Goal: Information Seeking & Learning: Learn about a topic

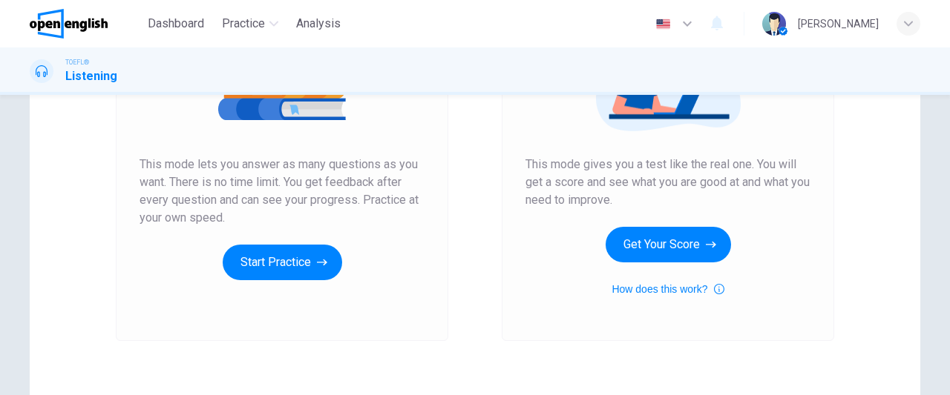
scroll to position [242, 0]
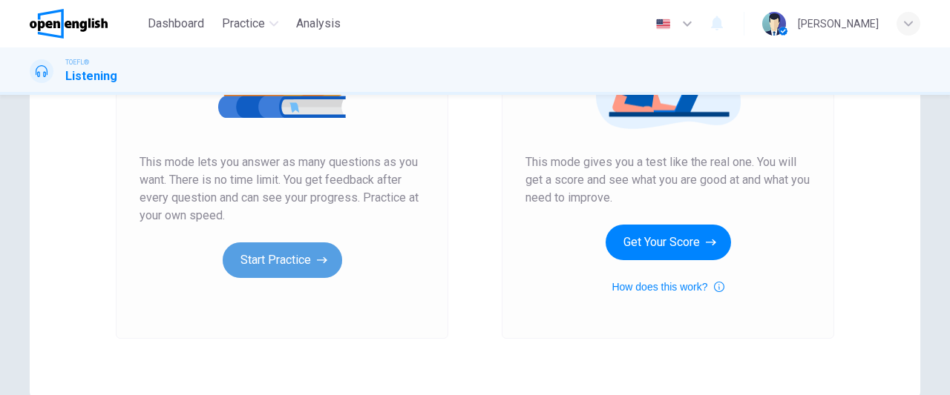
click at [297, 262] on button "Start Practice" at bounding box center [282, 261] width 119 height 36
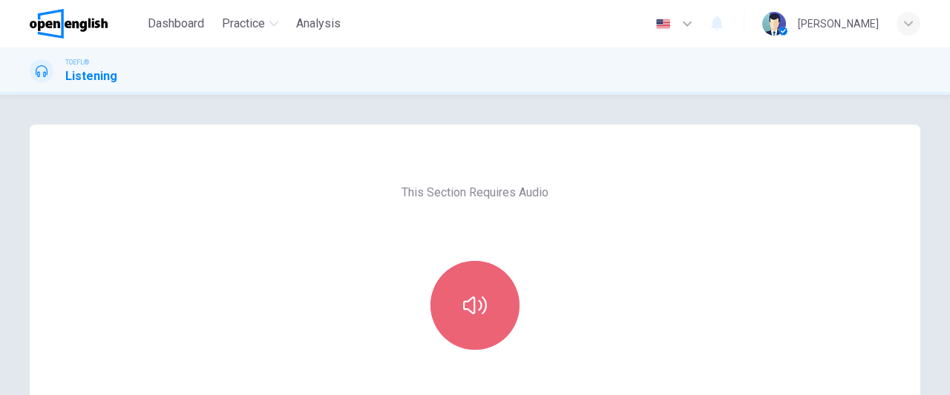
click at [469, 324] on button "button" at bounding box center [474, 305] width 89 height 89
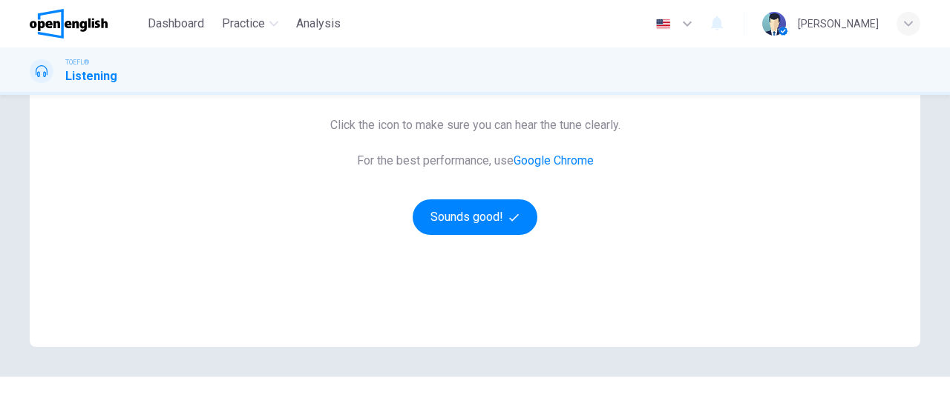
scroll to position [291, 0]
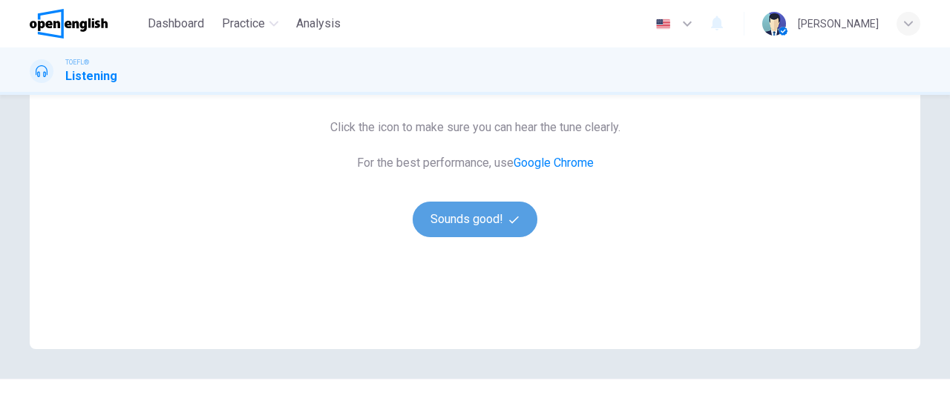
click at [458, 207] on button "Sounds good!" at bounding box center [475, 220] width 125 height 36
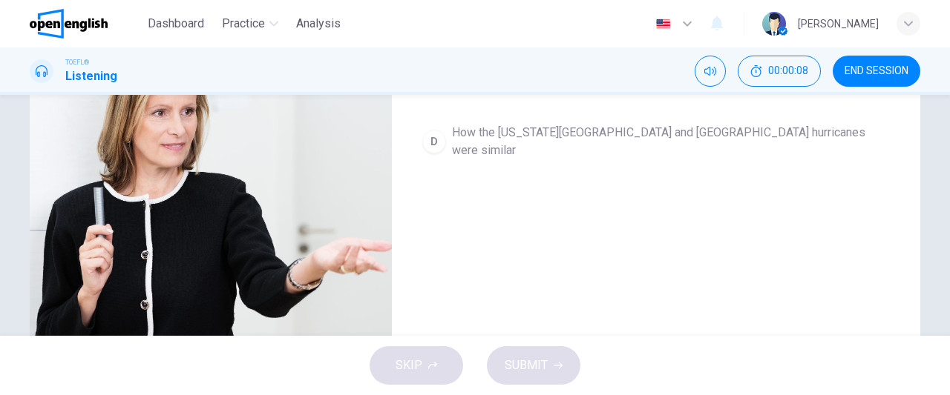
click at [588, 244] on div "Question 1 What is the talk mainly about? A The reasons for the devastation cau…" at bounding box center [656, 92] width 528 height 516
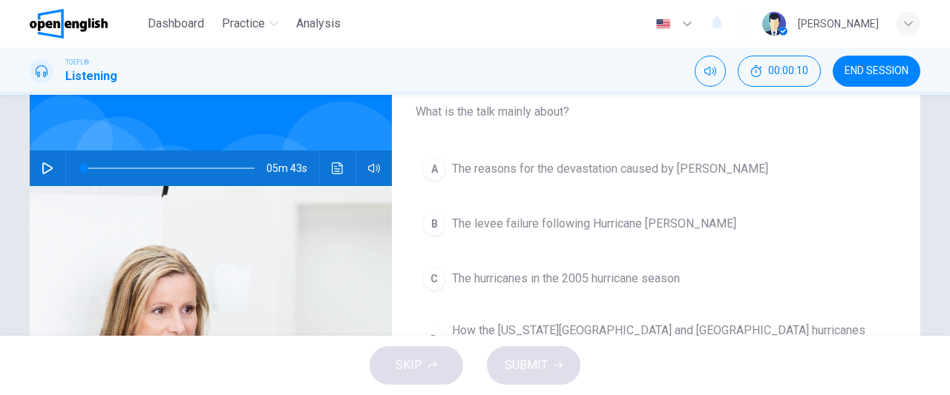
scroll to position [34, 0]
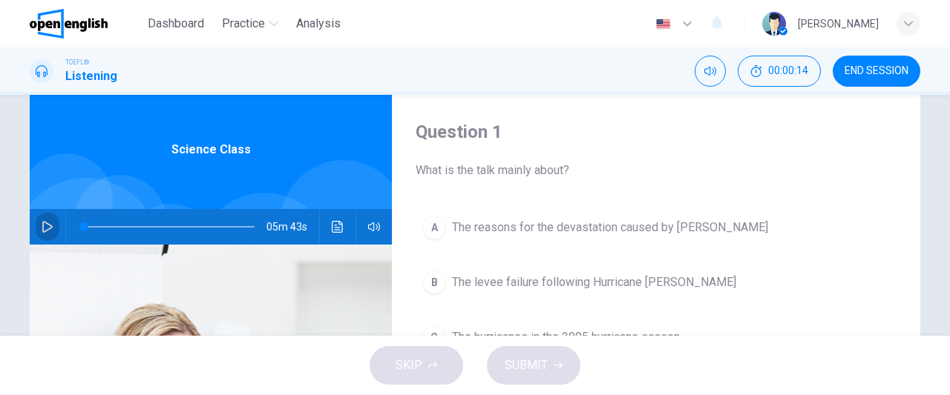
click at [47, 228] on icon "button" at bounding box center [47, 227] width 10 height 12
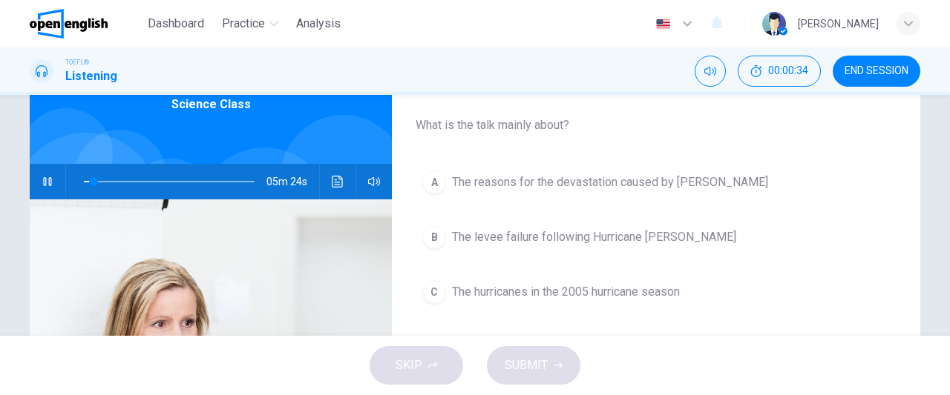
scroll to position [80, 0]
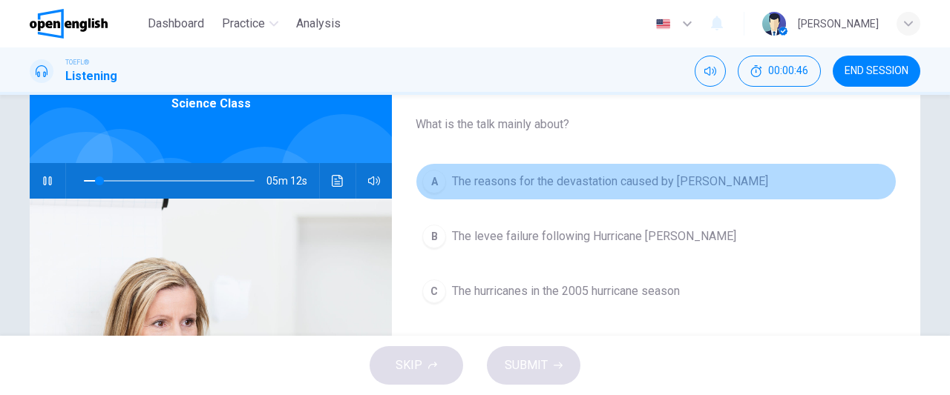
click at [426, 186] on div "A" at bounding box center [434, 182] width 24 height 24
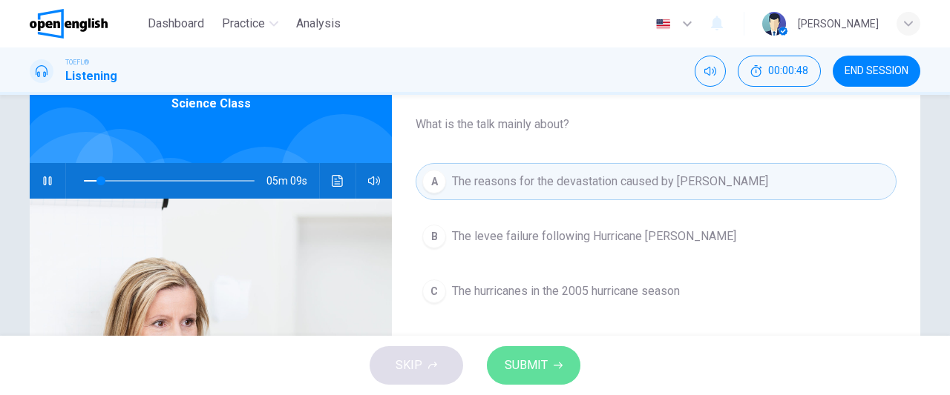
click at [528, 371] on span "SUBMIT" at bounding box center [526, 365] width 43 height 21
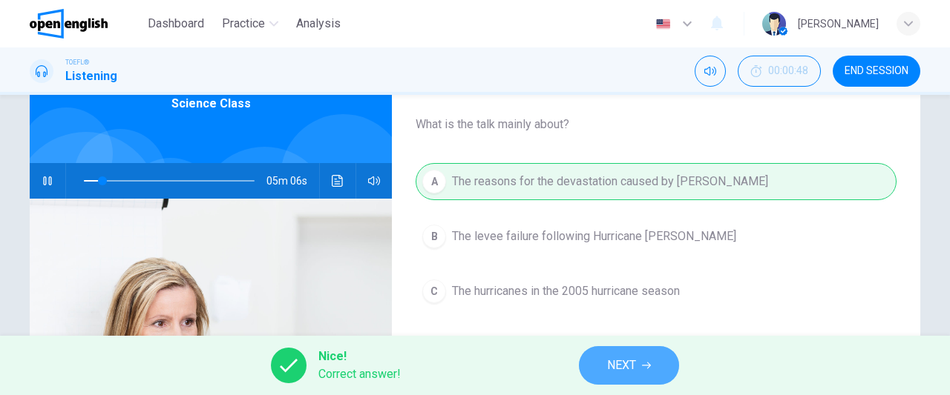
click at [613, 375] on span "NEXT" at bounding box center [621, 365] width 29 height 21
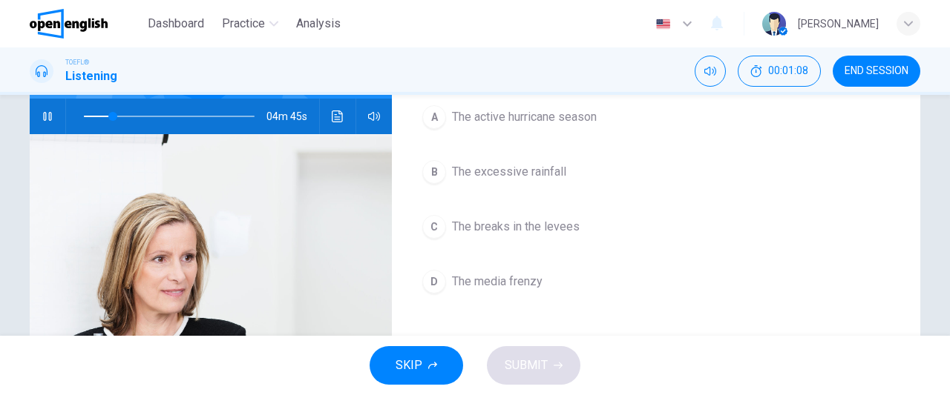
scroll to position [151, 0]
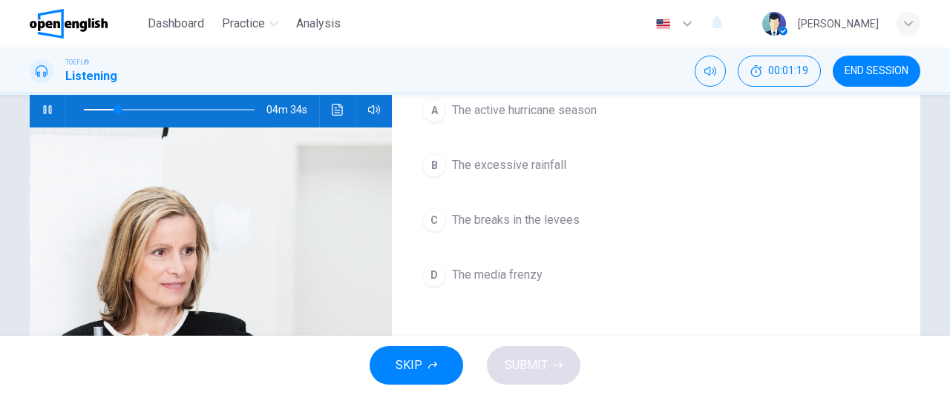
click at [432, 278] on div "D" at bounding box center [434, 275] width 24 height 24
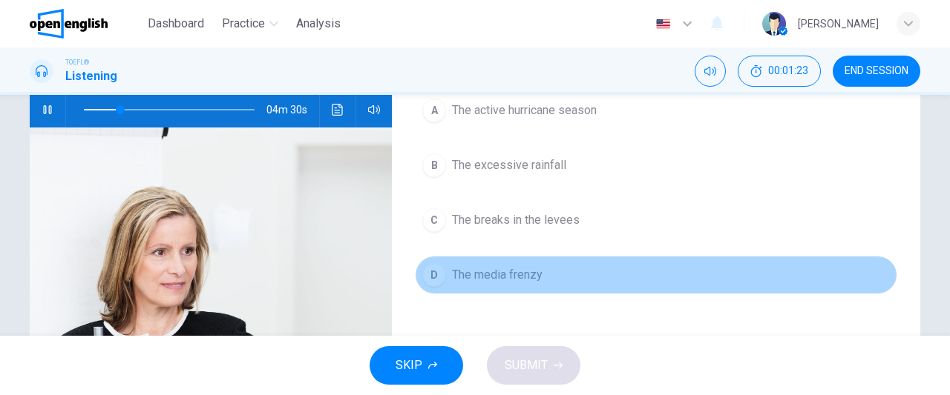
click at [591, 278] on button "D The media frenzy" at bounding box center [656, 275] width 481 height 37
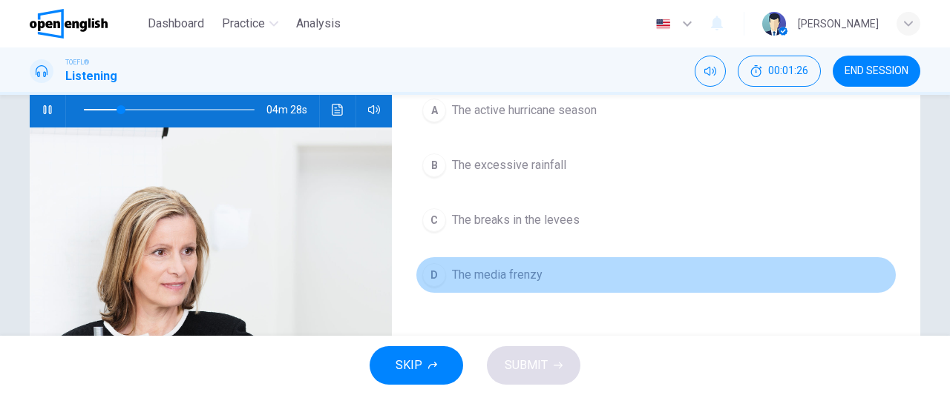
click at [670, 280] on button "D The media frenzy" at bounding box center [656, 275] width 481 height 37
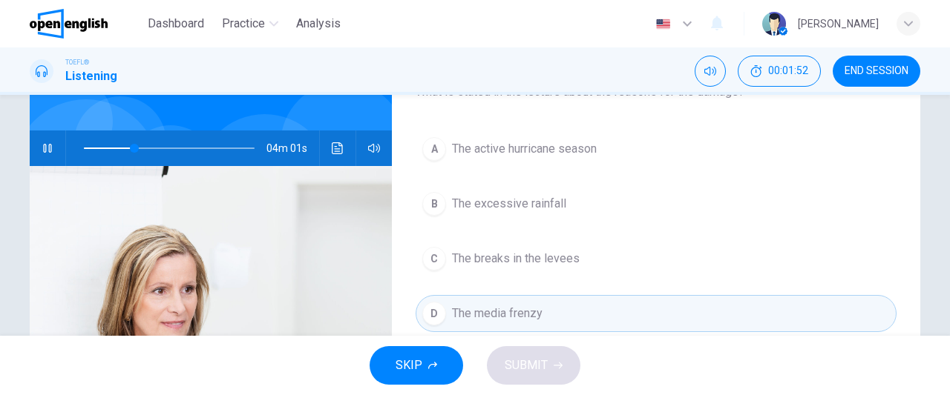
scroll to position [119, 0]
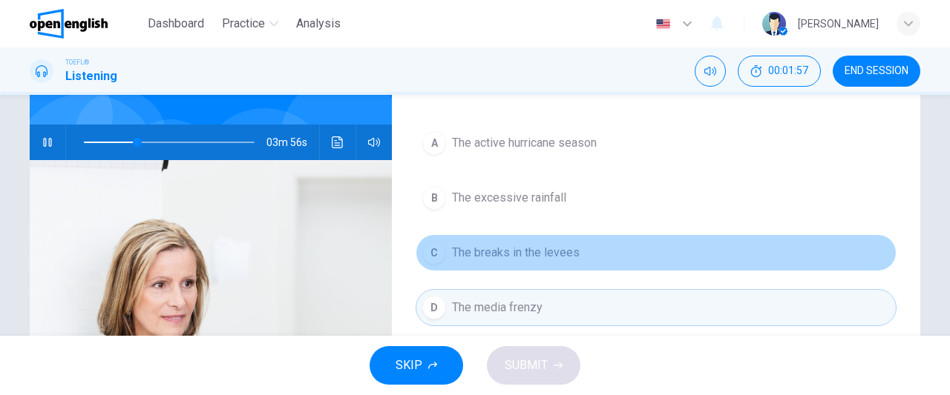
click at [568, 249] on span "The breaks in the levees" at bounding box center [516, 253] width 128 height 18
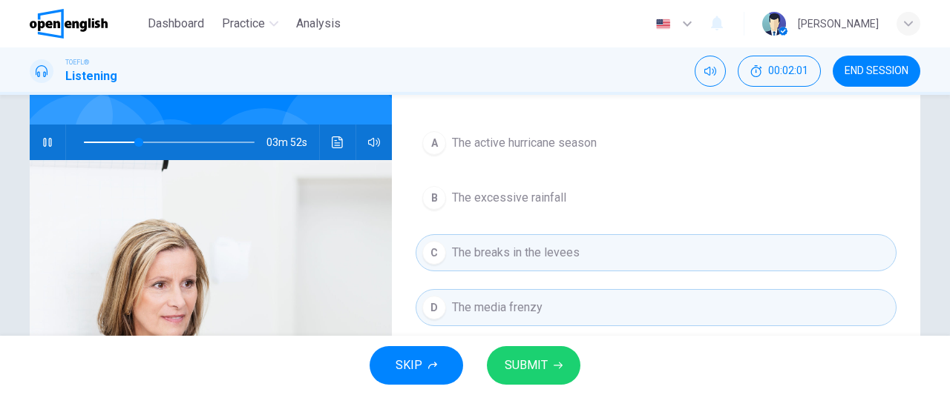
click at [528, 359] on span "SUBMIT" at bounding box center [526, 365] width 43 height 21
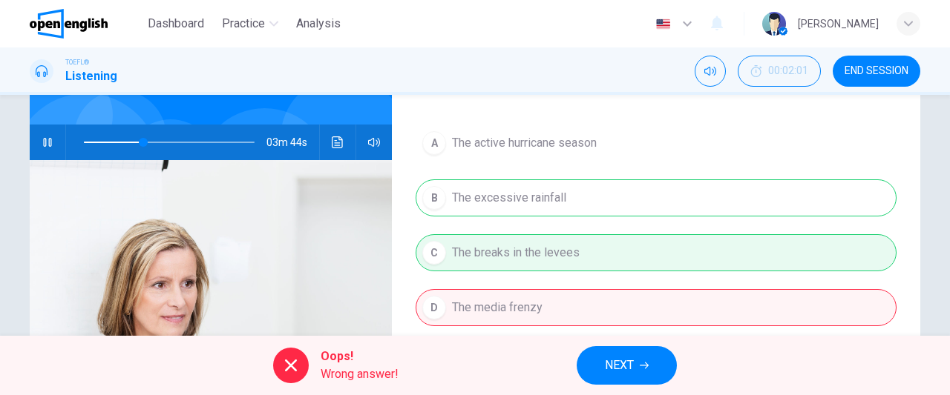
click at [617, 361] on span "NEXT" at bounding box center [619, 365] width 29 height 21
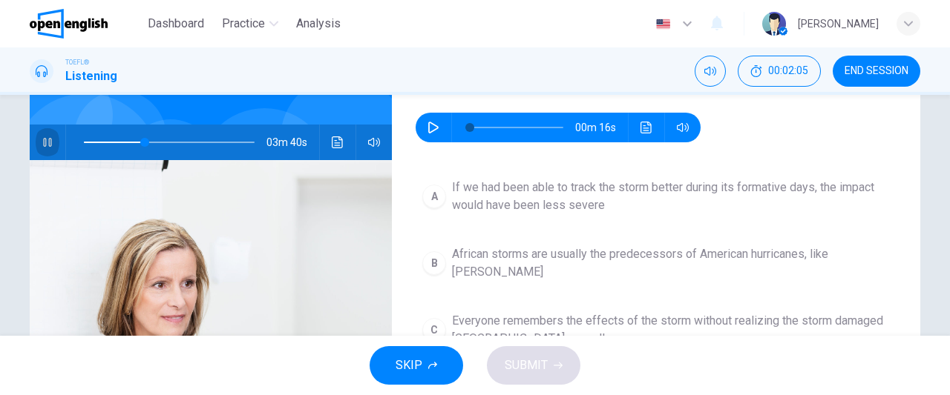
click at [46, 144] on icon "button" at bounding box center [48, 143] width 12 height 12
type input "**"
click at [427, 127] on icon "button" at bounding box center [433, 128] width 12 height 12
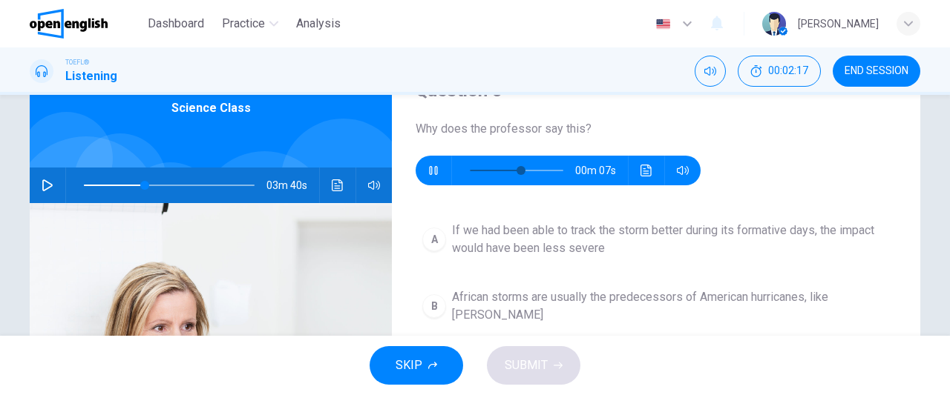
scroll to position [77, 0]
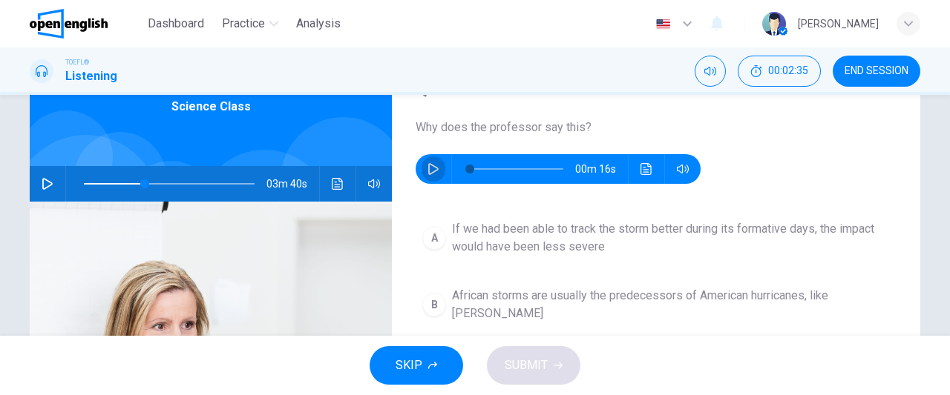
click at [424, 176] on button "button" at bounding box center [433, 169] width 24 height 30
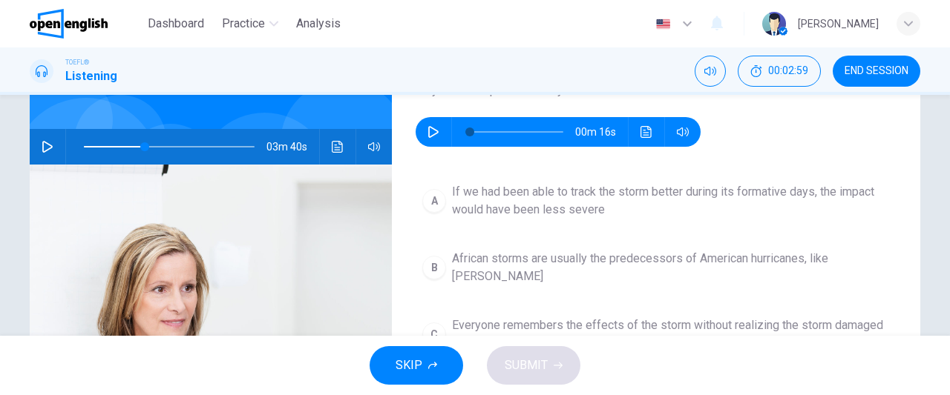
scroll to position [111, 0]
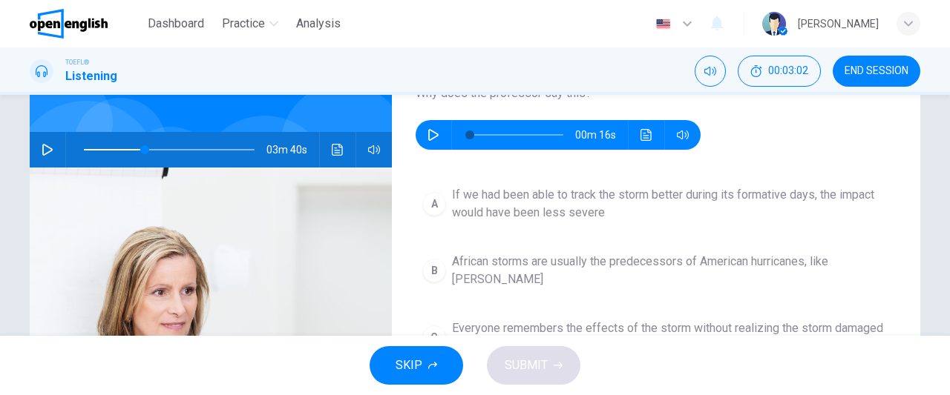
click at [427, 136] on icon "button" at bounding box center [433, 135] width 12 height 12
type input "**"
click at [458, 201] on span "If we had been able to track the storm better during its formative days, the im…" at bounding box center [671, 204] width 438 height 36
type input "**"
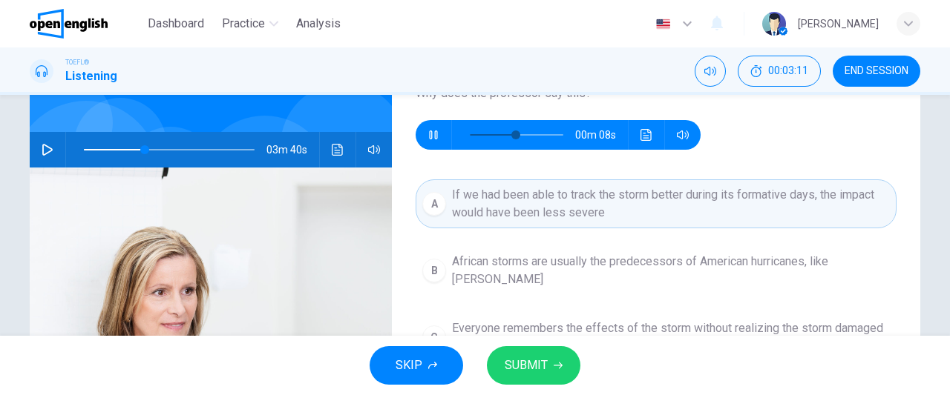
type input "**"
click at [600, 257] on span "African storms are usually the predecessors of American hurricanes, like Katrina" at bounding box center [671, 271] width 438 height 36
type input "**"
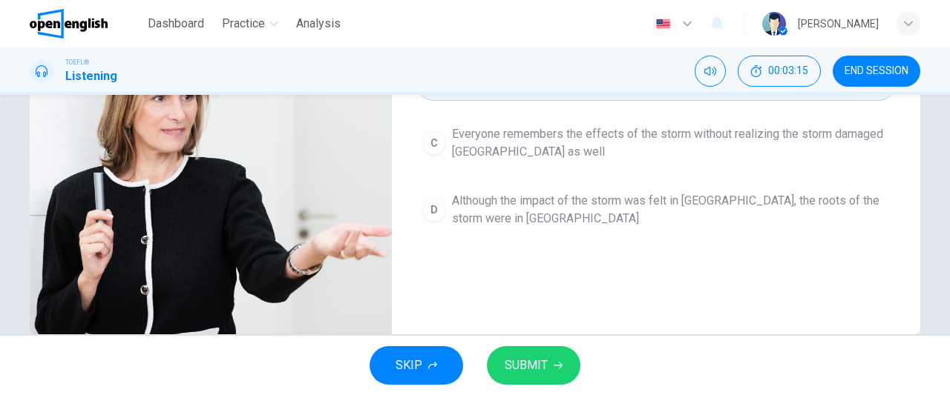
scroll to position [334, 0]
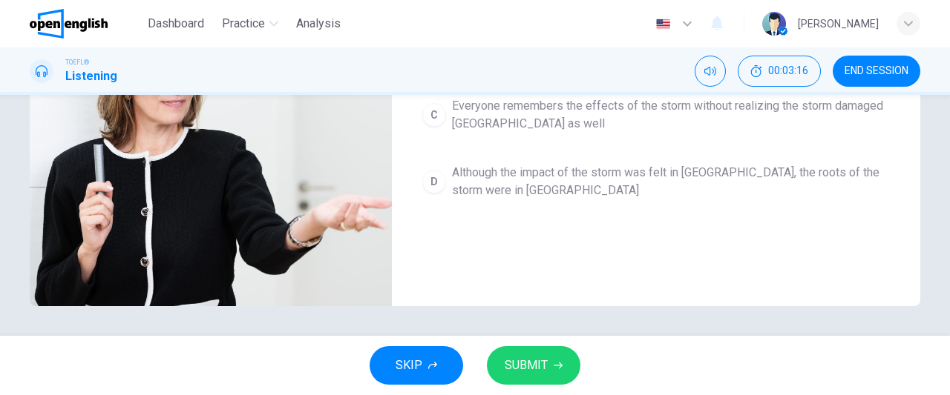
type input "**"
click at [656, 168] on span "Although the impact of the storm was felt in New Orleans, the roots of the stor…" at bounding box center [671, 182] width 438 height 36
type input "**"
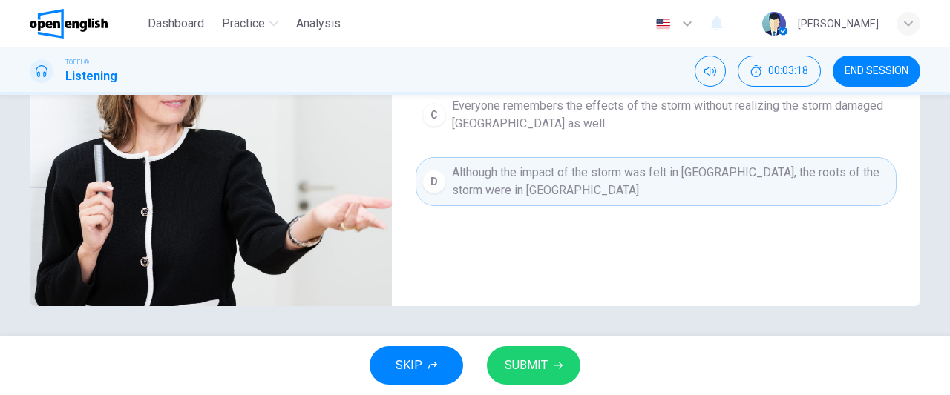
type input "*"
click at [536, 365] on span "SUBMIT" at bounding box center [526, 365] width 43 height 21
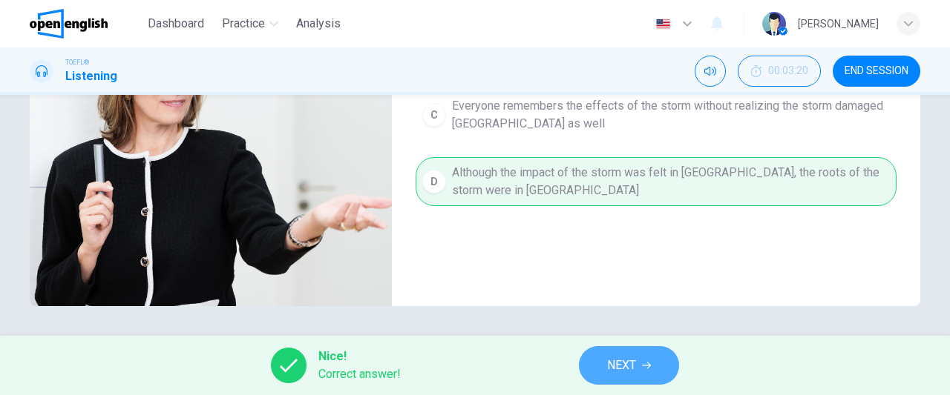
click at [620, 360] on span "NEXT" at bounding box center [621, 365] width 29 height 21
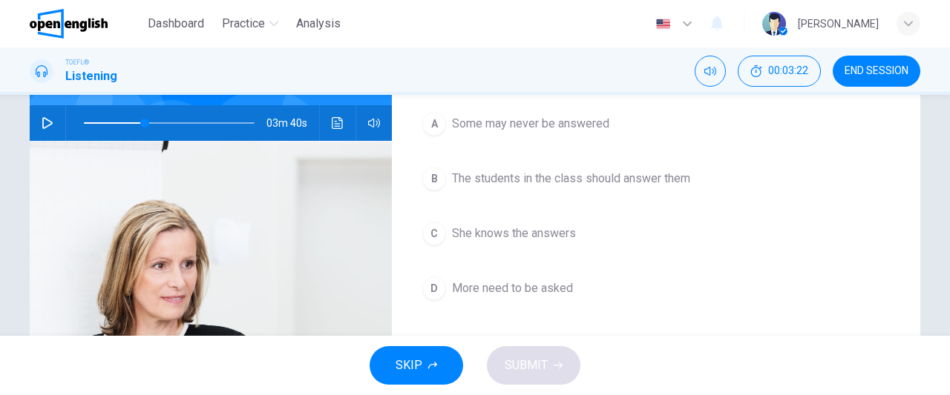
scroll to position [56, 0]
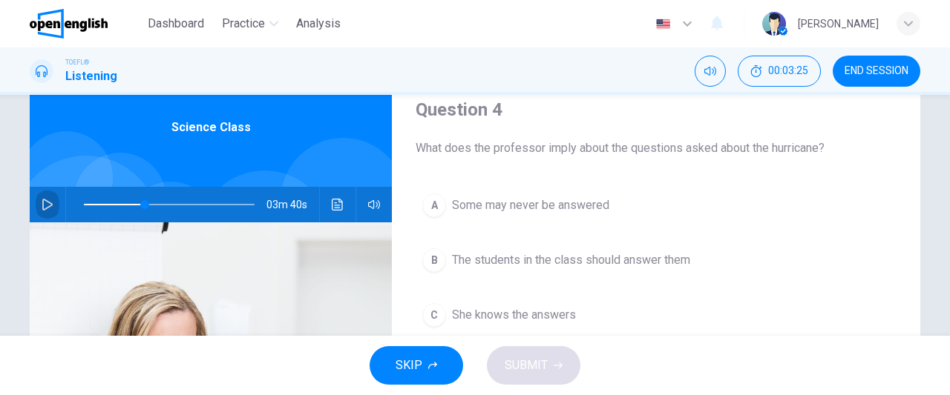
click at [43, 204] on icon "button" at bounding box center [48, 205] width 12 height 12
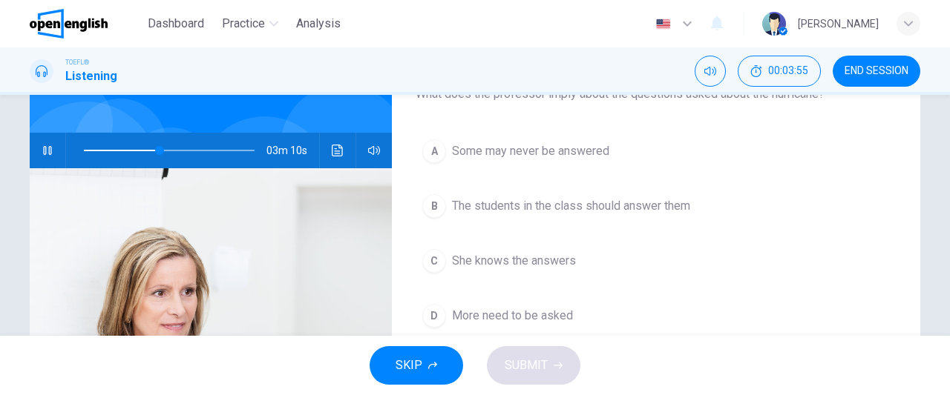
scroll to position [112, 0]
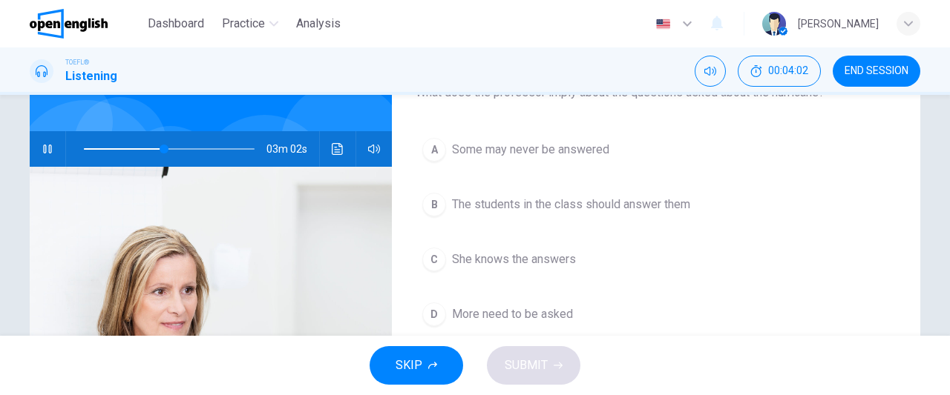
click at [543, 267] on button "C She knows the answers" at bounding box center [656, 259] width 481 height 37
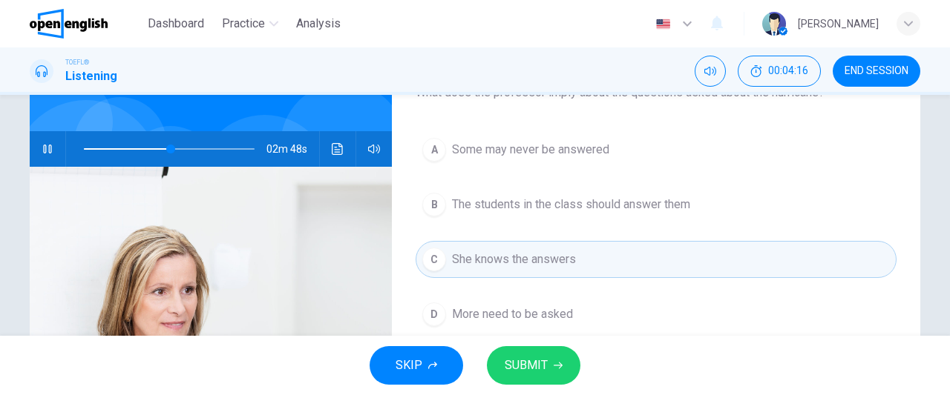
click at [546, 211] on span "The students in the class should answer them" at bounding box center [571, 205] width 238 height 18
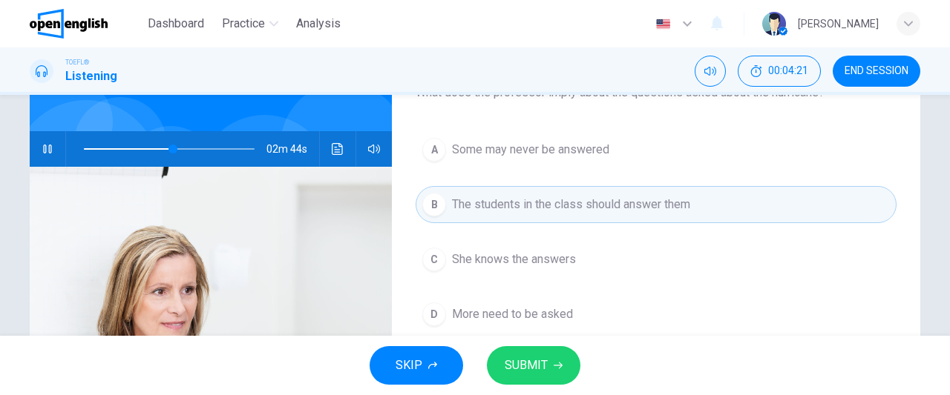
click at [556, 373] on button "SUBMIT" at bounding box center [533, 366] width 93 height 39
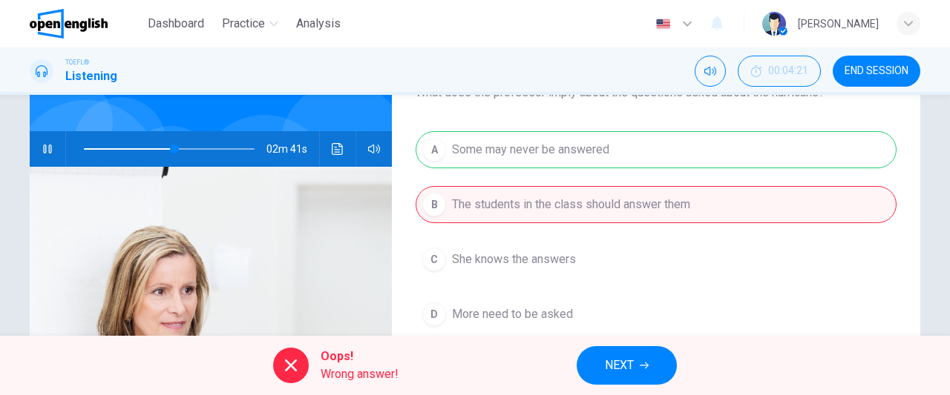
click at [607, 357] on span "NEXT" at bounding box center [619, 365] width 29 height 21
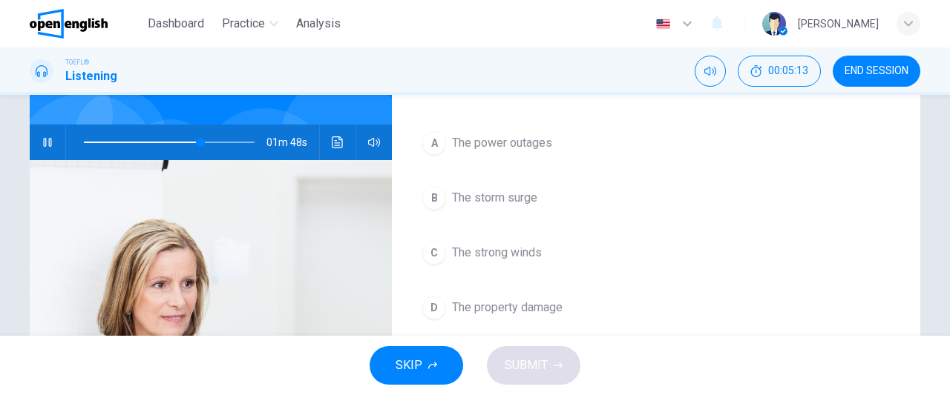
scroll to position [122, 0]
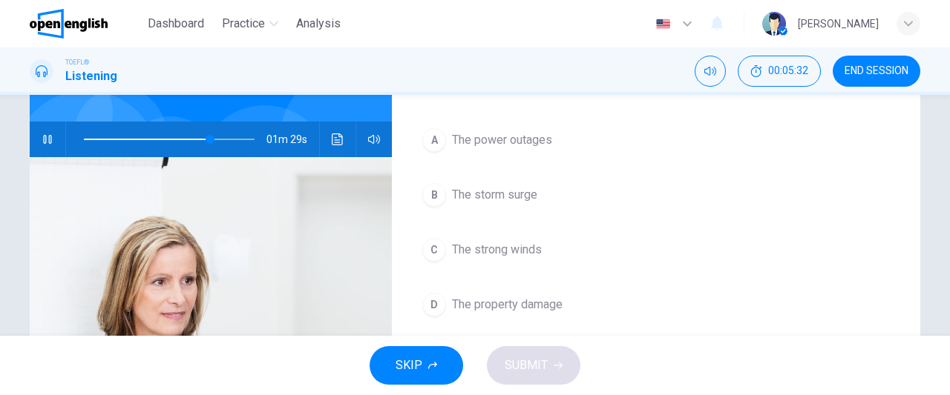
click at [502, 196] on span "The storm surge" at bounding box center [494, 195] width 85 height 18
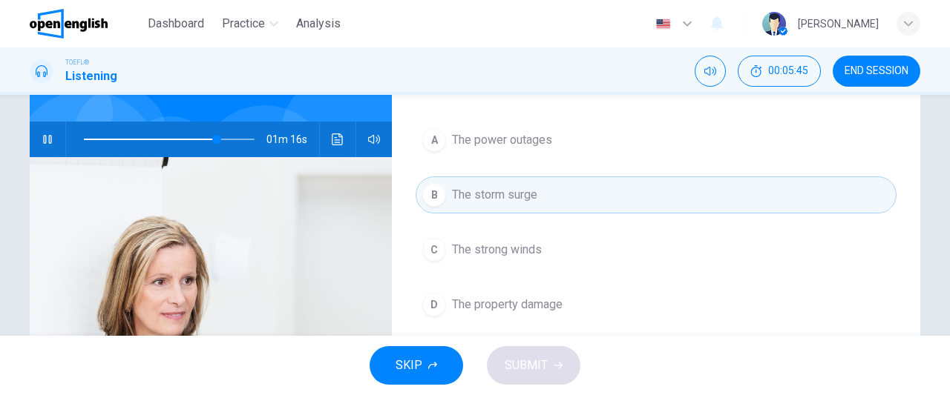
click at [514, 257] on span "The strong winds" at bounding box center [497, 250] width 90 height 18
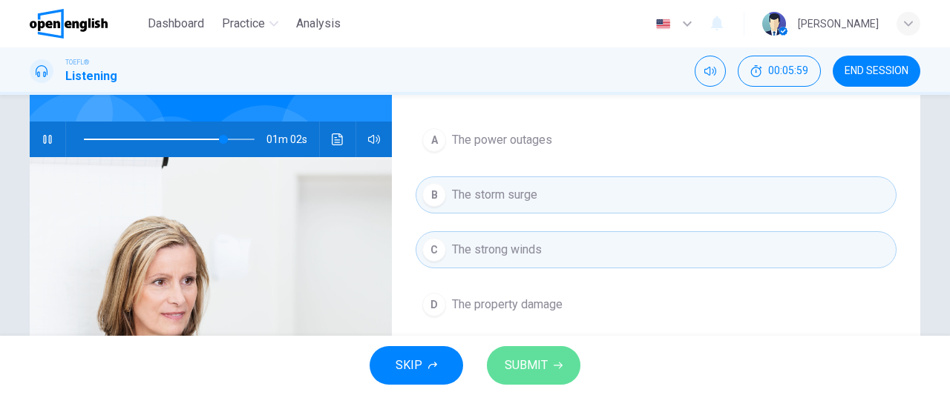
click at [551, 373] on button "SUBMIT" at bounding box center [533, 366] width 93 height 39
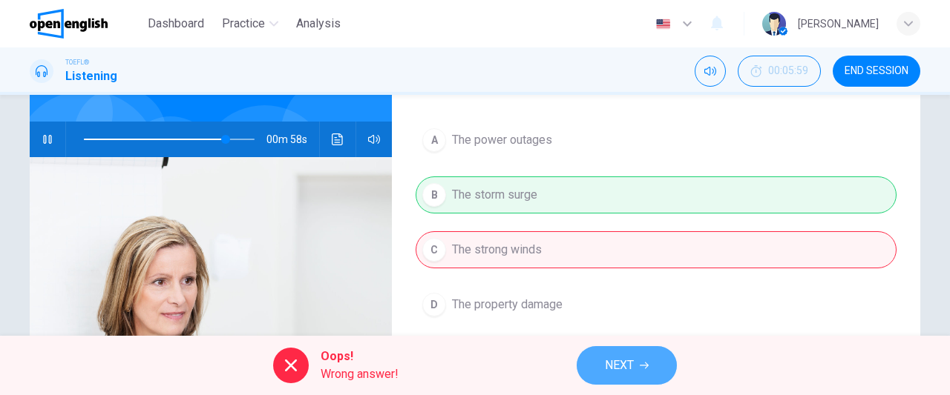
click at [623, 364] on span "NEXT" at bounding box center [619, 365] width 29 height 21
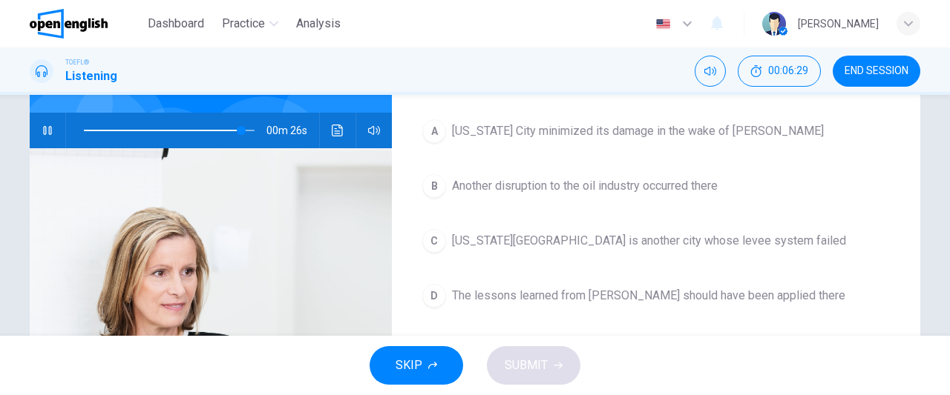
scroll to position [128, 0]
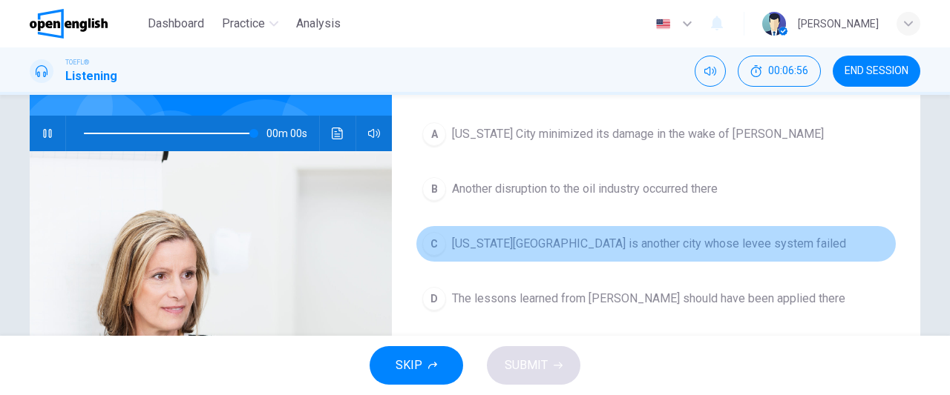
click at [659, 257] on button "C New York City is another city whose levee system failed" at bounding box center [656, 244] width 481 height 37
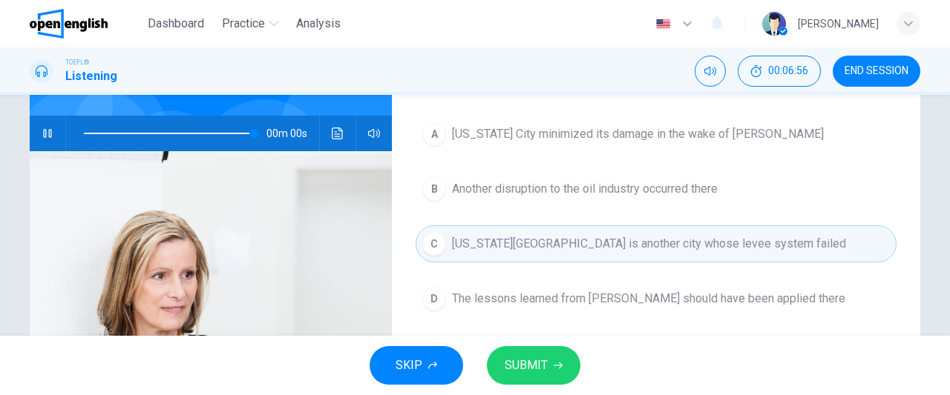
type input "*"
click at [546, 361] on span "SUBMIT" at bounding box center [526, 365] width 43 height 21
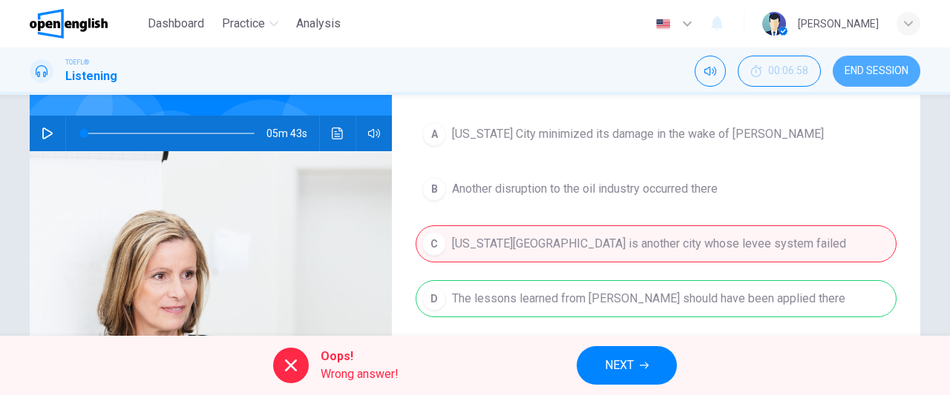
click at [865, 73] on span "END SESSION" at bounding box center [876, 71] width 64 height 12
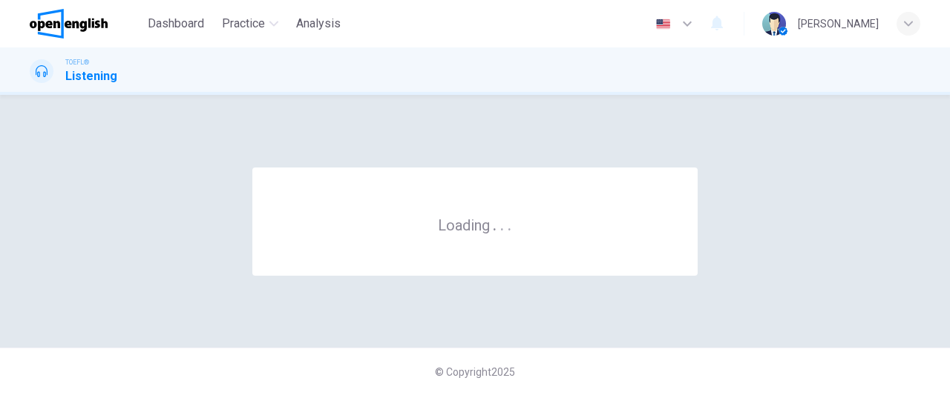
scroll to position [0, 0]
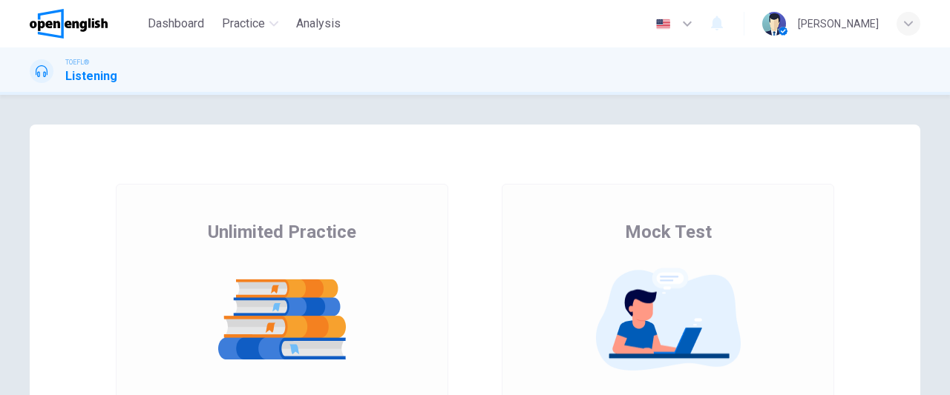
scroll to position [263, 0]
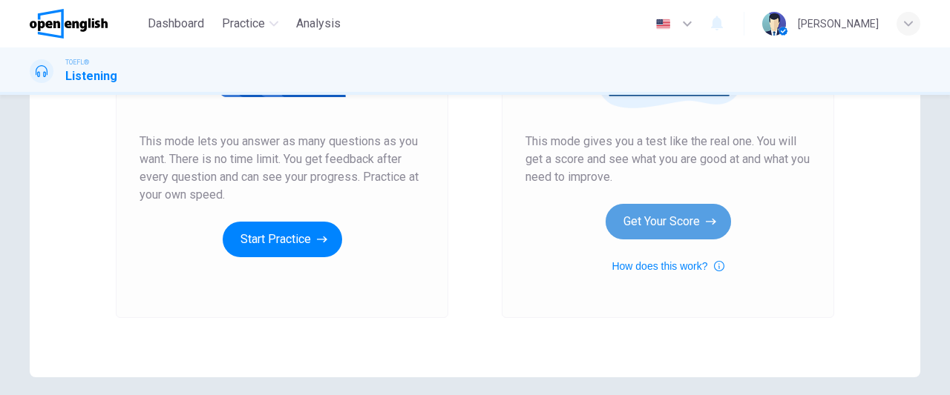
click at [646, 223] on button "Get Your Score" at bounding box center [667, 222] width 125 height 36
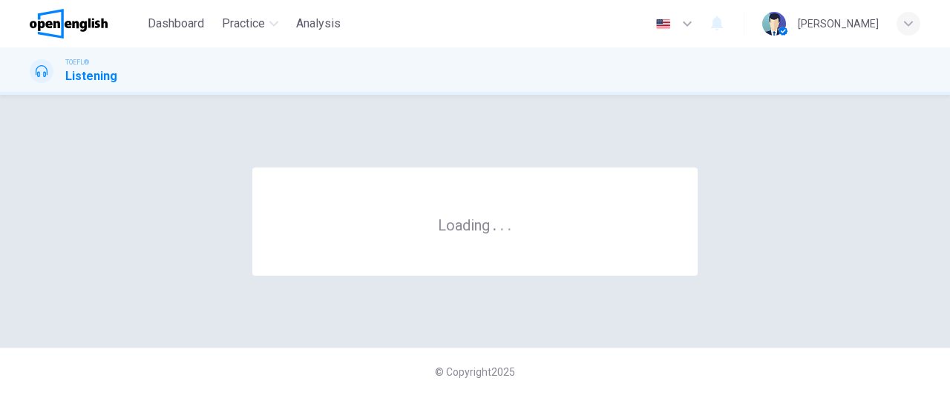
scroll to position [0, 0]
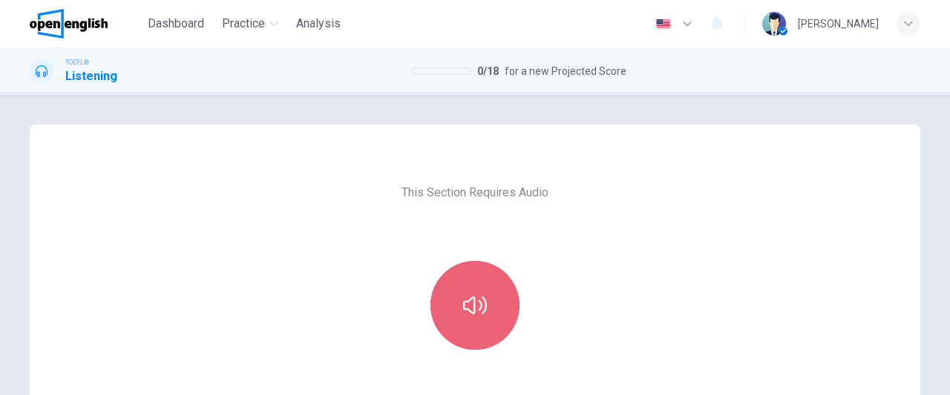
click at [486, 301] on button "button" at bounding box center [474, 305] width 89 height 89
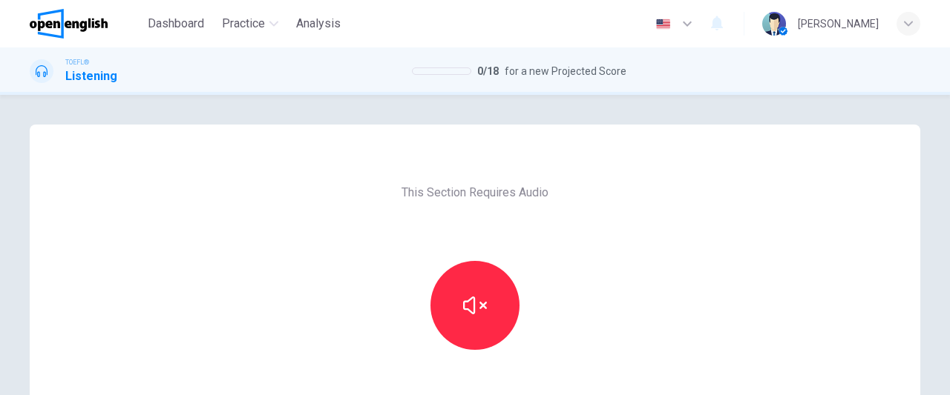
scroll to position [263, 0]
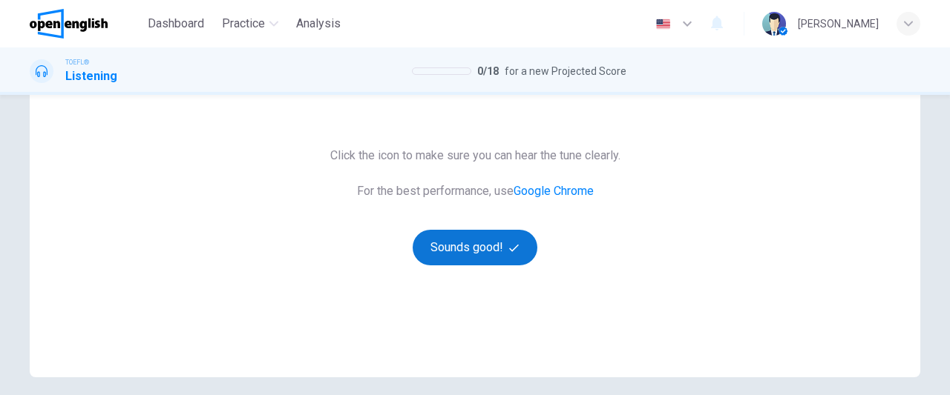
click at [485, 259] on button "Sounds good!" at bounding box center [475, 248] width 125 height 36
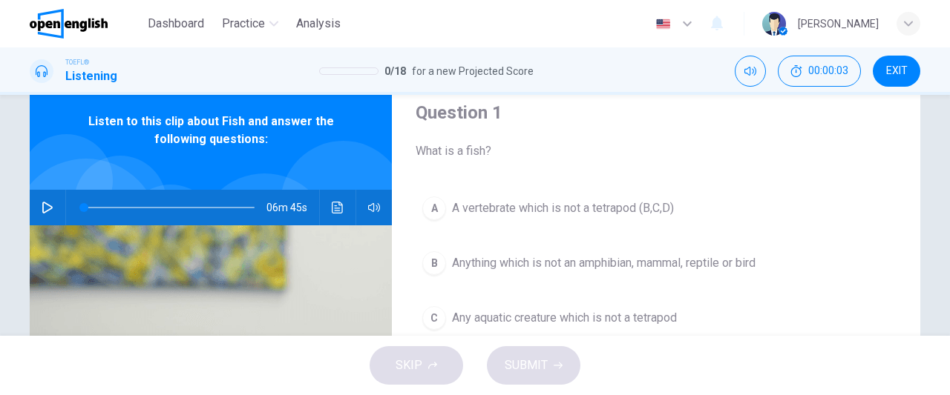
scroll to position [36, 0]
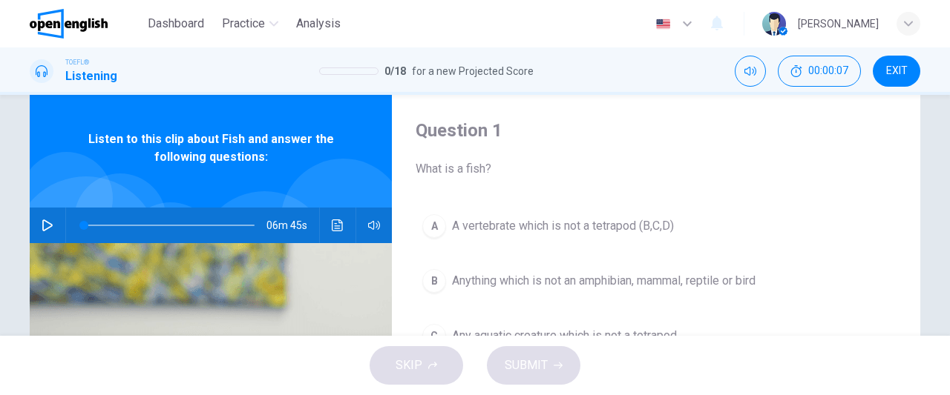
click at [42, 229] on icon "button" at bounding box center [48, 226] width 12 height 12
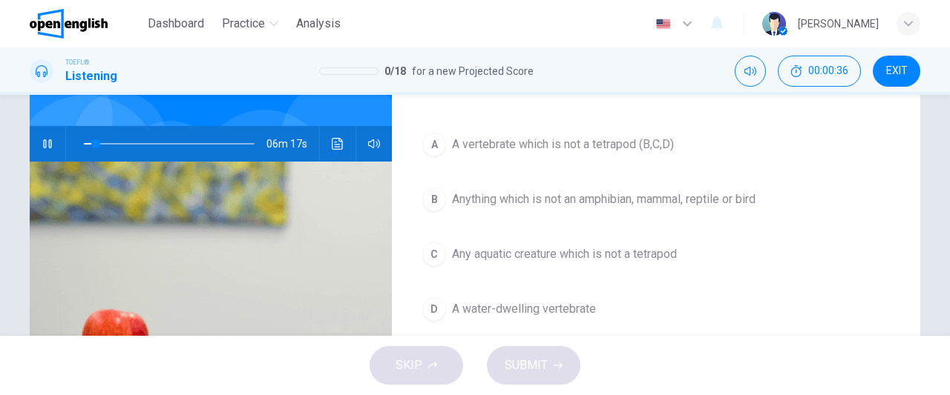
scroll to position [119, 0]
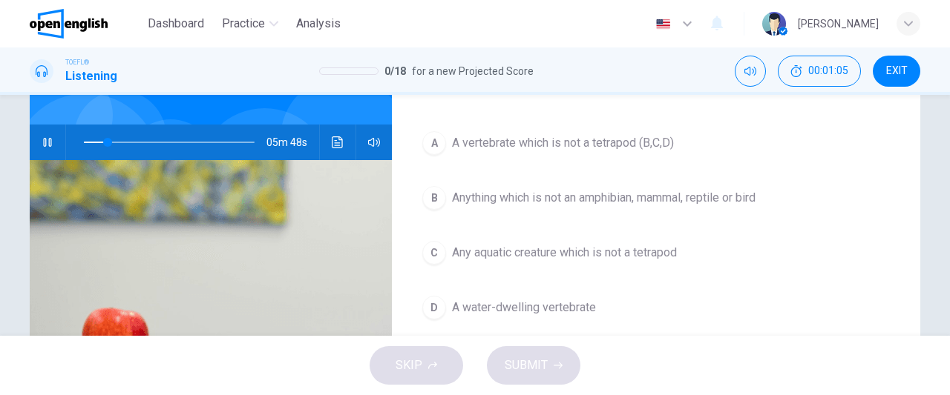
click at [720, 199] on span "Anything which is not an amphibian, mammal, reptile or bird" at bounding box center [603, 198] width 303 height 18
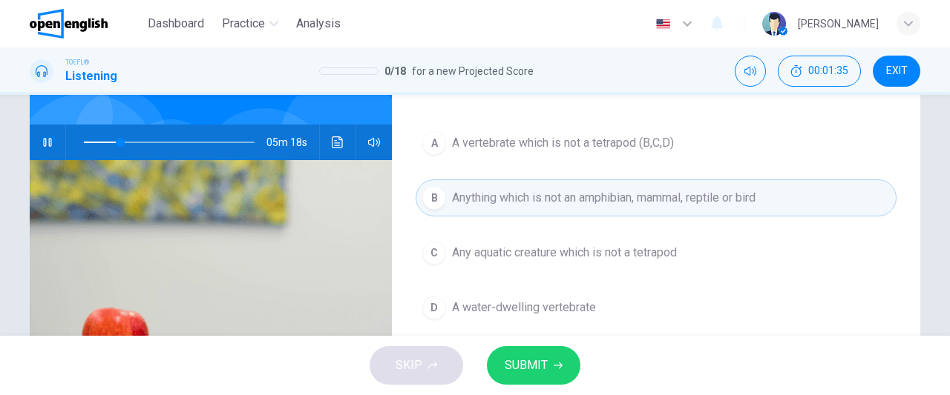
click at [559, 366] on icon "button" at bounding box center [558, 366] width 9 height 7
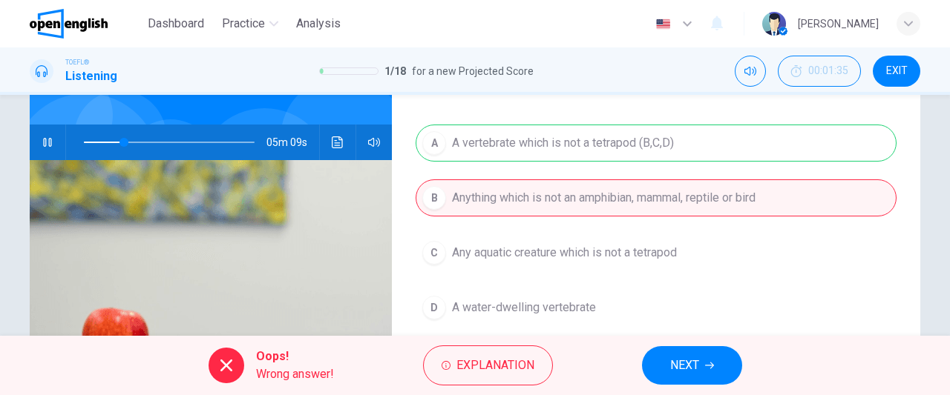
type input "**"
click at [896, 66] on span "EXIT" at bounding box center [897, 71] width 22 height 12
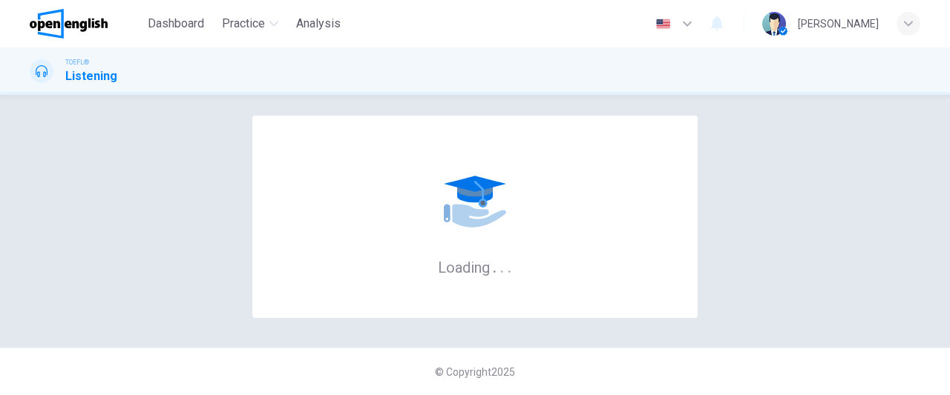
scroll to position [0, 0]
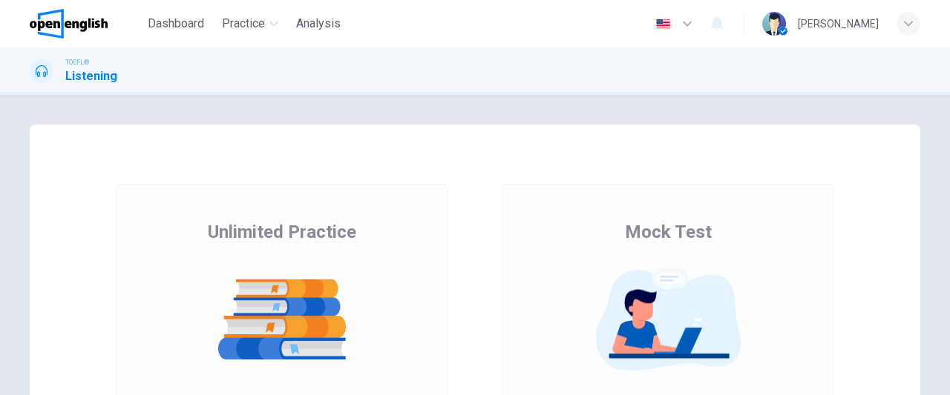
scroll to position [263, 0]
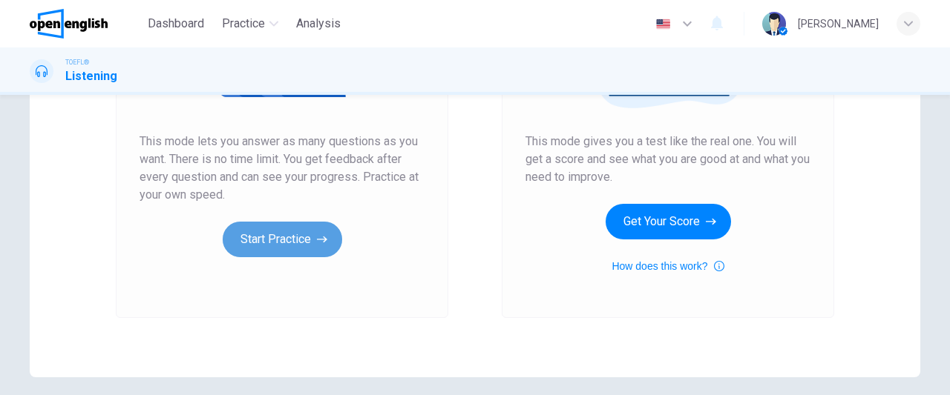
click at [308, 249] on button "Start Practice" at bounding box center [282, 240] width 119 height 36
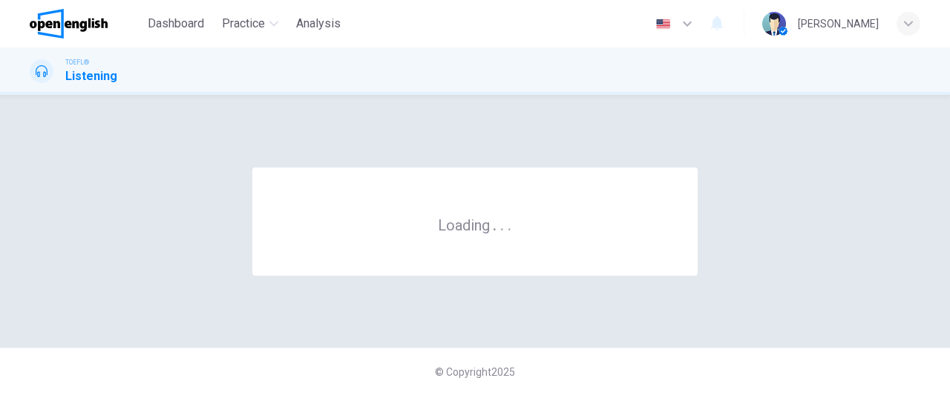
scroll to position [0, 0]
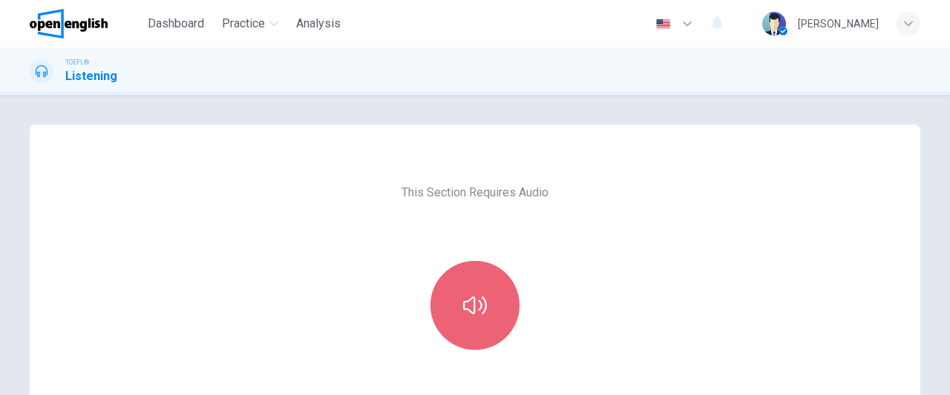
click at [477, 298] on icon "button" at bounding box center [475, 306] width 24 height 24
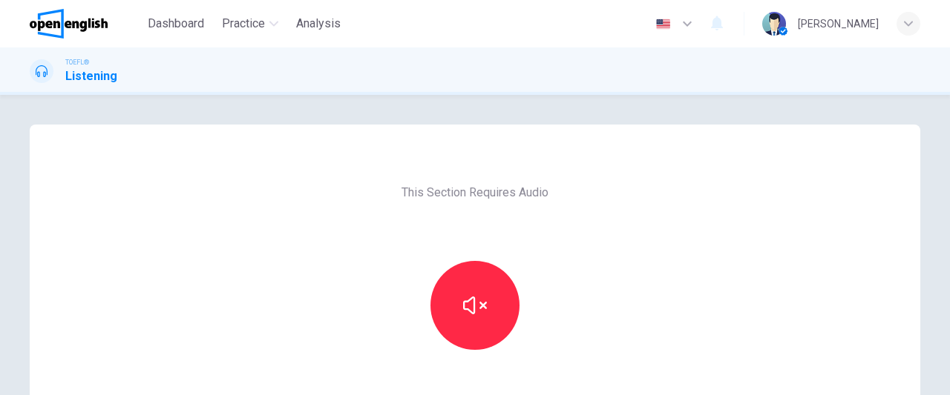
scroll to position [263, 0]
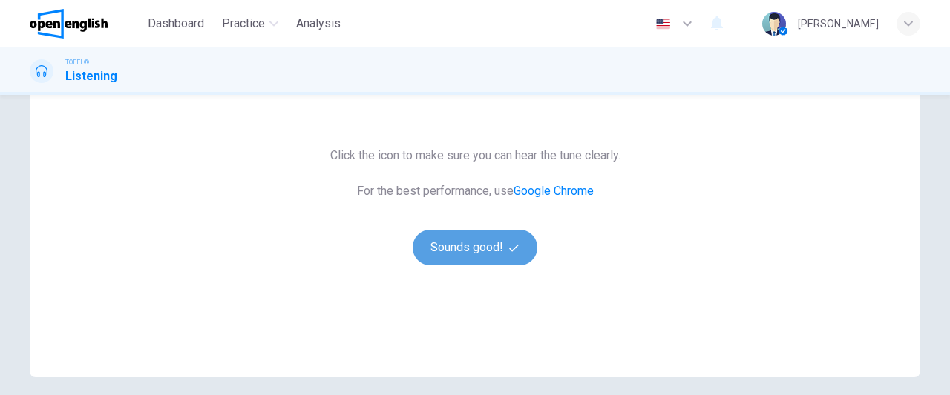
click at [462, 258] on button "Sounds good!" at bounding box center [475, 248] width 125 height 36
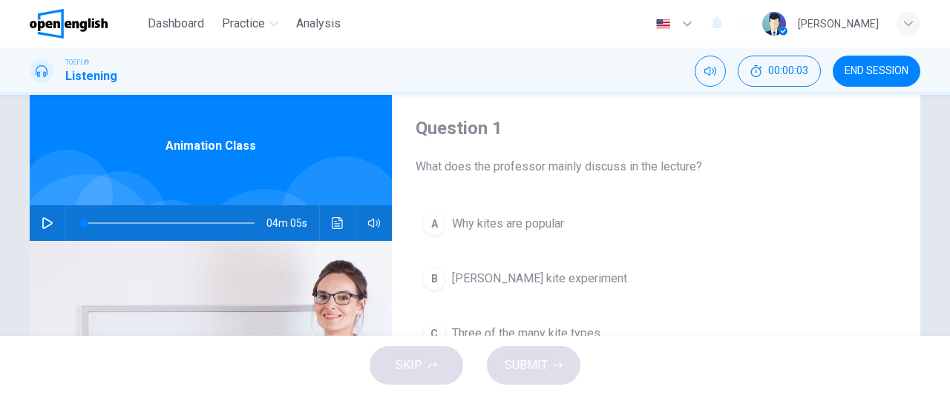
scroll to position [33, 0]
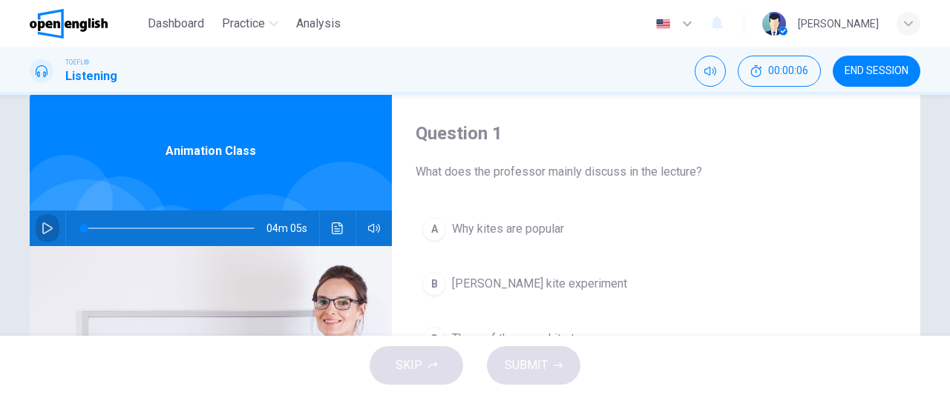
click at [47, 234] on icon "button" at bounding box center [48, 229] width 12 height 12
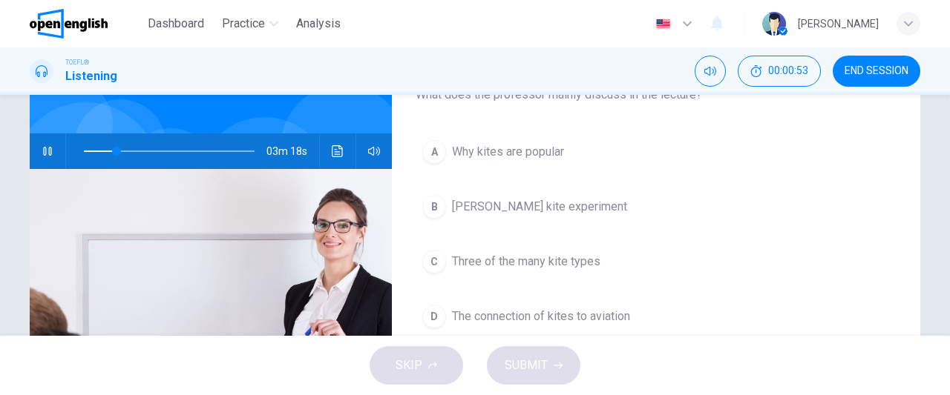
scroll to position [108, 0]
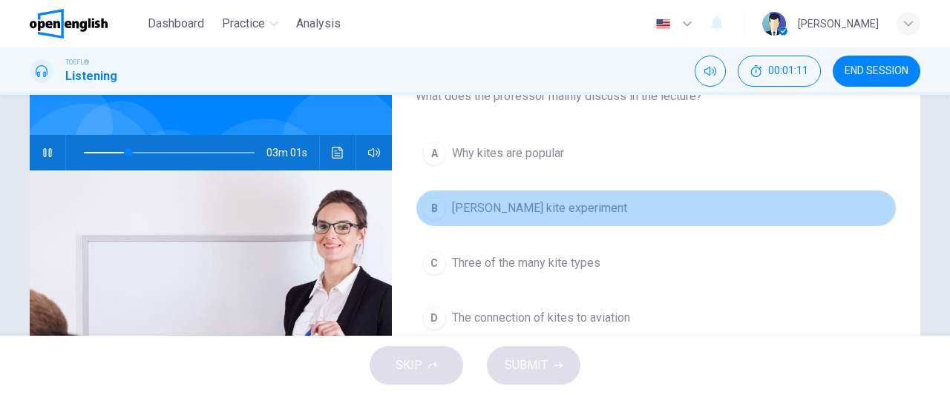
click at [595, 205] on span "Benjamin Franklin's kite experiment" at bounding box center [539, 209] width 175 height 18
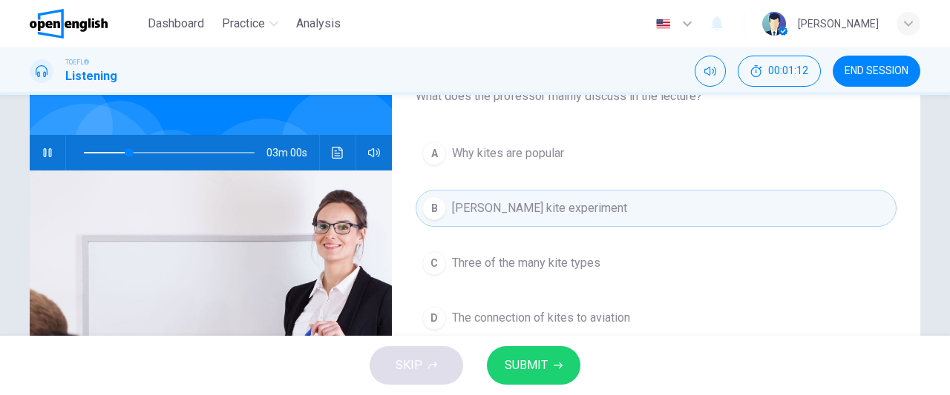
click at [537, 366] on span "SUBMIT" at bounding box center [526, 365] width 43 height 21
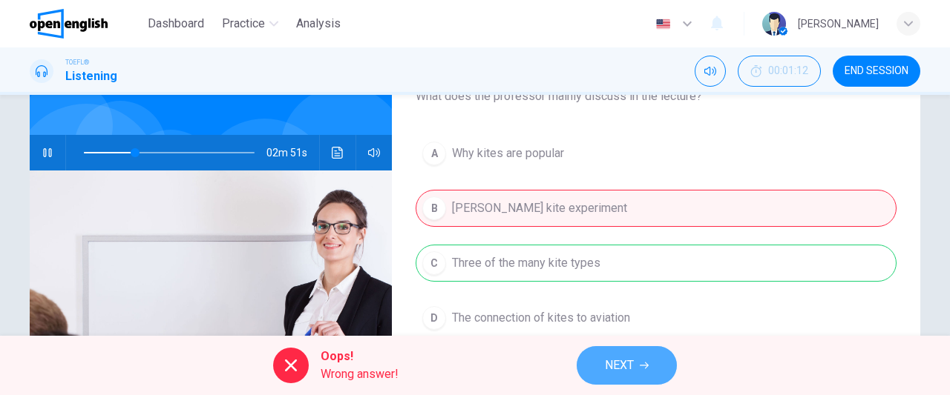
click at [619, 367] on span "NEXT" at bounding box center [619, 365] width 29 height 21
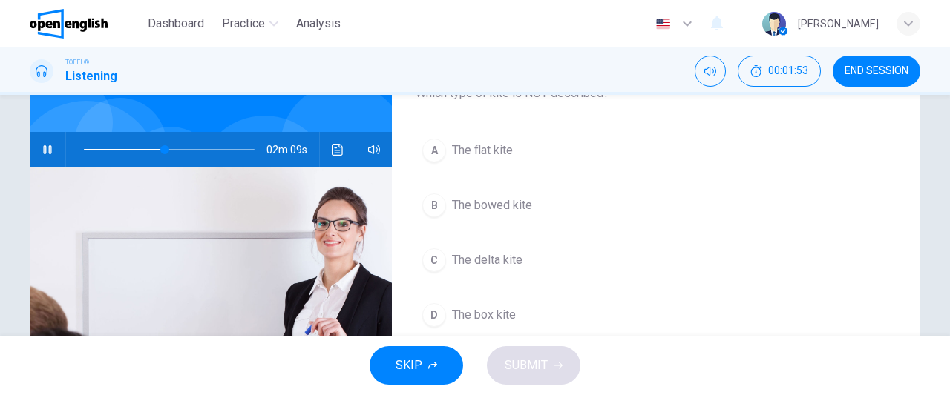
scroll to position [113, 0]
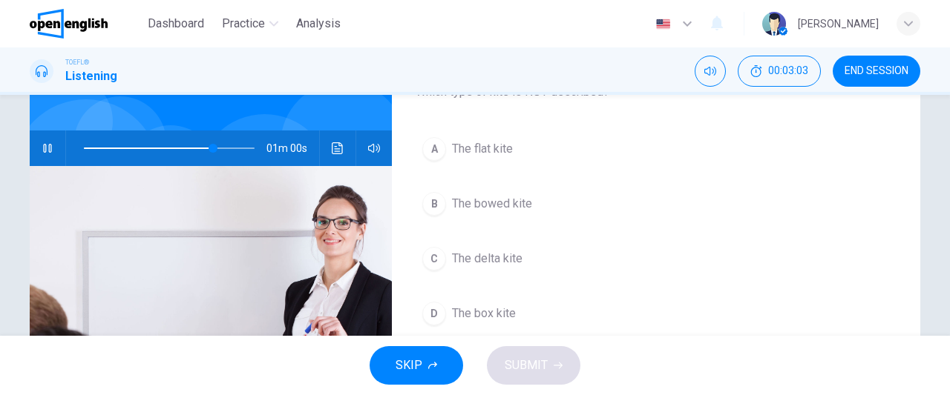
click at [500, 256] on span "The delta kite" at bounding box center [487, 259] width 70 height 18
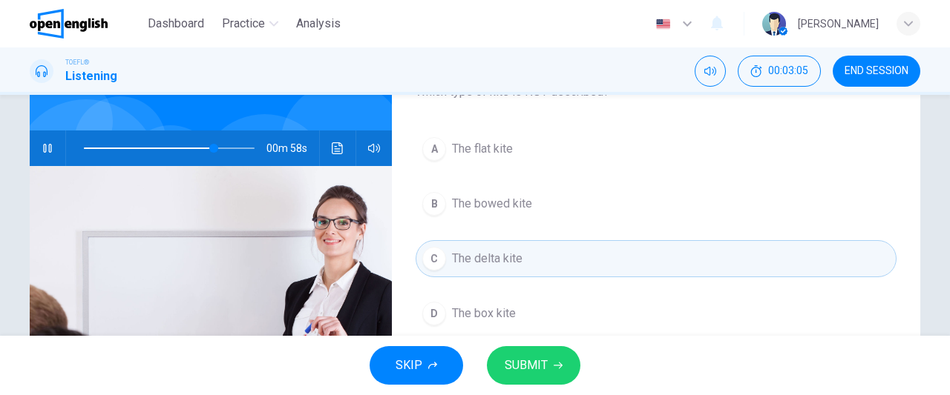
click at [525, 361] on span "SUBMIT" at bounding box center [526, 365] width 43 height 21
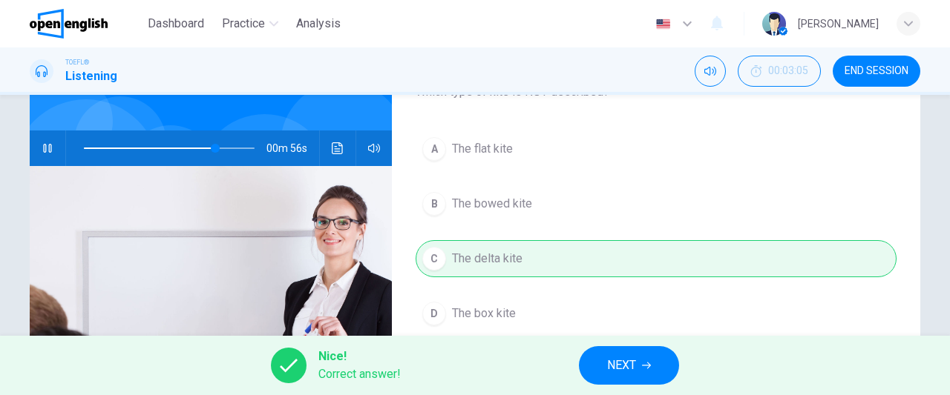
click at [633, 387] on div "Nice! Correct answer! NEXT" at bounding box center [475, 365] width 950 height 59
click at [620, 367] on span "NEXT" at bounding box center [621, 365] width 29 height 21
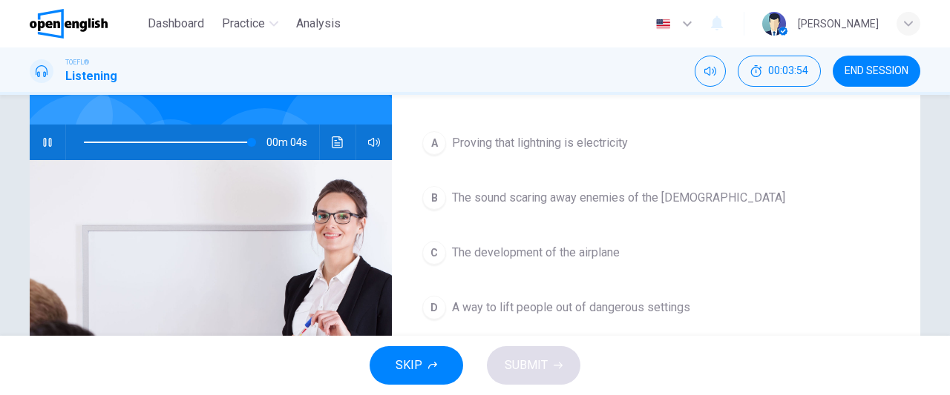
scroll to position [119, 0]
click at [154, 142] on span at bounding box center [169, 141] width 171 height 21
click at [41, 148] on button "button" at bounding box center [48, 142] width 24 height 36
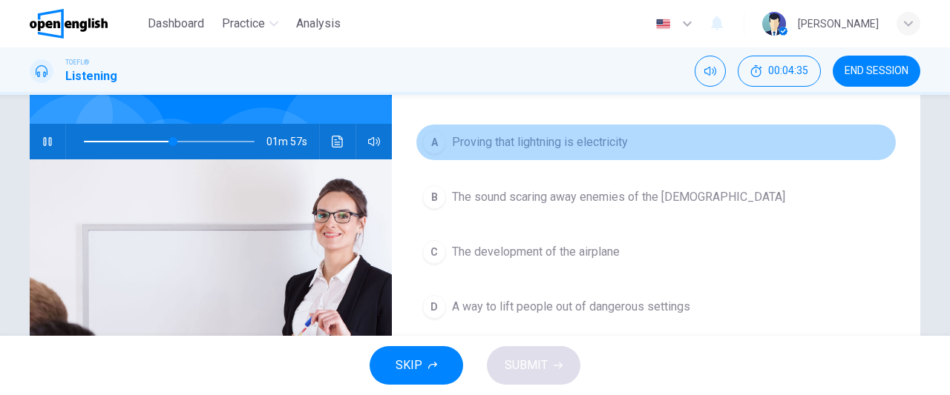
click at [525, 145] on span "Proving that lightning is electricity" at bounding box center [540, 143] width 176 height 18
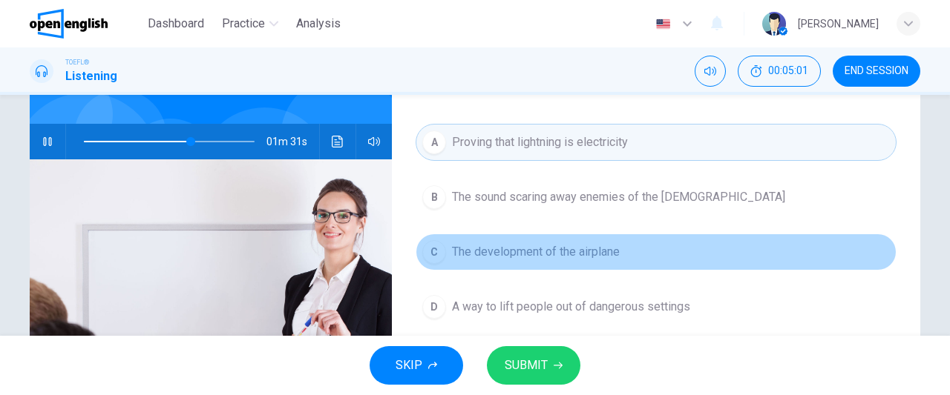
click at [530, 246] on span "The development of the airplane" at bounding box center [536, 252] width 168 height 18
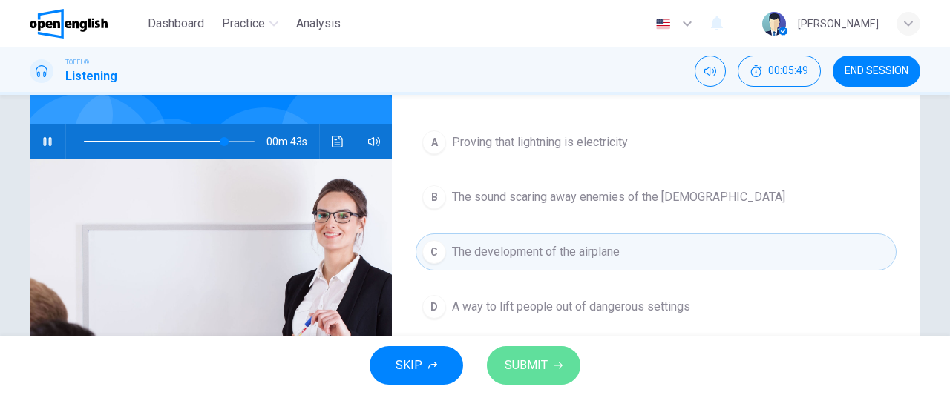
click at [524, 369] on span "SUBMIT" at bounding box center [526, 365] width 43 height 21
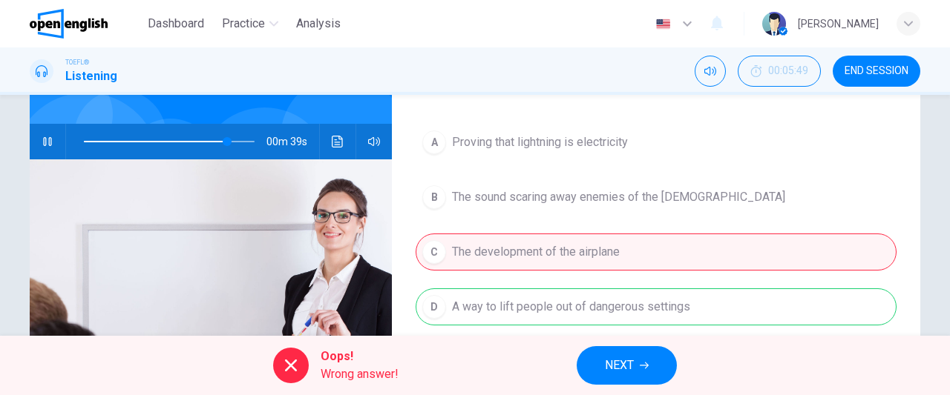
click at [614, 363] on span "NEXT" at bounding box center [619, 365] width 29 height 21
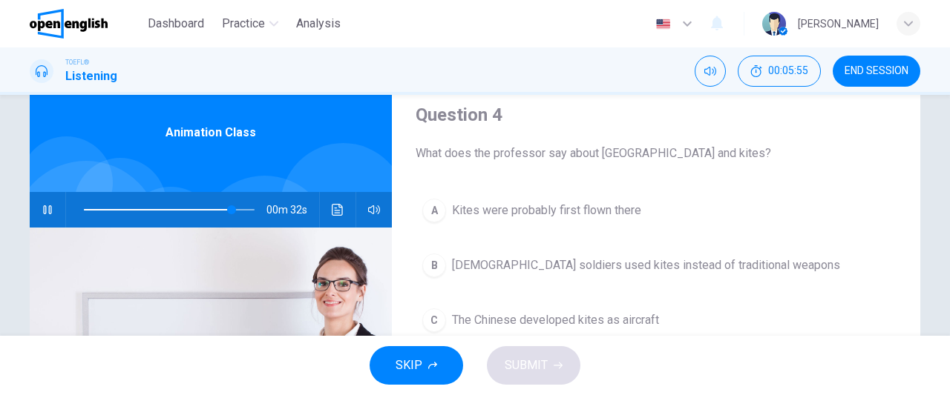
scroll to position [68, 0]
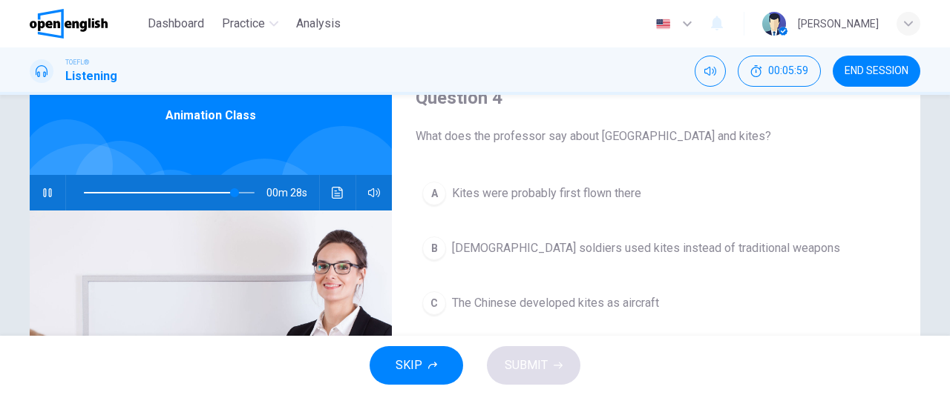
click at [697, 252] on span "Chinese soldiers used kites instead of traditional weapons" at bounding box center [646, 249] width 388 height 18
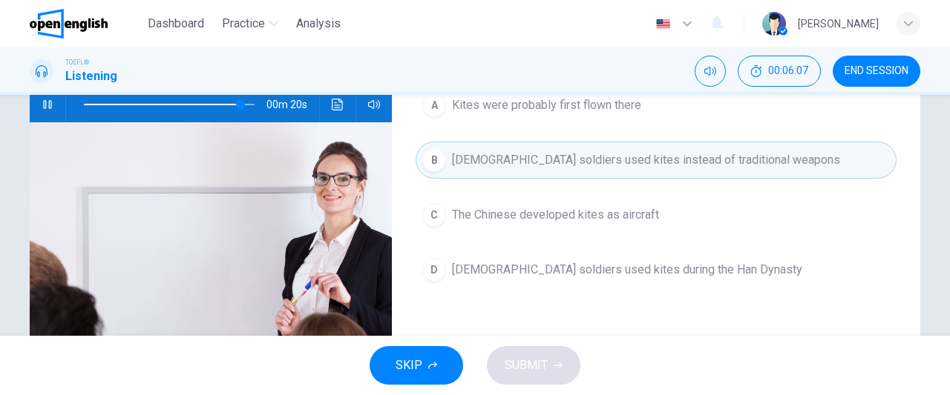
scroll to position [154, 0]
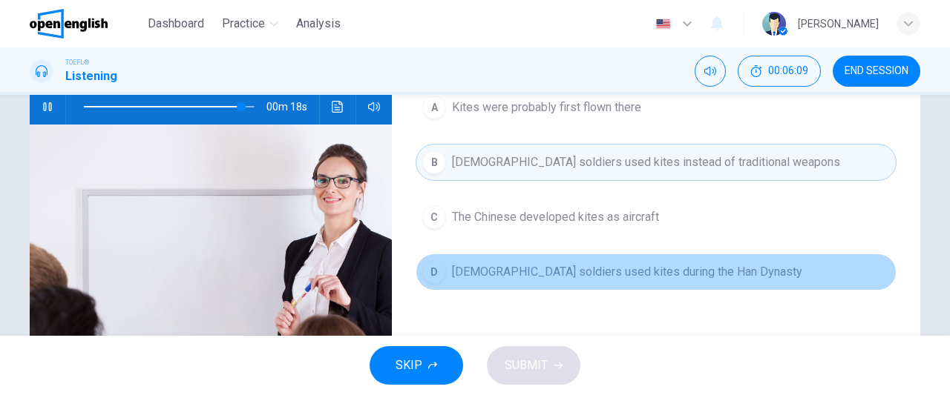
click at [674, 269] on span "Chinese soldiers used kites during the Han Dynasty" at bounding box center [627, 272] width 350 height 18
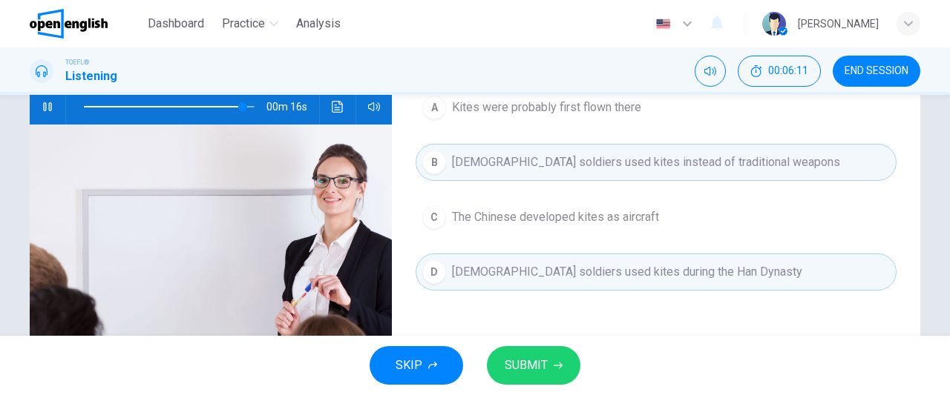
click at [540, 358] on span "SUBMIT" at bounding box center [526, 365] width 43 height 21
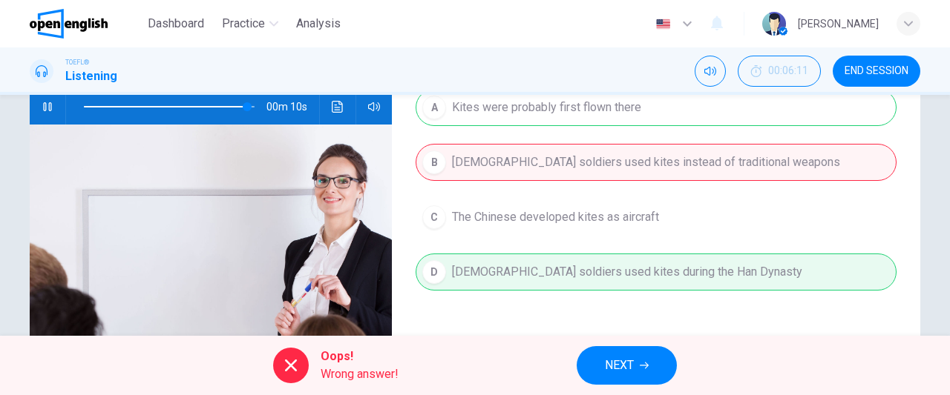
click at [618, 365] on span "NEXT" at bounding box center [619, 365] width 29 height 21
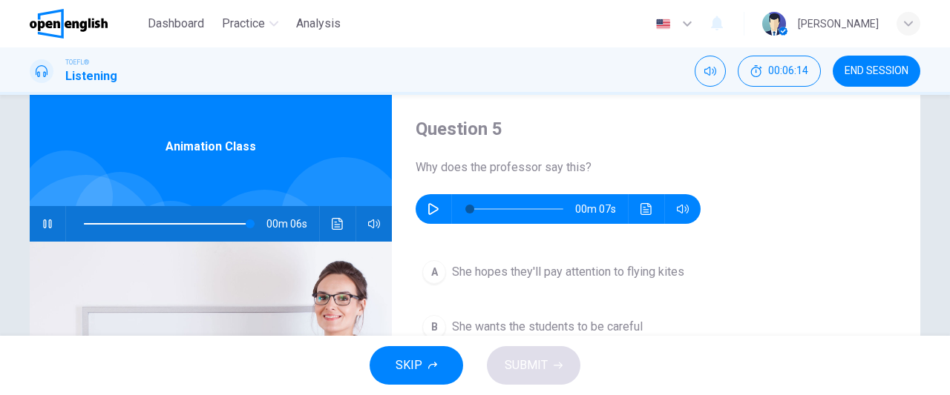
scroll to position [8, 0]
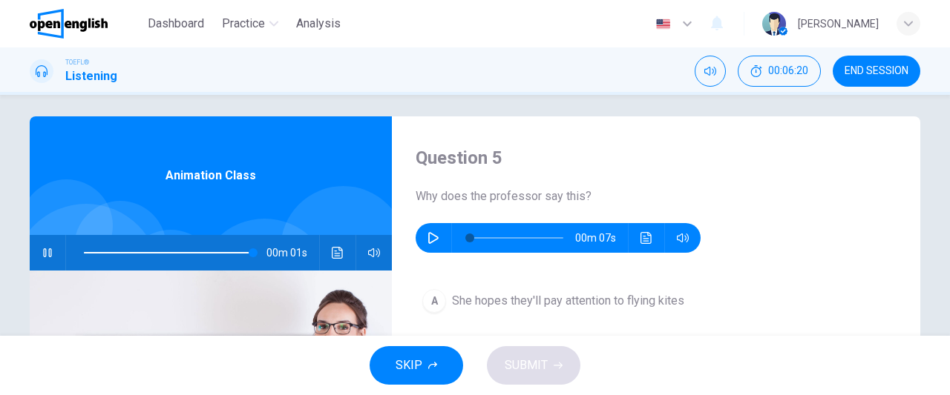
type input "***"
click at [430, 243] on icon "button" at bounding box center [433, 238] width 12 height 12
type input "*"
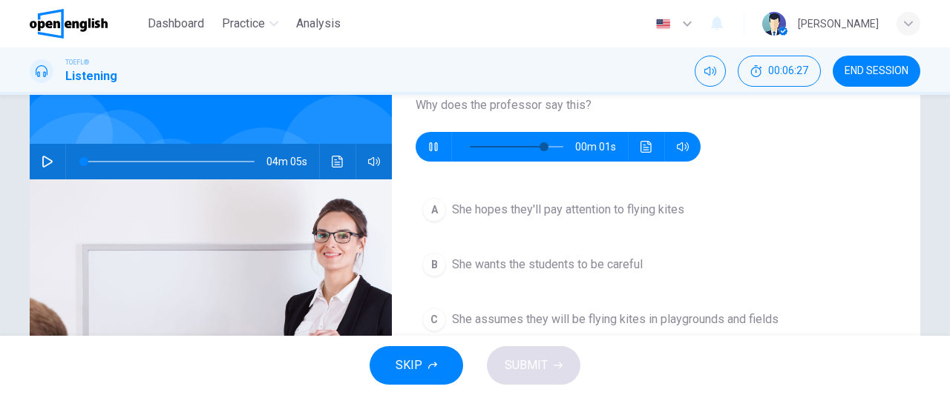
scroll to position [101, 0]
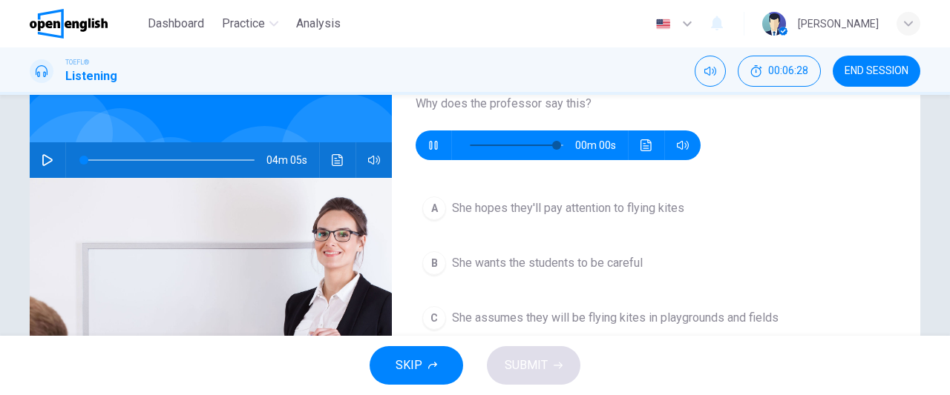
type input "*"
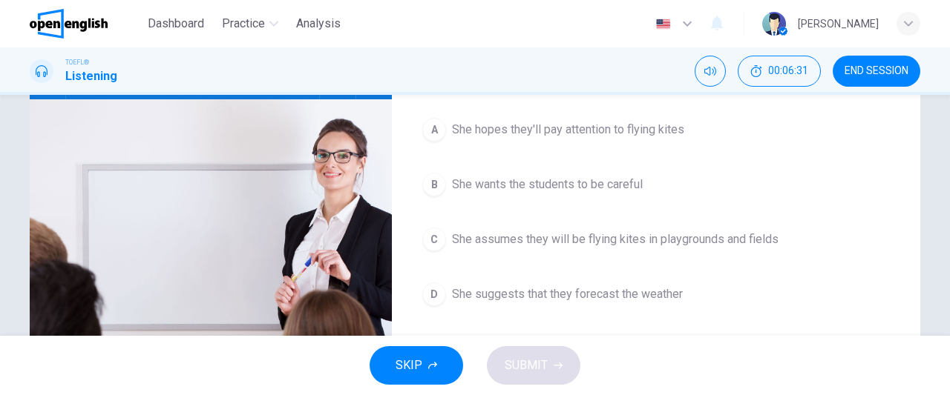
scroll to position [181, 0]
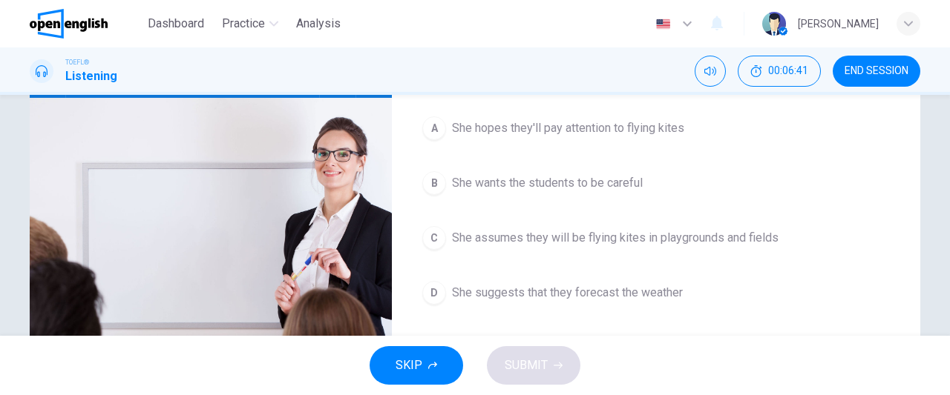
click at [585, 129] on span "She hopes they'll pay attention to flying kites" at bounding box center [568, 128] width 232 height 18
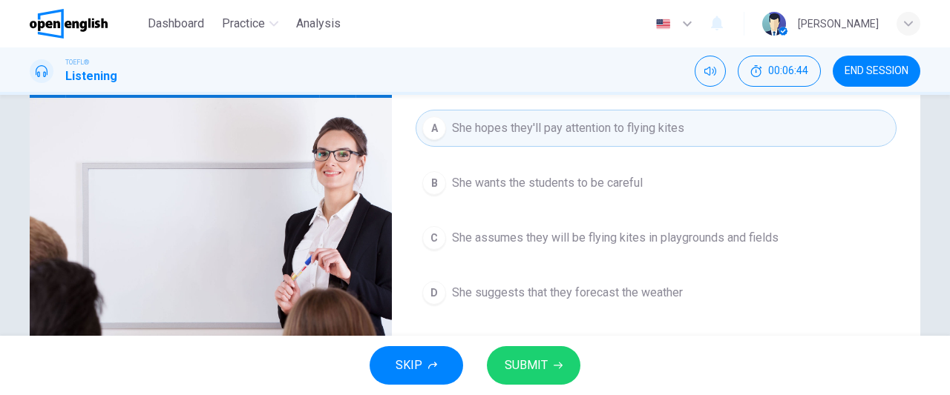
click at [557, 372] on button "SUBMIT" at bounding box center [533, 366] width 93 height 39
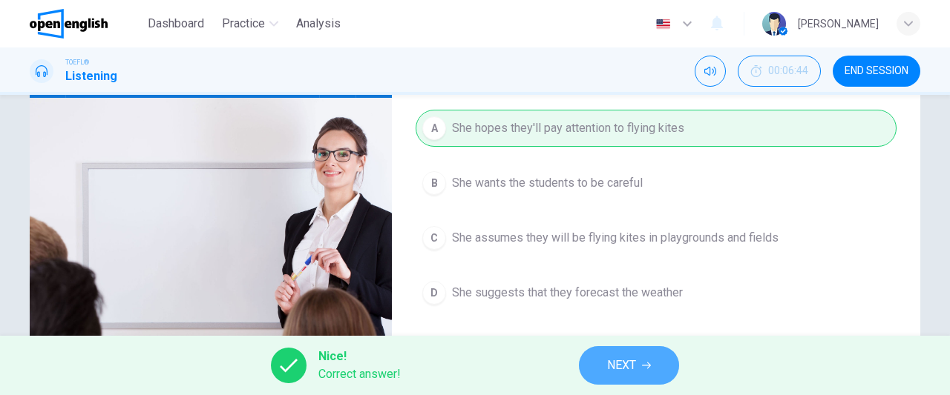
click at [640, 361] on button "NEXT" at bounding box center [629, 366] width 100 height 39
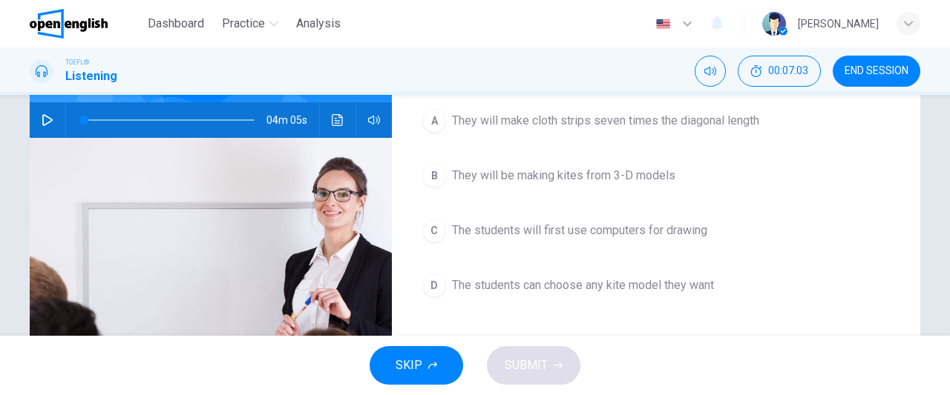
scroll to position [143, 0]
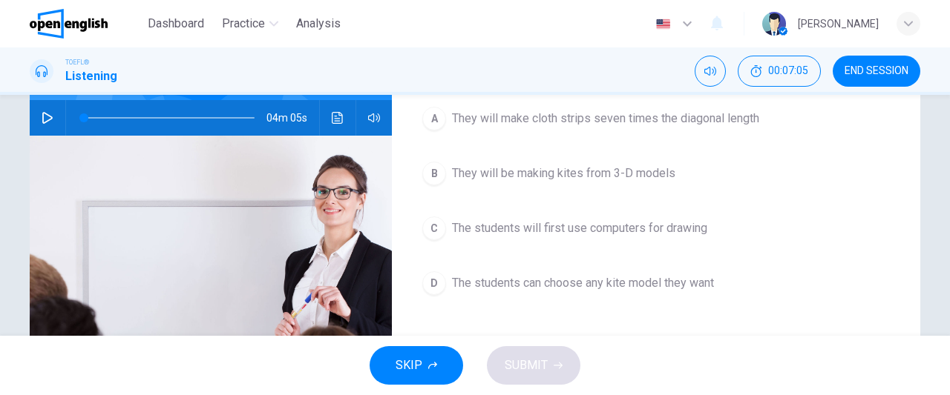
click at [629, 280] on span "The students can choose any kite model they want" at bounding box center [583, 284] width 262 height 18
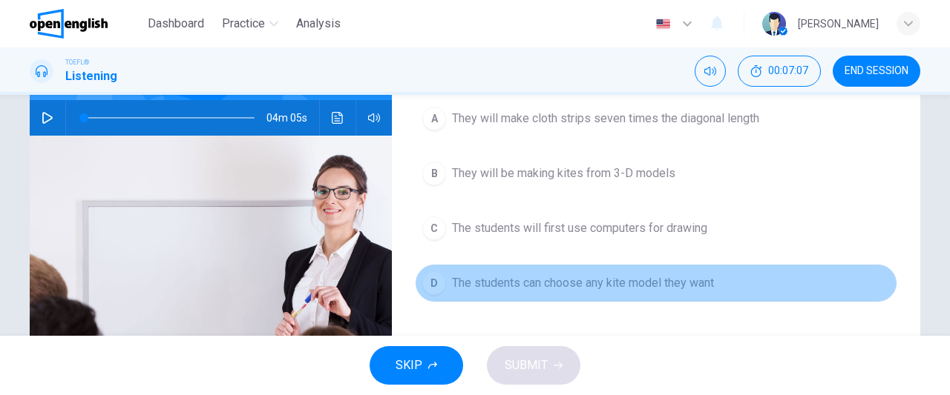
click at [525, 290] on button "D The students can choose any kite model they want" at bounding box center [656, 283] width 481 height 37
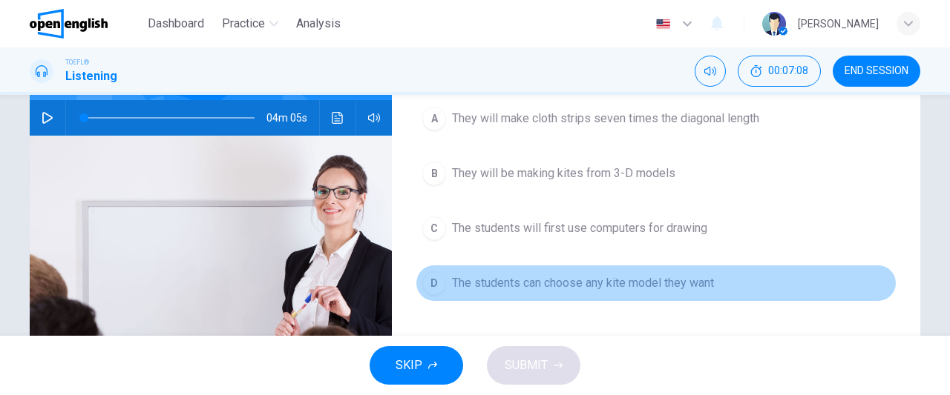
click at [525, 290] on button "D The students can choose any kite model they want" at bounding box center [656, 283] width 481 height 37
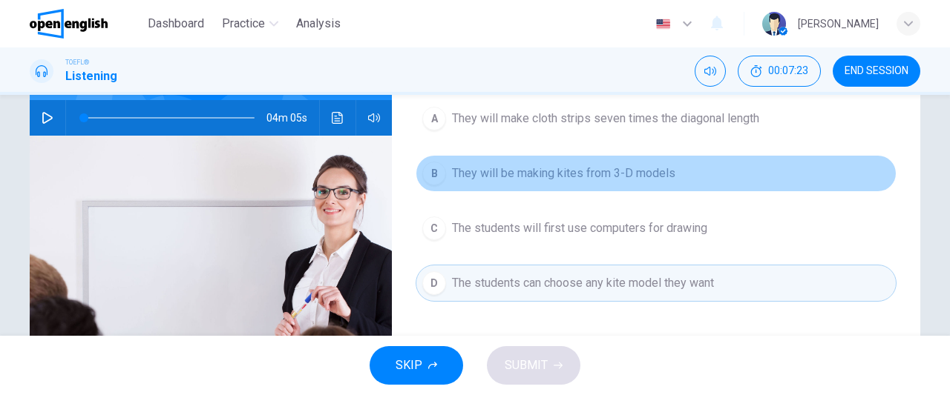
click at [552, 172] on span "They will be making kites from 3-D models" at bounding box center [563, 174] width 223 height 18
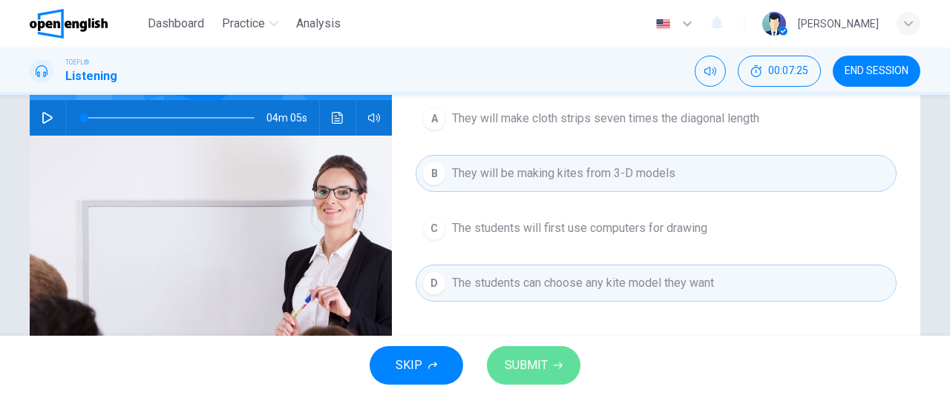
click at [538, 354] on button "SUBMIT" at bounding box center [533, 366] width 93 height 39
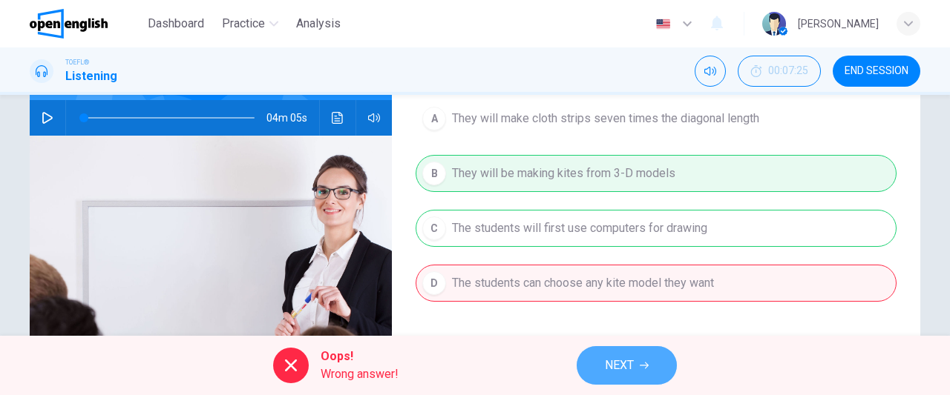
click at [620, 365] on span "NEXT" at bounding box center [619, 365] width 29 height 21
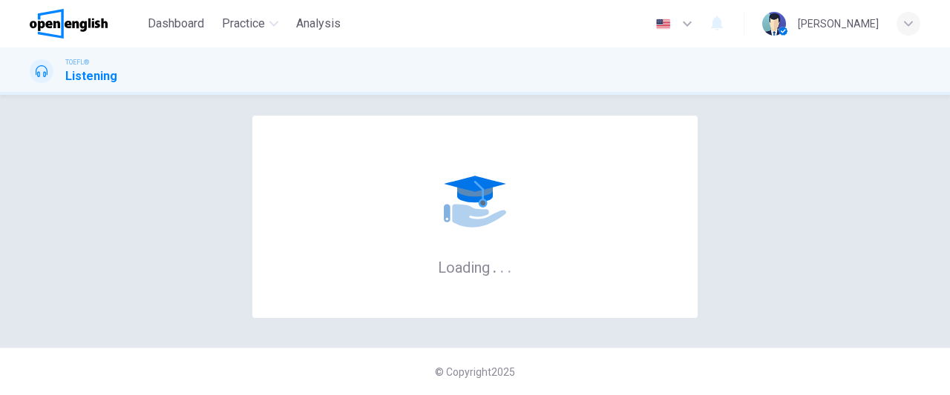
scroll to position [0, 0]
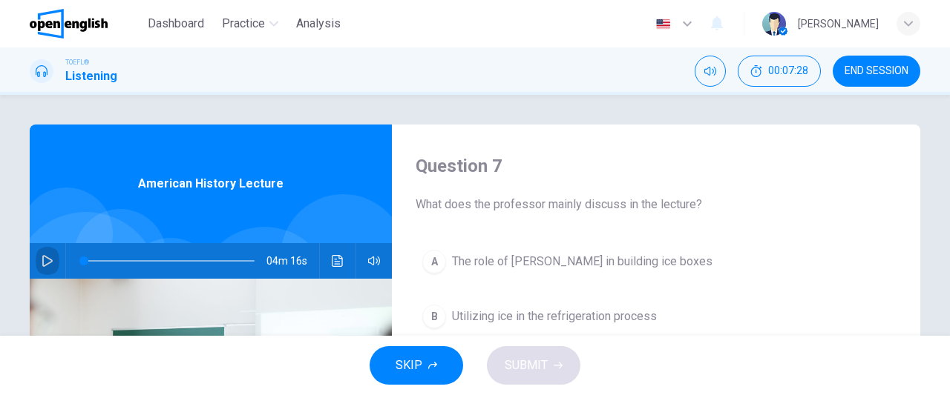
click at [50, 254] on button "button" at bounding box center [48, 261] width 24 height 36
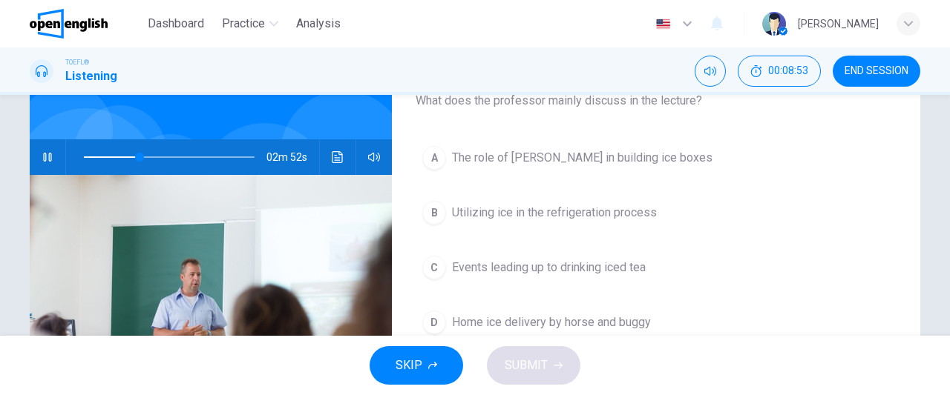
scroll to position [107, 0]
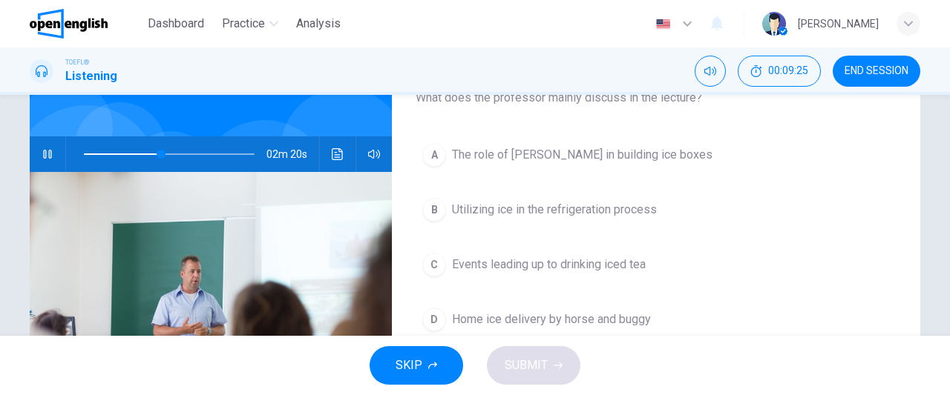
click at [643, 155] on span "The role of Frederick Tudor in building ice boxes" at bounding box center [582, 155] width 260 height 18
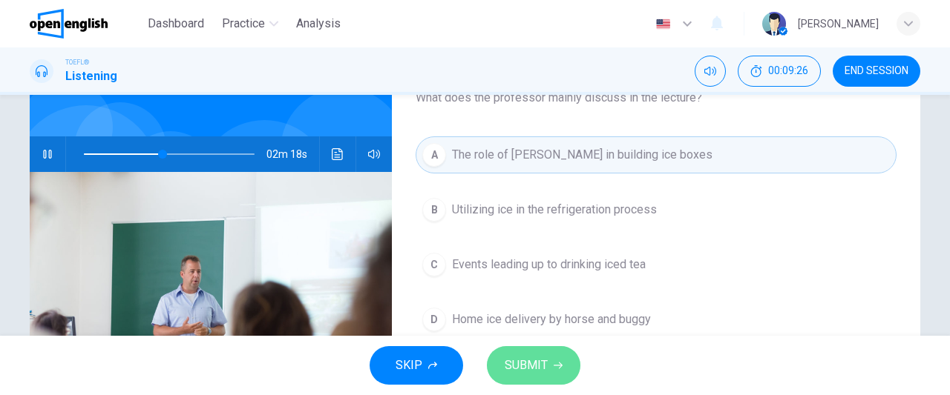
click at [540, 372] on span "SUBMIT" at bounding box center [526, 365] width 43 height 21
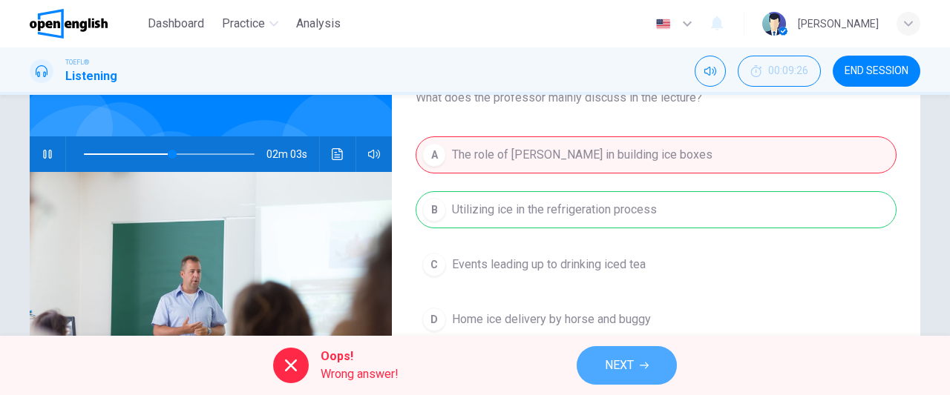
click at [635, 356] on button "NEXT" at bounding box center [627, 366] width 100 height 39
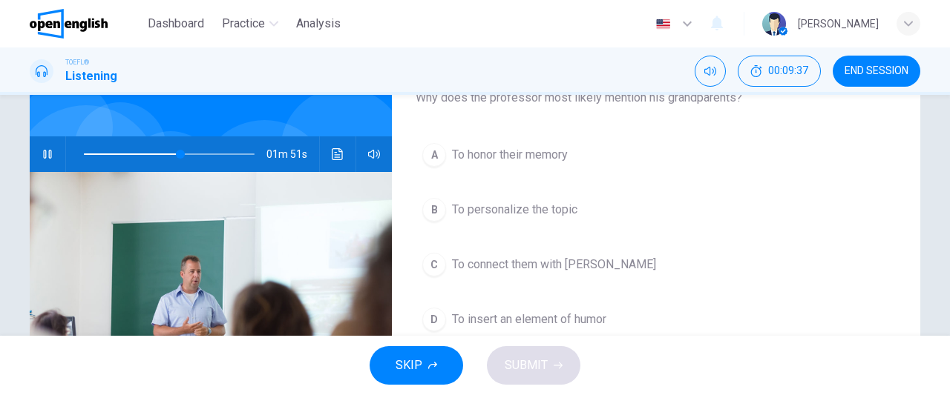
click at [577, 263] on span "To connect them with Tudor" at bounding box center [554, 265] width 204 height 18
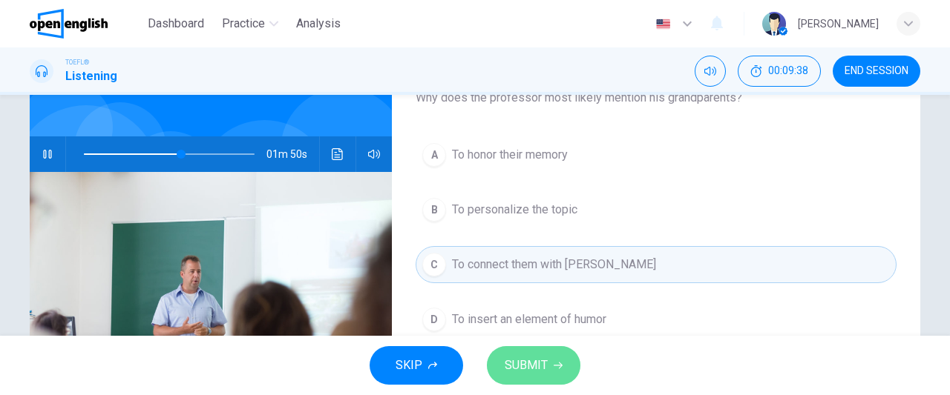
click at [545, 363] on span "SUBMIT" at bounding box center [526, 365] width 43 height 21
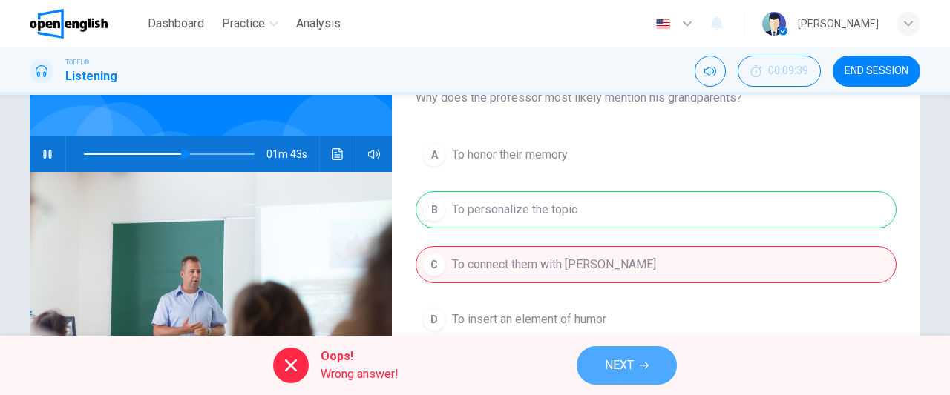
click at [626, 357] on span "NEXT" at bounding box center [619, 365] width 29 height 21
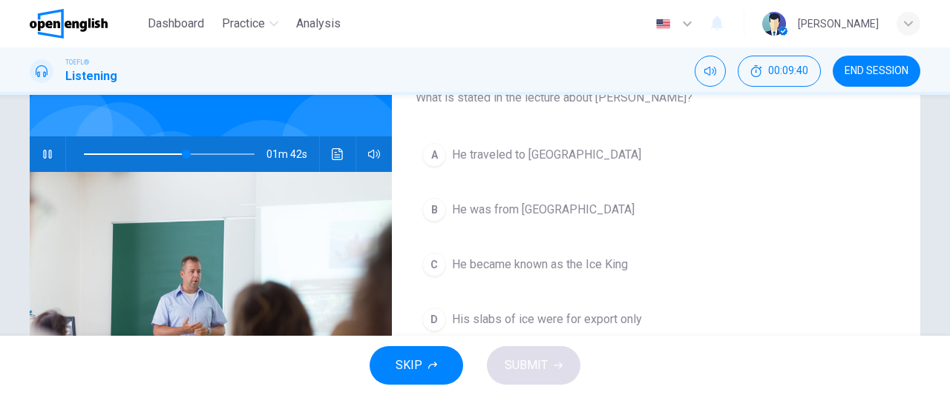
type input "**"
click at [870, 68] on span "END SESSION" at bounding box center [876, 71] width 64 height 12
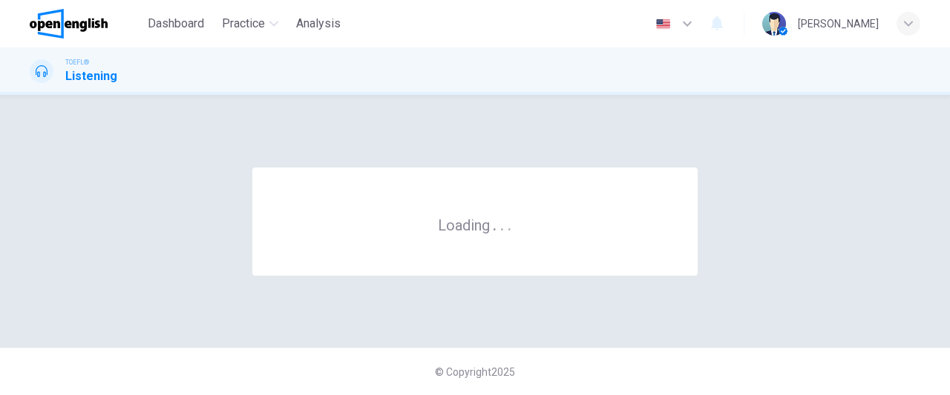
scroll to position [0, 0]
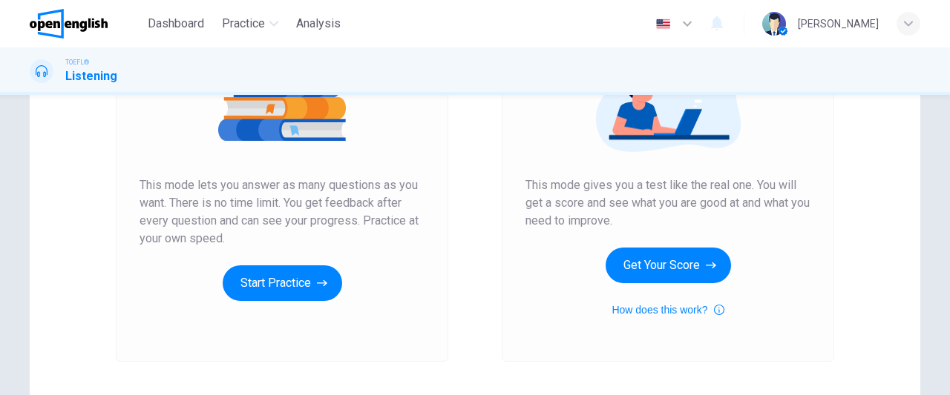
scroll to position [252, 0]
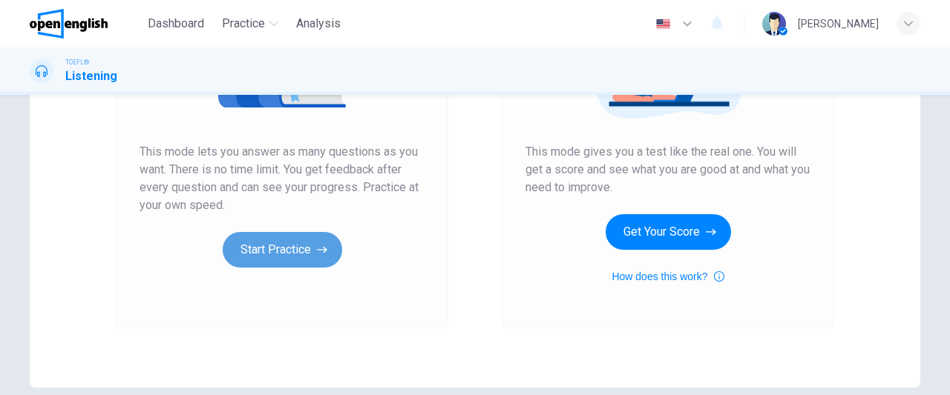
click at [292, 246] on button "Start Practice" at bounding box center [282, 250] width 119 height 36
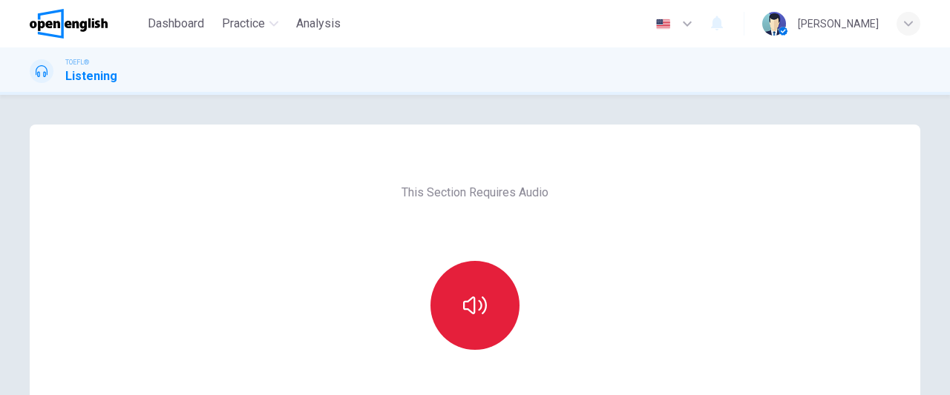
click at [478, 314] on icon "button" at bounding box center [475, 306] width 24 height 24
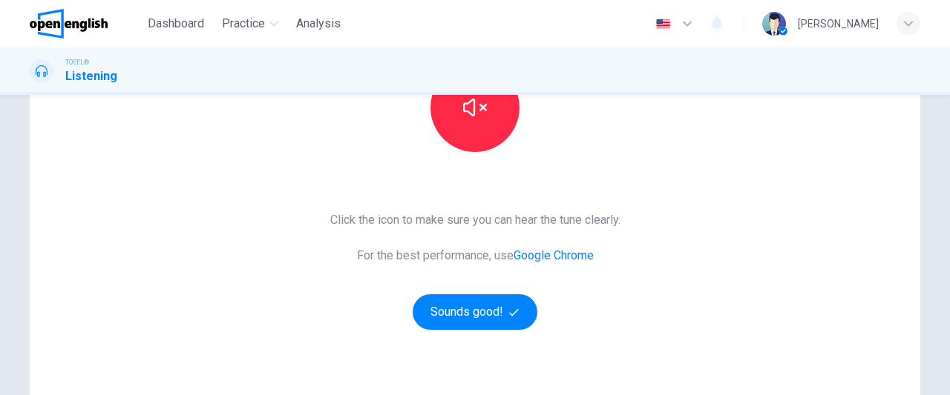
scroll to position [206, 0]
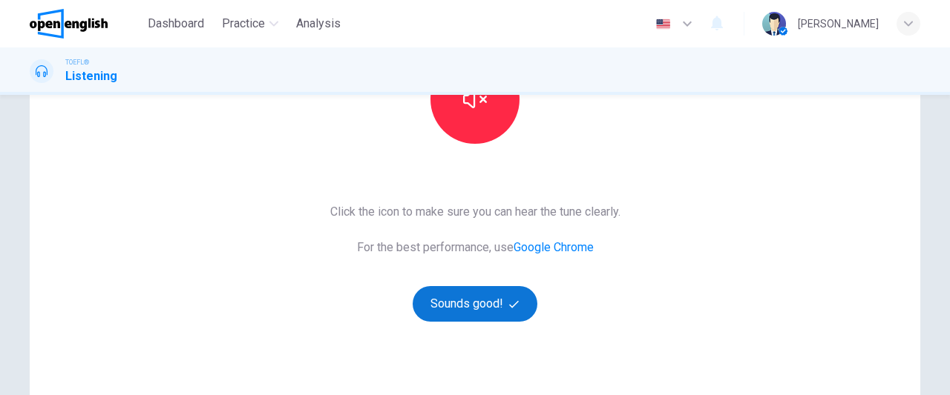
click at [472, 298] on button "Sounds good!" at bounding box center [475, 304] width 125 height 36
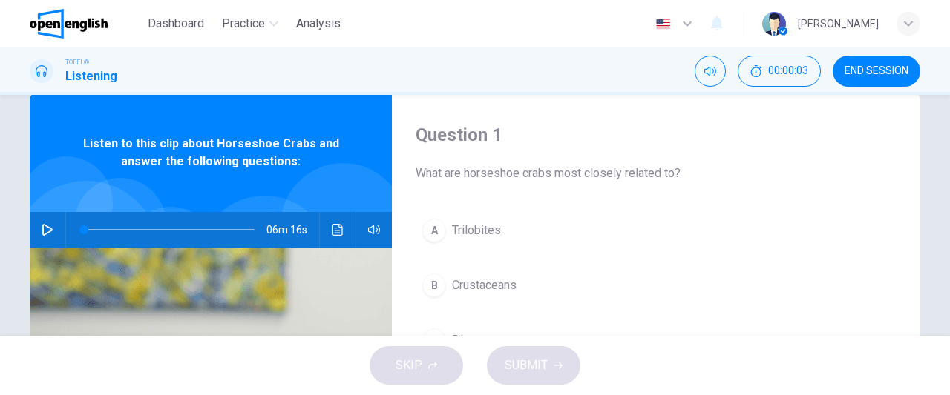
scroll to position [47, 0]
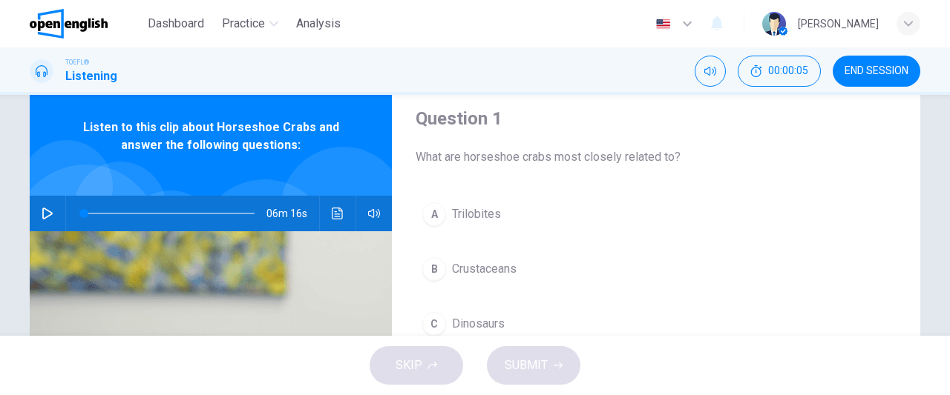
click at [53, 214] on button "button" at bounding box center [48, 214] width 24 height 36
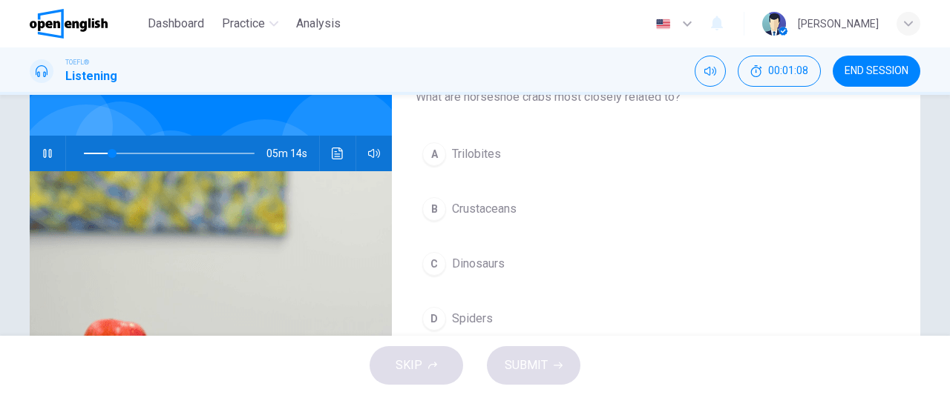
scroll to position [109, 0]
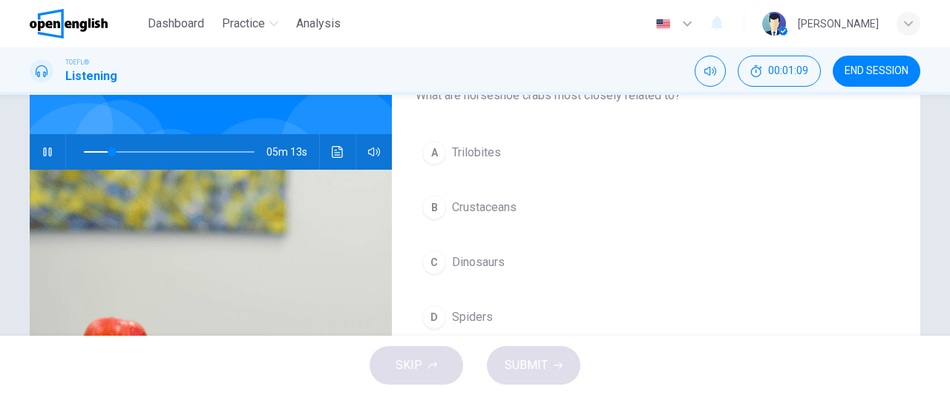
click at [789, 227] on div "A Trilobites B Crustaceans C Dinosaurs D Spiders" at bounding box center [656, 250] width 481 height 232
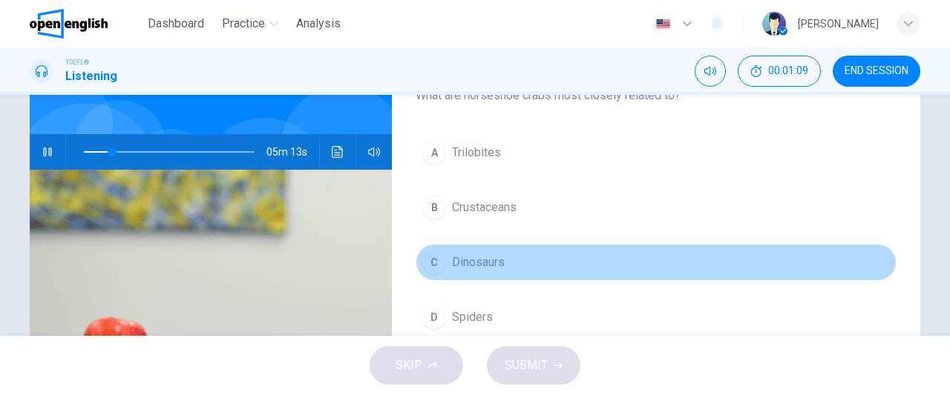
click at [616, 256] on button "C Dinosaurs" at bounding box center [656, 262] width 481 height 37
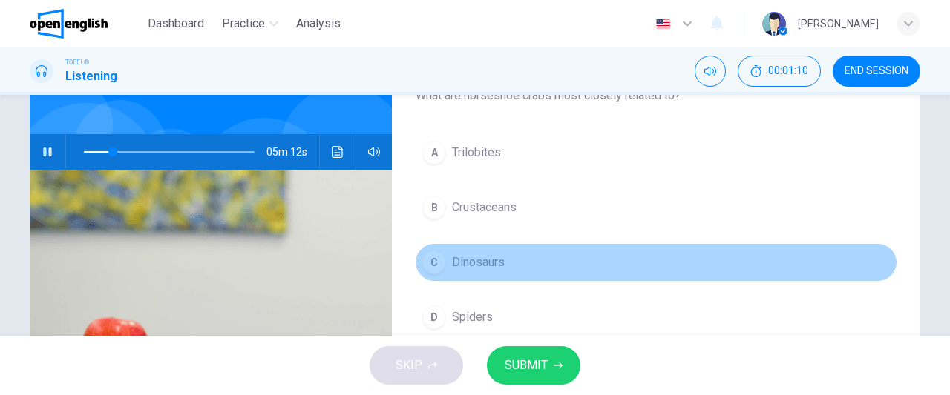
click at [473, 272] on button "C Dinosaurs" at bounding box center [656, 262] width 481 height 37
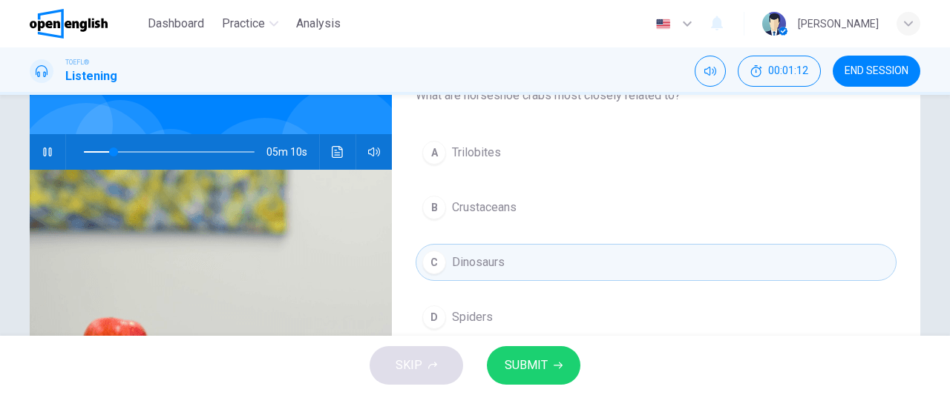
click at [539, 367] on span "SUBMIT" at bounding box center [526, 365] width 43 height 21
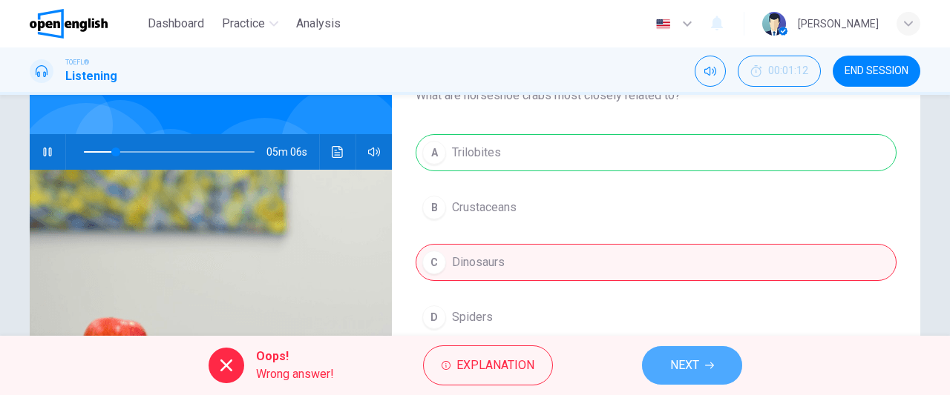
click at [686, 360] on span "NEXT" at bounding box center [684, 365] width 29 height 21
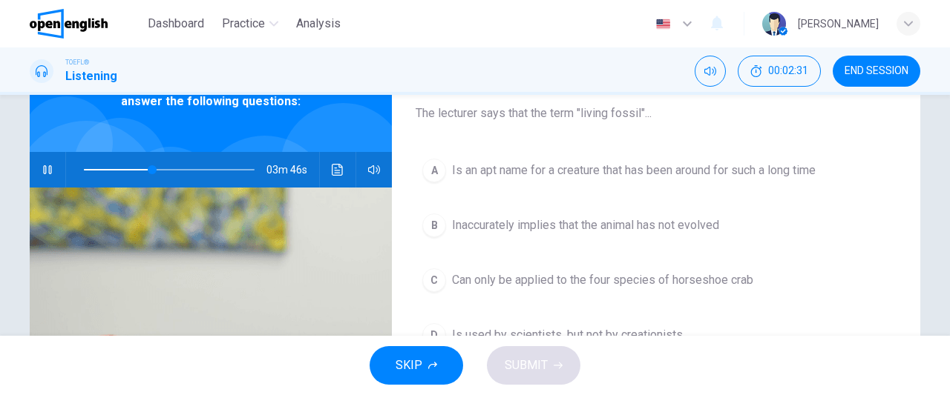
scroll to position [92, 0]
click at [844, 210] on button "B Inaccurately implies that the animal has not evolved" at bounding box center [656, 224] width 481 height 37
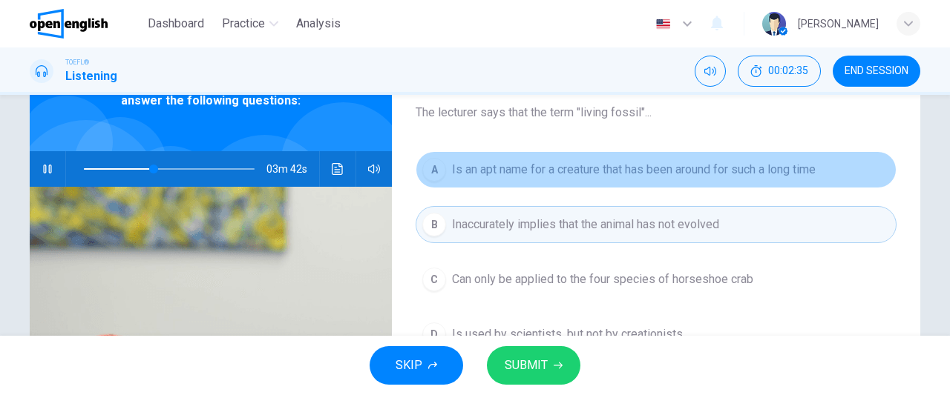
click at [787, 177] on span "Is an apt name for a creature that has been around for such a long time" at bounding box center [634, 170] width 364 height 18
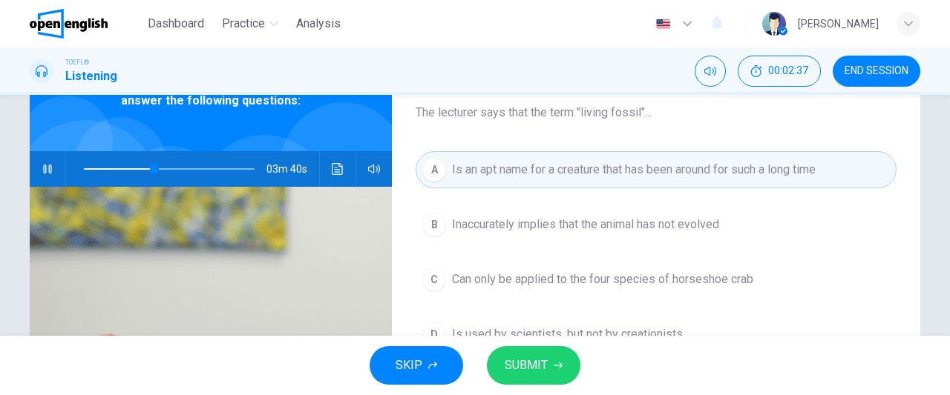
click at [548, 367] on button "SUBMIT" at bounding box center [533, 366] width 93 height 39
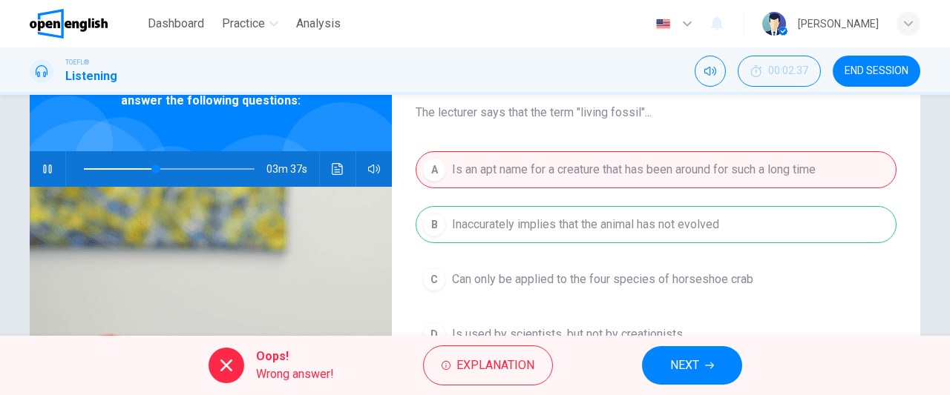
click at [606, 361] on div "Oops! Wrong answer! Explanation NEXT" at bounding box center [475, 365] width 950 height 59
click at [661, 363] on button "NEXT" at bounding box center [692, 366] width 100 height 39
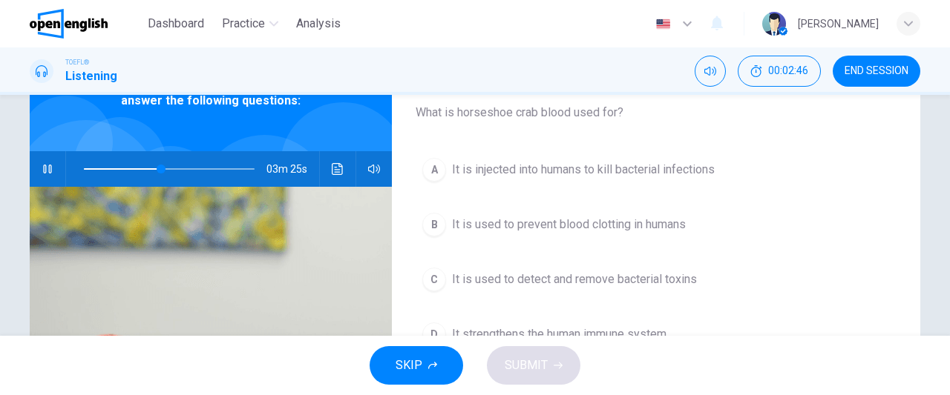
click at [567, 282] on span "It is used to detect and remove bacterial toxins" at bounding box center [574, 280] width 245 height 18
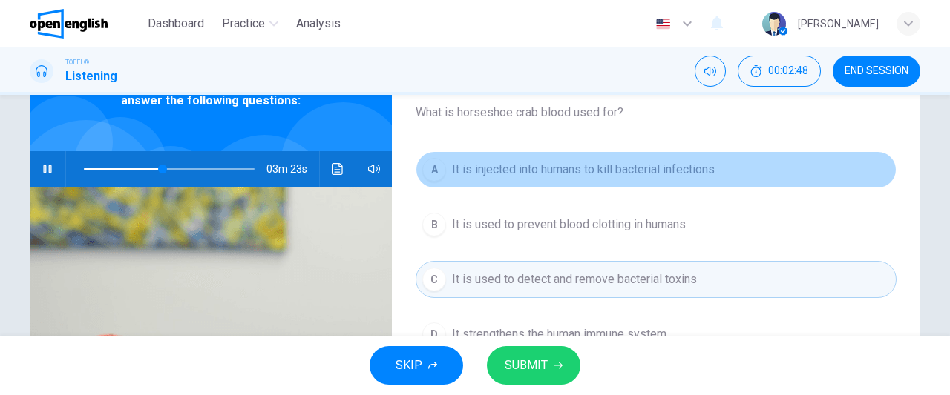
click at [545, 181] on button "A It is injected into humans to kill bacterial infections" at bounding box center [656, 169] width 481 height 37
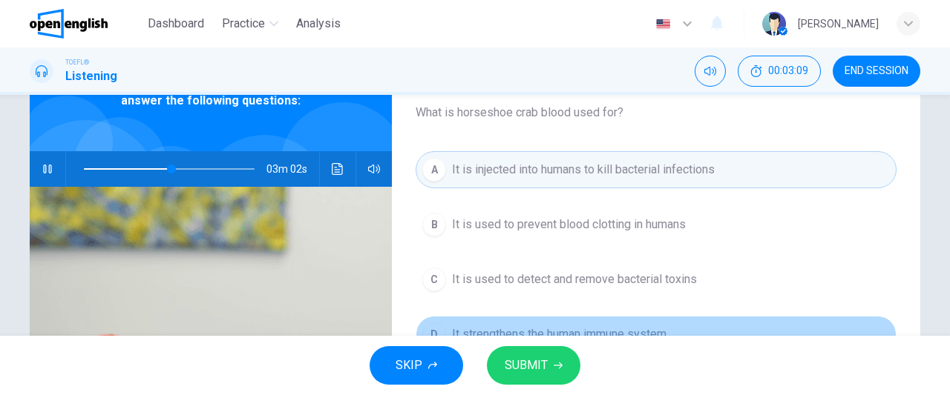
click at [552, 326] on span "It strengthens the human immune system" at bounding box center [559, 335] width 214 height 18
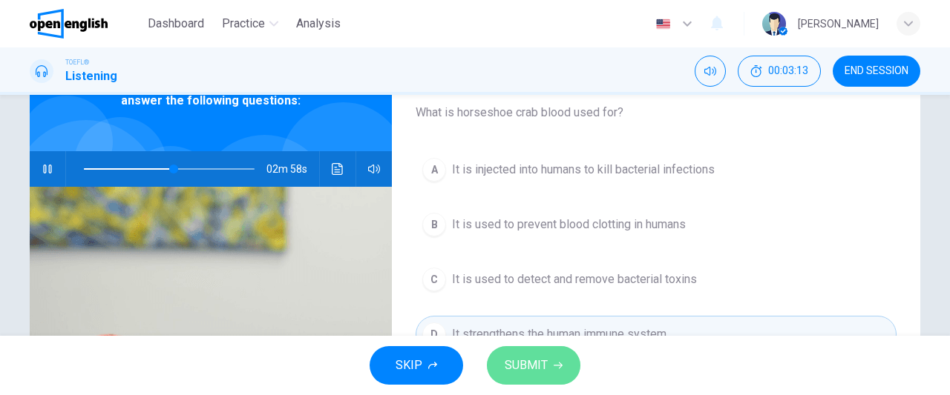
click at [542, 374] on span "SUBMIT" at bounding box center [526, 365] width 43 height 21
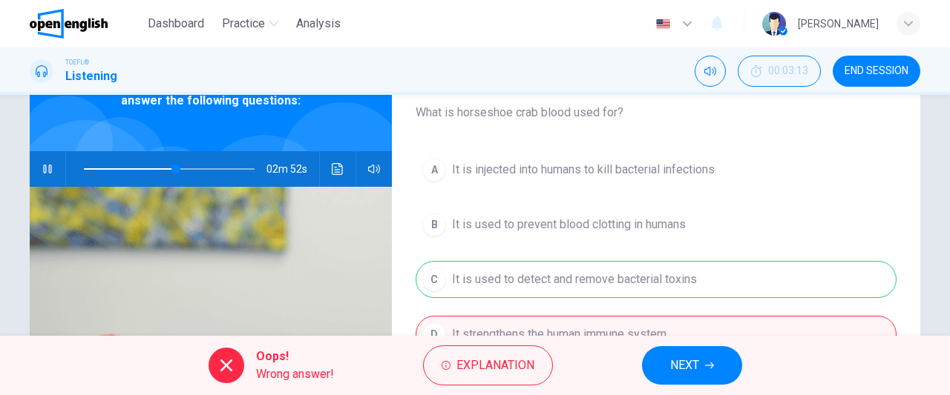
type input "**"
click at [871, 70] on span "END SESSION" at bounding box center [876, 71] width 64 height 12
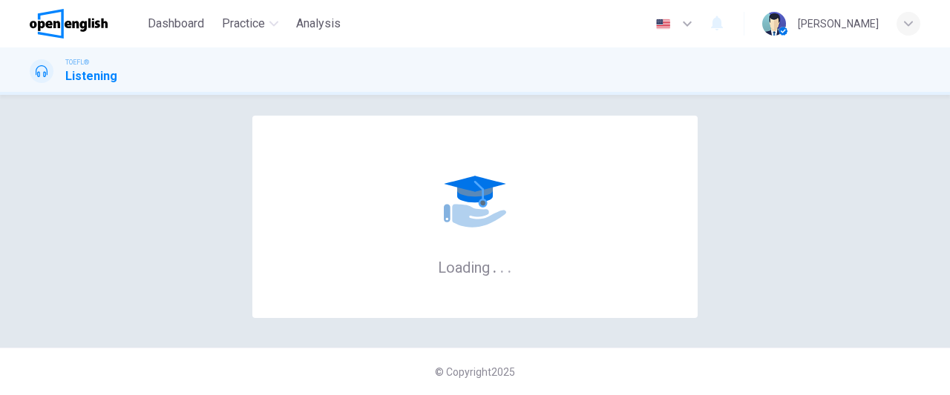
scroll to position [0, 0]
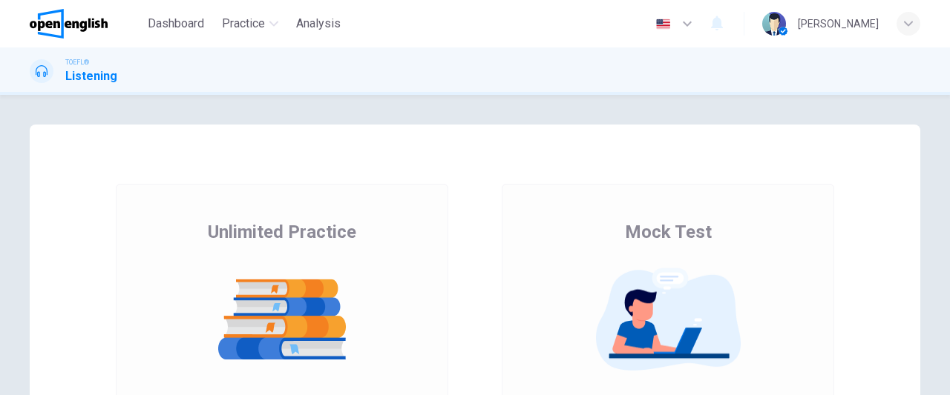
click at [426, 123] on div "Unlimited Practice Mock Test Unlimited Practice This mode lets you answer as ma…" at bounding box center [475, 245] width 950 height 301
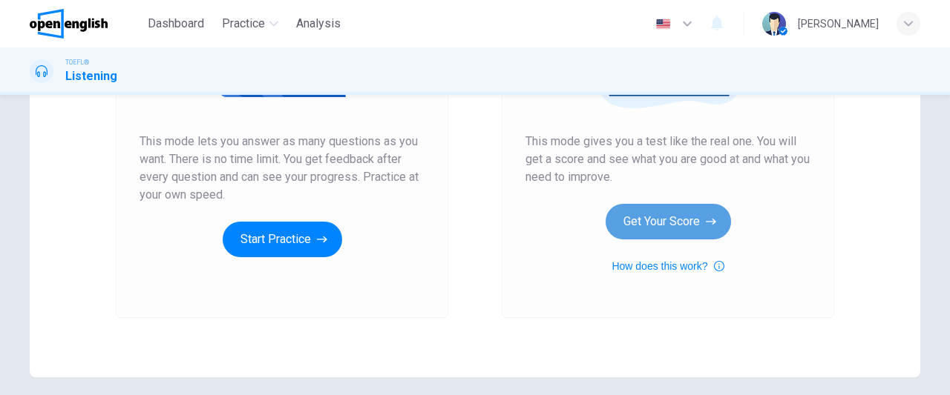
click at [669, 219] on button "Get Your Score" at bounding box center [667, 222] width 125 height 36
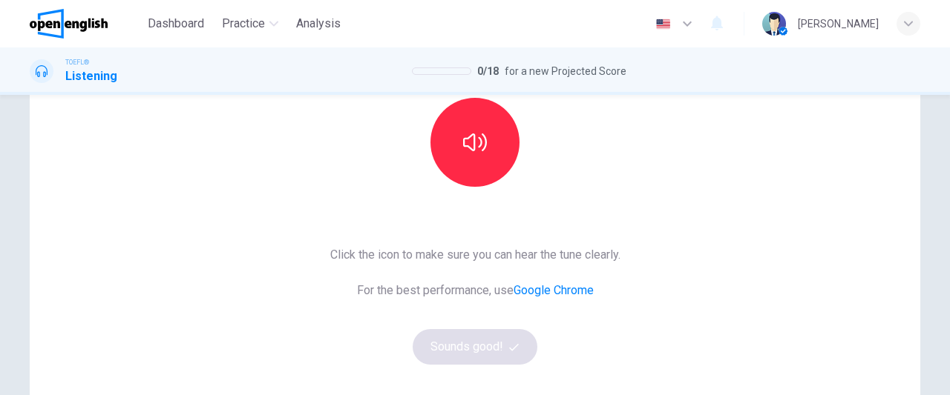
scroll to position [142, 0]
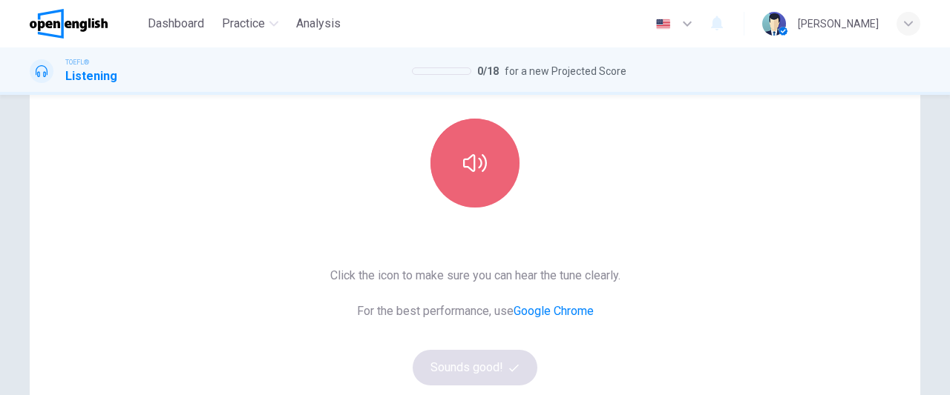
click at [503, 162] on button "button" at bounding box center [474, 163] width 89 height 89
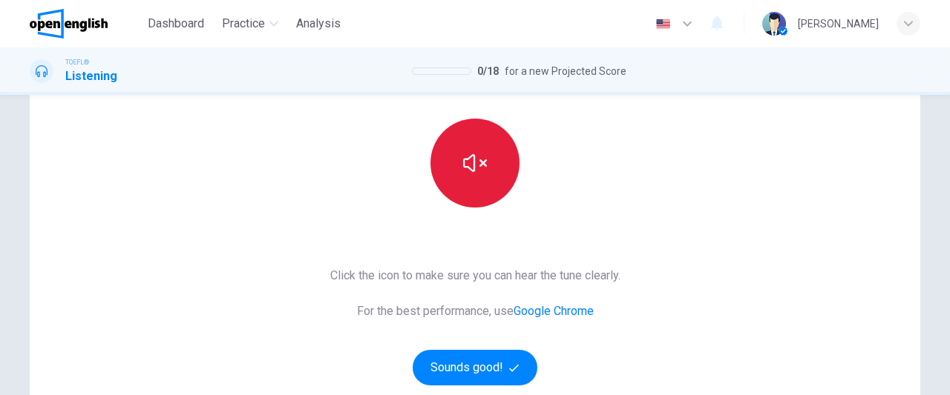
click at [490, 160] on button "button" at bounding box center [474, 163] width 89 height 89
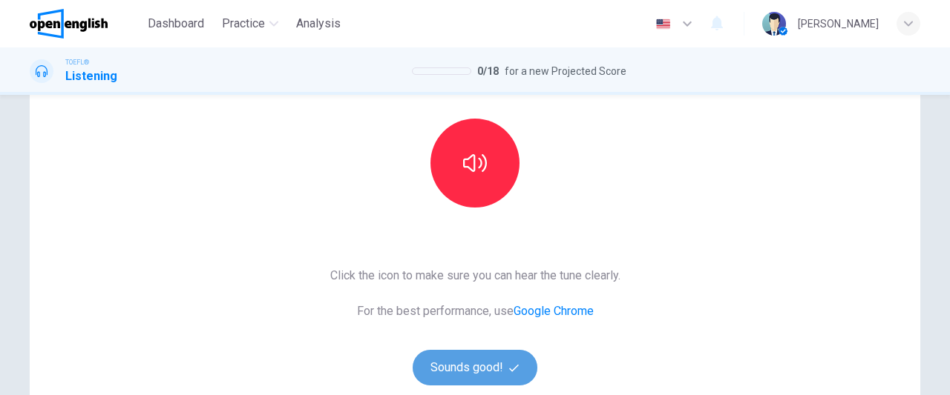
click at [470, 372] on button "Sounds good!" at bounding box center [475, 368] width 125 height 36
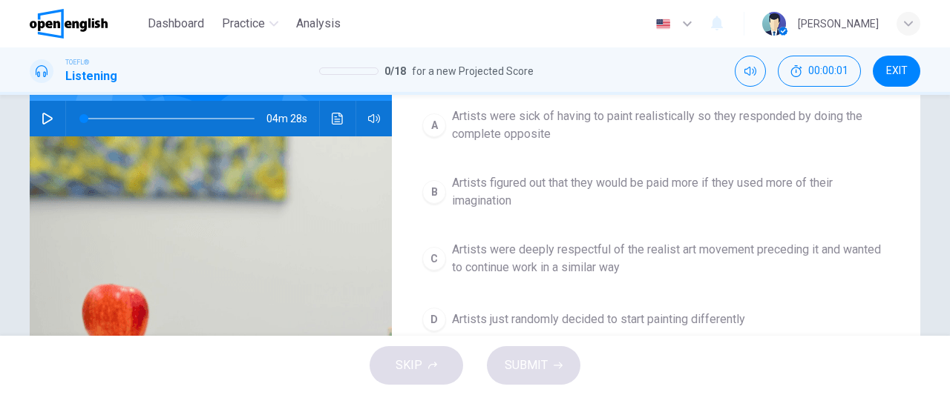
click at [378, 255] on img at bounding box center [211, 317] width 362 height 361
click at [206, 217] on img at bounding box center [211, 317] width 362 height 361
click at [92, 207] on img at bounding box center [211, 317] width 362 height 361
click at [41, 167] on img at bounding box center [211, 317] width 362 height 361
click at [46, 128] on button "button" at bounding box center [48, 119] width 24 height 36
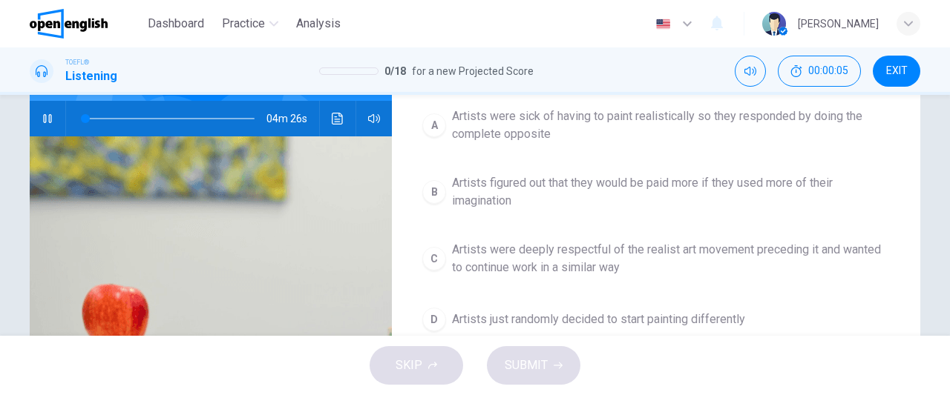
click at [89, 139] on img at bounding box center [211, 317] width 362 height 361
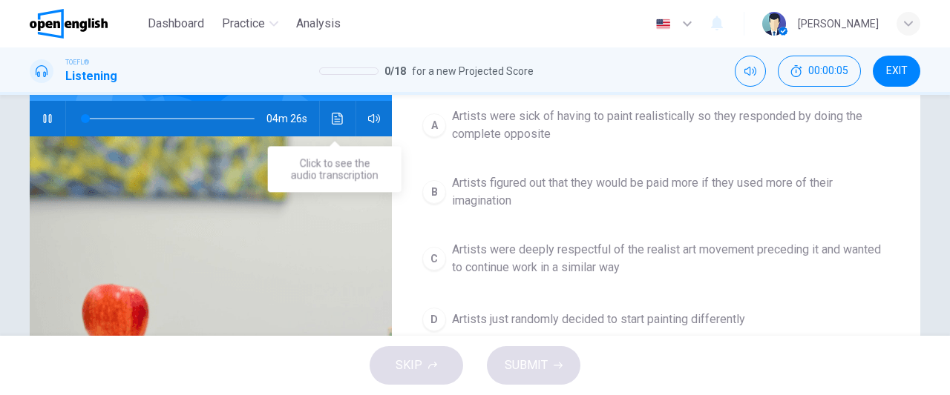
click at [416, 200] on button "B Artists figured out that they would be paid more if they used more of their i…" at bounding box center [656, 192] width 481 height 49
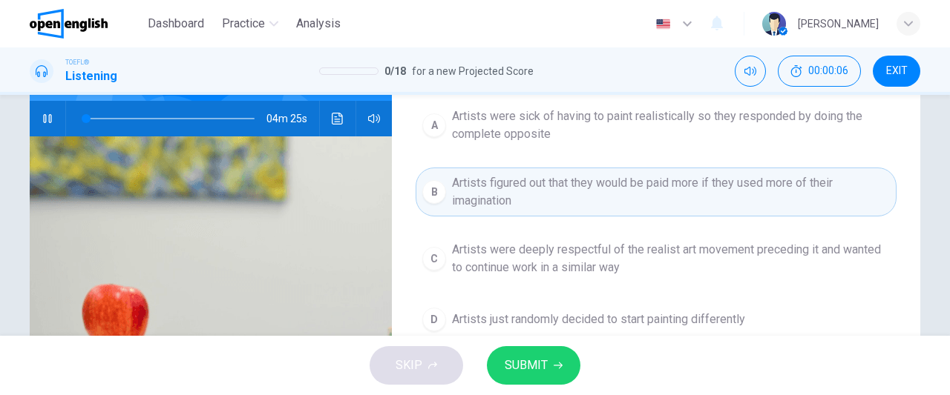
click at [657, 197] on span "Artists figured out that they would be paid more if they used more of their ima…" at bounding box center [671, 192] width 438 height 36
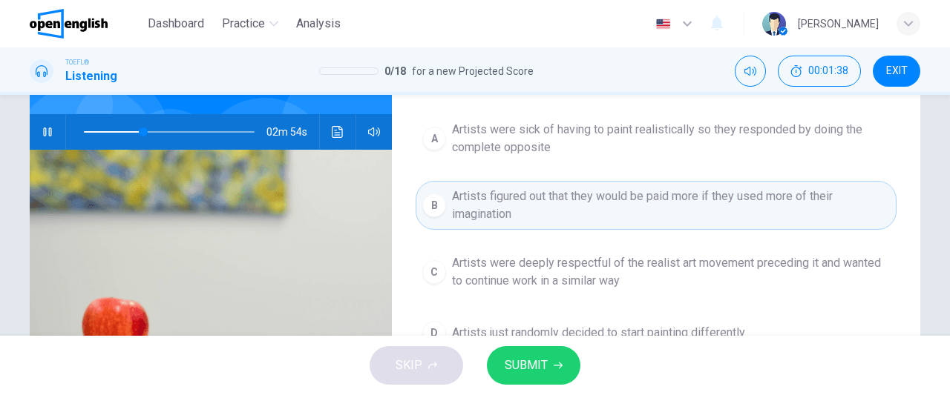
scroll to position [108, 0]
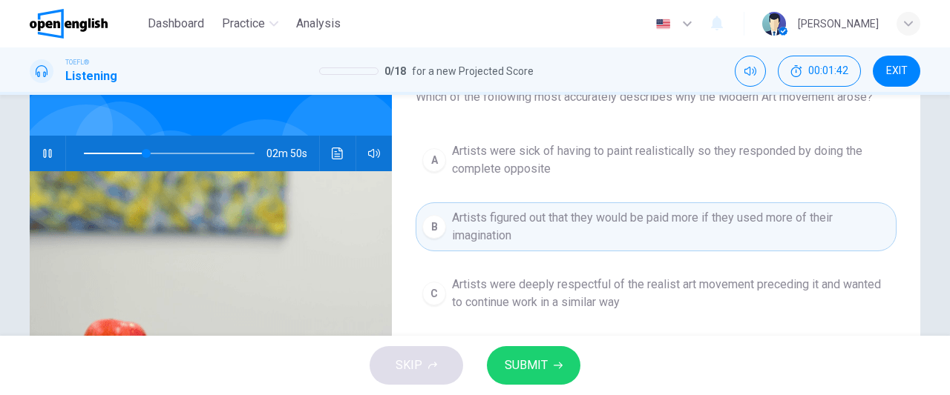
click at [828, 188] on div "A Artists were sick of having to paint realistically so they responded by doing…" at bounding box center [656, 269] width 481 height 267
click at [766, 176] on span "Artists were sick of having to paint realistically so they responded by doing t…" at bounding box center [671, 160] width 438 height 36
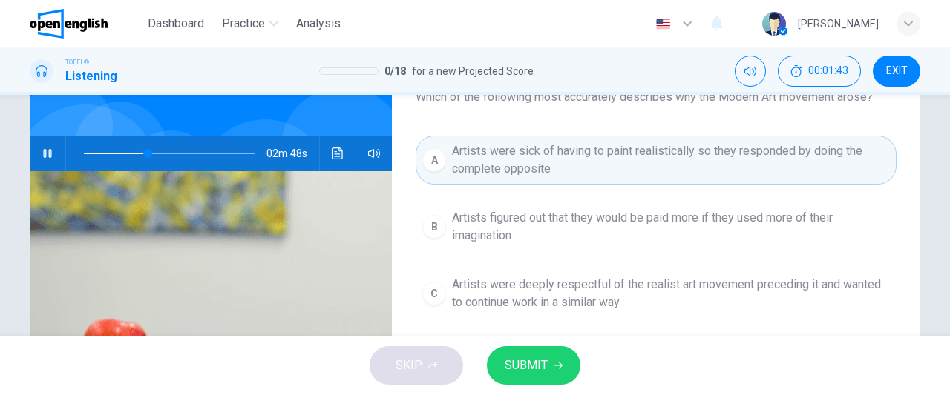
click at [739, 168] on span "Artists were sick of having to paint realistically so they responded by doing t…" at bounding box center [671, 160] width 438 height 36
click at [579, 269] on button "C Artists were deeply respectful of the realist art movement preceding it and w…" at bounding box center [656, 293] width 481 height 49
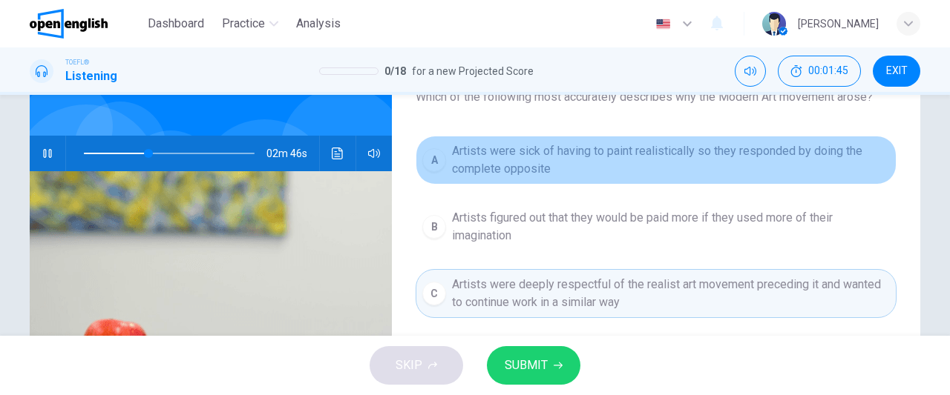
click at [571, 156] on span "Artists were sick of having to paint realistically so they responded by doing t…" at bounding box center [671, 160] width 438 height 36
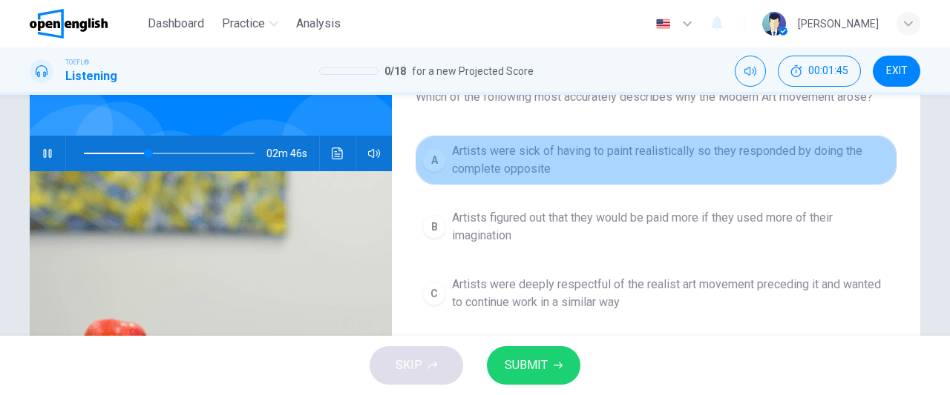
click at [571, 156] on span "Artists were sick of having to paint realistically so they responded by doing t…" at bounding box center [671, 160] width 438 height 36
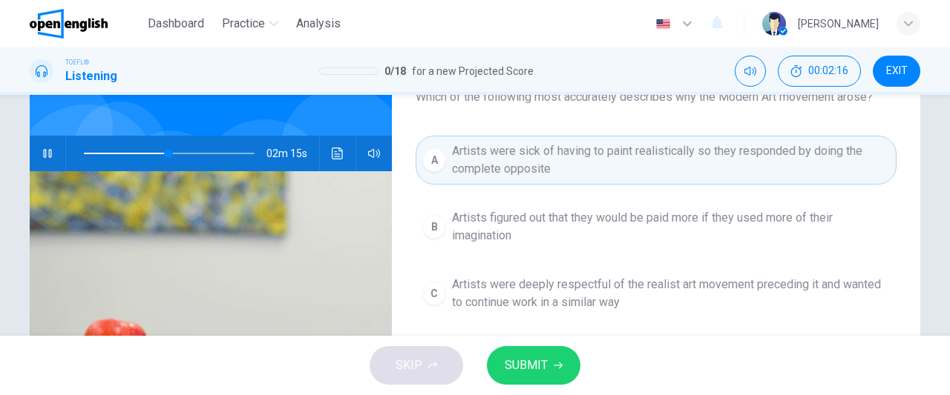
click at [551, 363] on button "SUBMIT" at bounding box center [533, 366] width 93 height 39
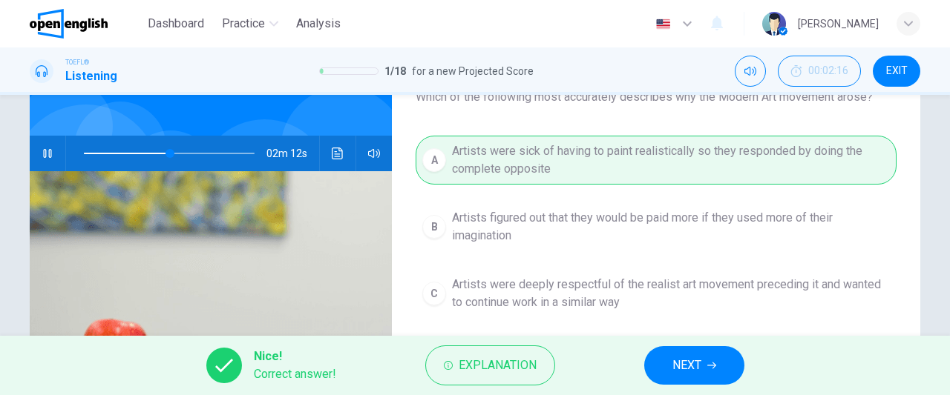
click at [673, 354] on button "NEXT" at bounding box center [694, 366] width 100 height 39
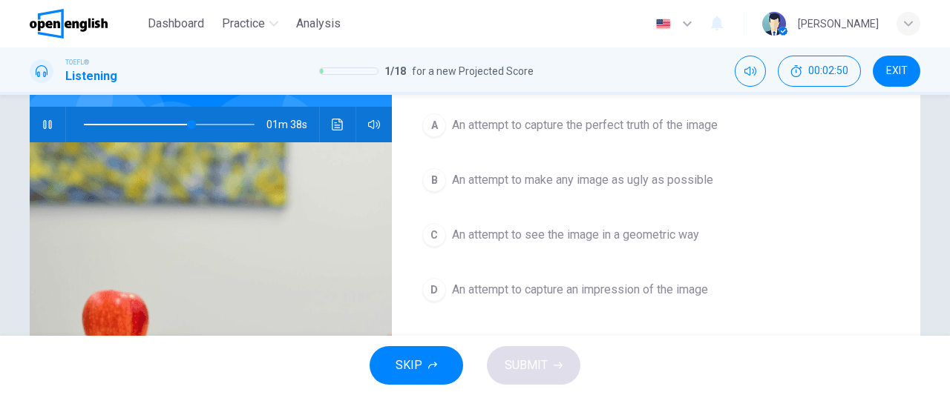
scroll to position [138, 0]
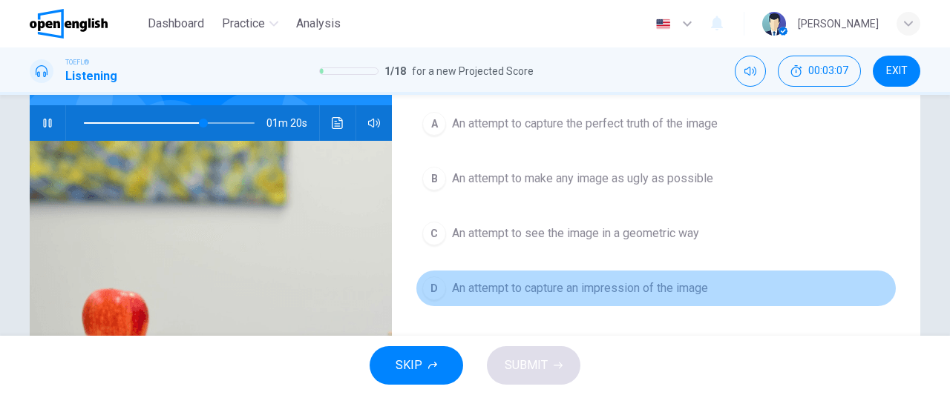
click at [669, 287] on span "An attempt to capture an impression of the image" at bounding box center [580, 289] width 256 height 18
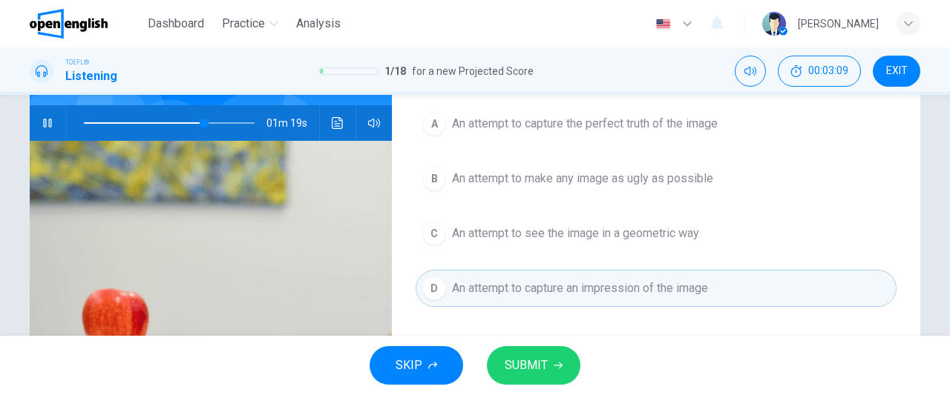
click at [561, 373] on button "SUBMIT" at bounding box center [533, 366] width 93 height 39
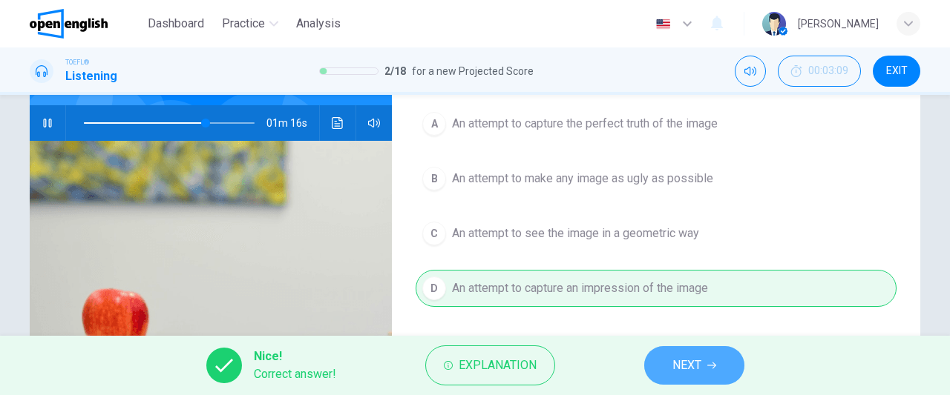
click at [686, 363] on span "NEXT" at bounding box center [686, 365] width 29 height 21
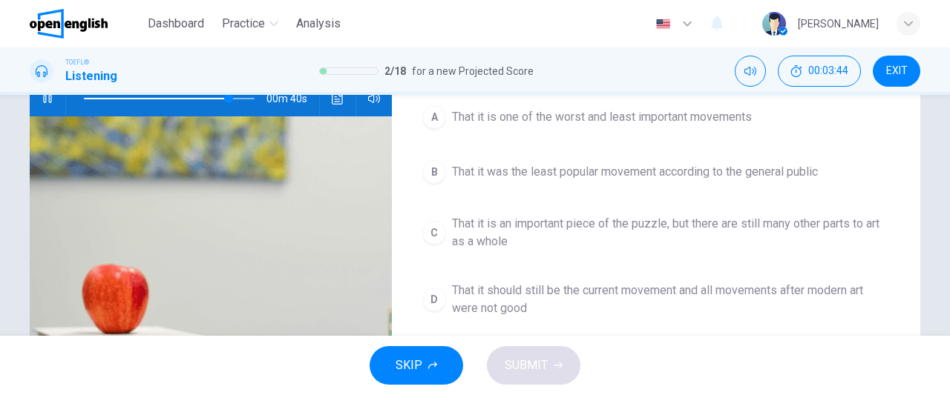
scroll to position [163, 0]
click at [727, 239] on span "That it is an important piece of the puzzle, but there are still many other par…" at bounding box center [671, 232] width 438 height 36
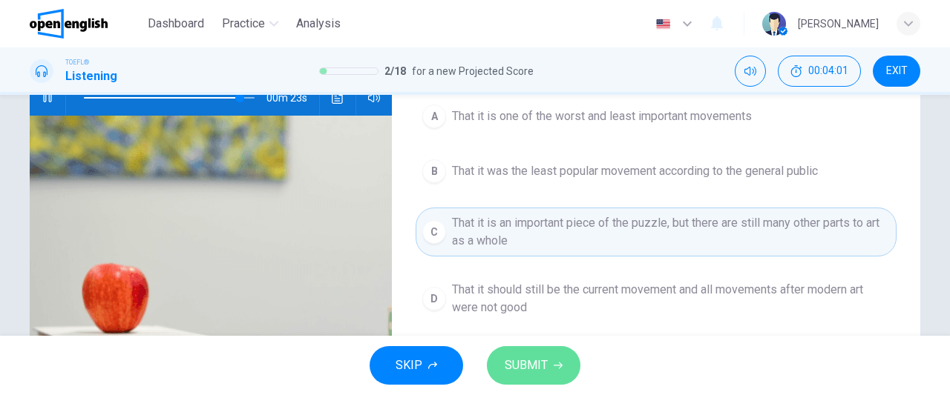
click at [537, 381] on button "SUBMIT" at bounding box center [533, 366] width 93 height 39
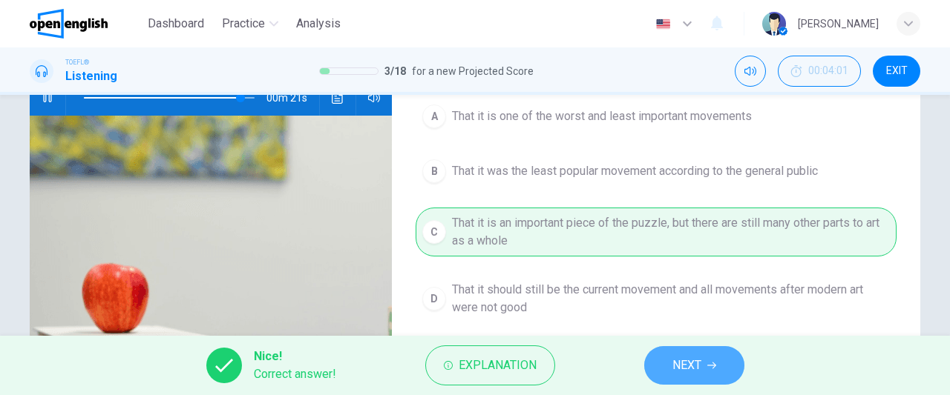
click at [697, 361] on span "NEXT" at bounding box center [686, 365] width 29 height 21
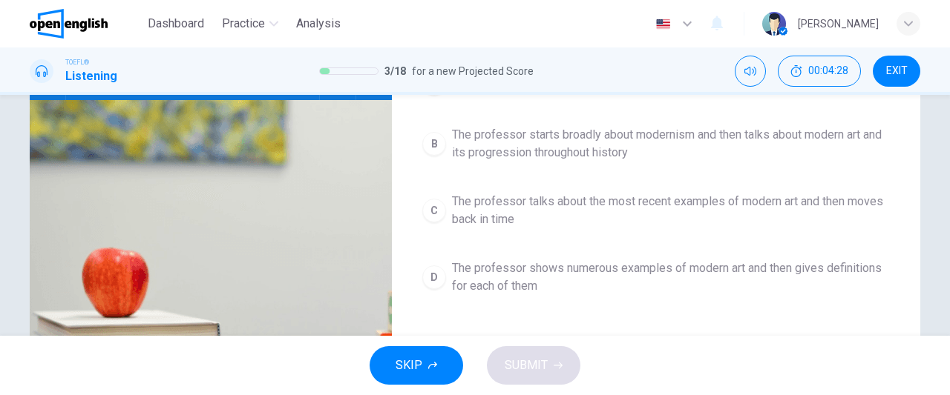
scroll to position [180, 0]
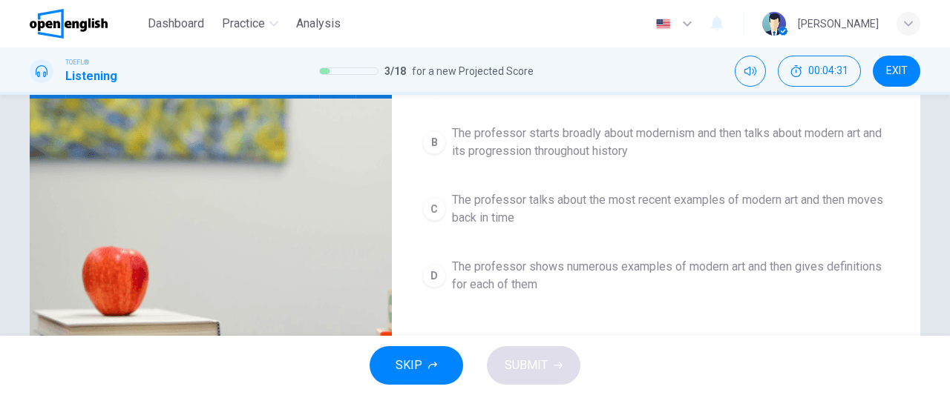
click at [583, 275] on span "The professor shows numerous examples of modern art and then gives definitions …" at bounding box center [671, 276] width 438 height 36
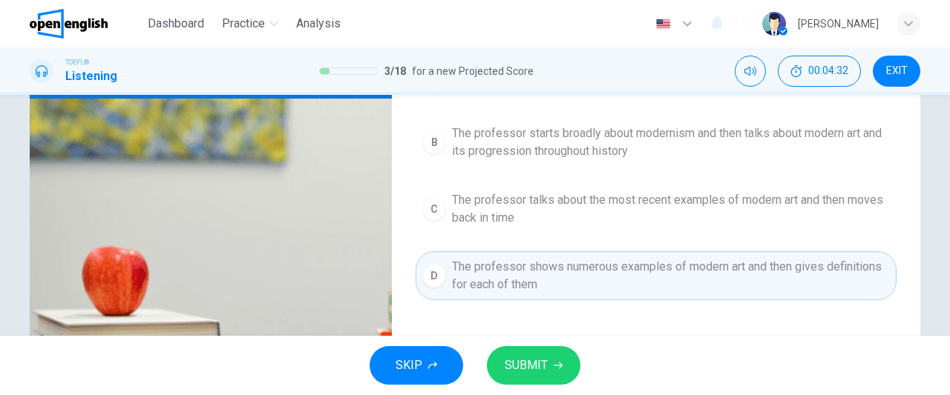
click at [528, 360] on span "SUBMIT" at bounding box center [526, 365] width 43 height 21
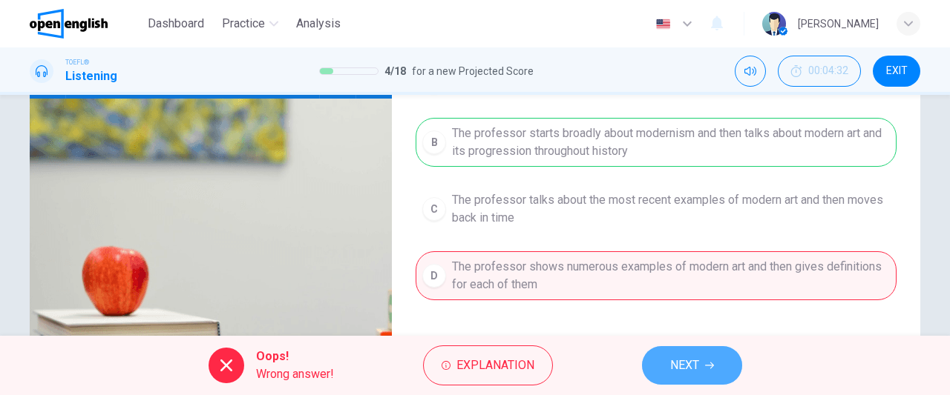
click at [689, 366] on span "NEXT" at bounding box center [684, 365] width 29 height 21
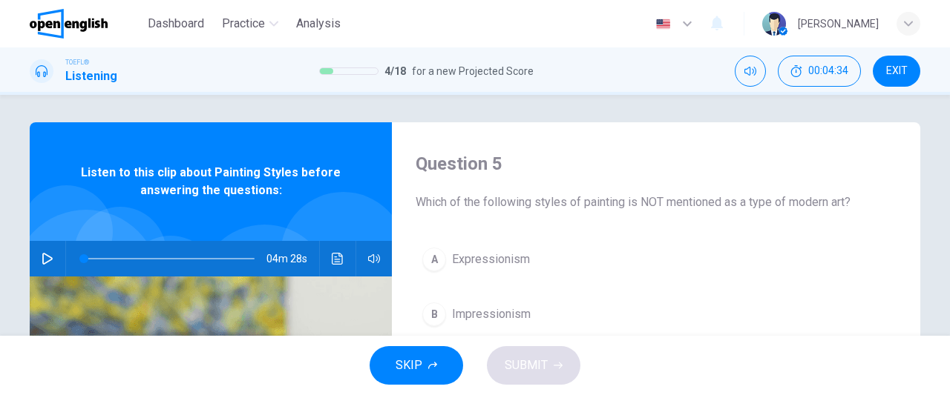
scroll to position [0, 0]
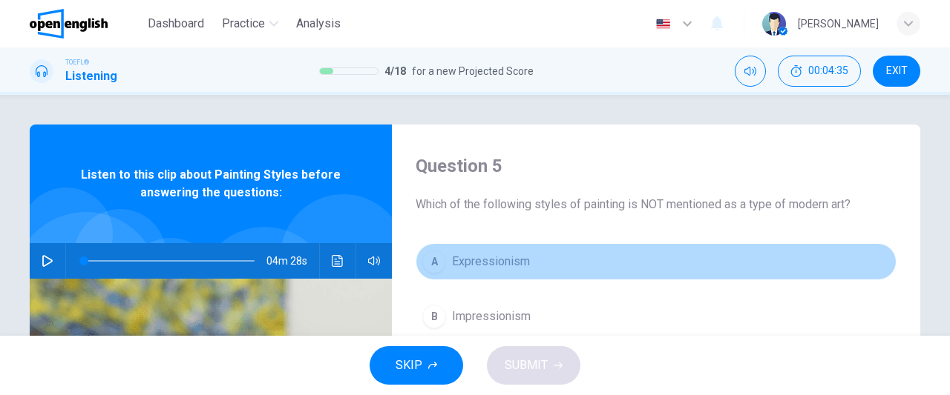
click at [657, 253] on button "A Expressionism" at bounding box center [656, 261] width 481 height 37
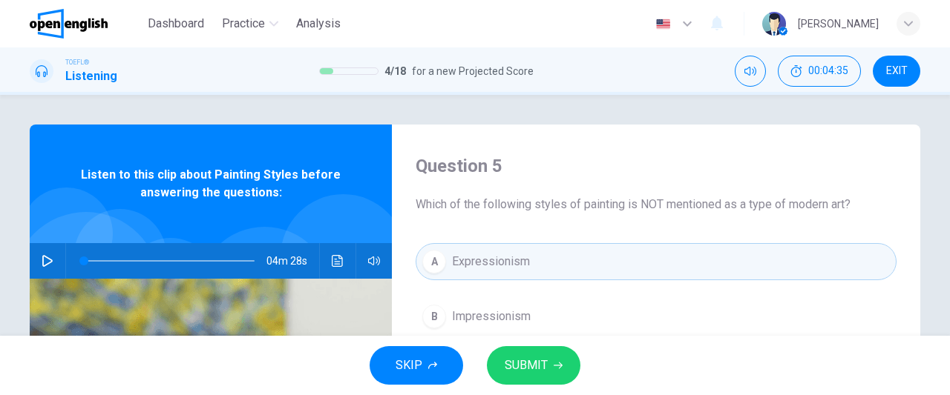
click at [426, 277] on button "A Expressionism" at bounding box center [656, 261] width 481 height 37
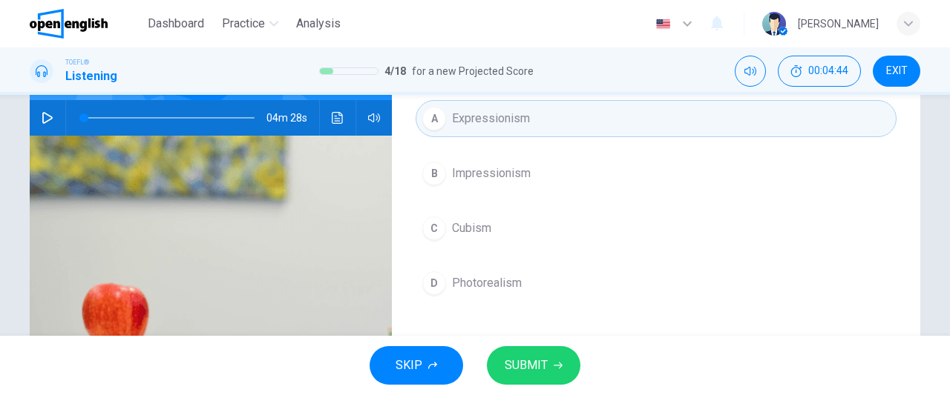
scroll to position [144, 0]
click at [106, 116] on span at bounding box center [169, 116] width 171 height 1
click at [45, 117] on icon "button" at bounding box center [48, 117] width 12 height 12
click at [176, 114] on span at bounding box center [169, 117] width 171 height 21
click at [148, 116] on span at bounding box center [169, 117] width 171 height 21
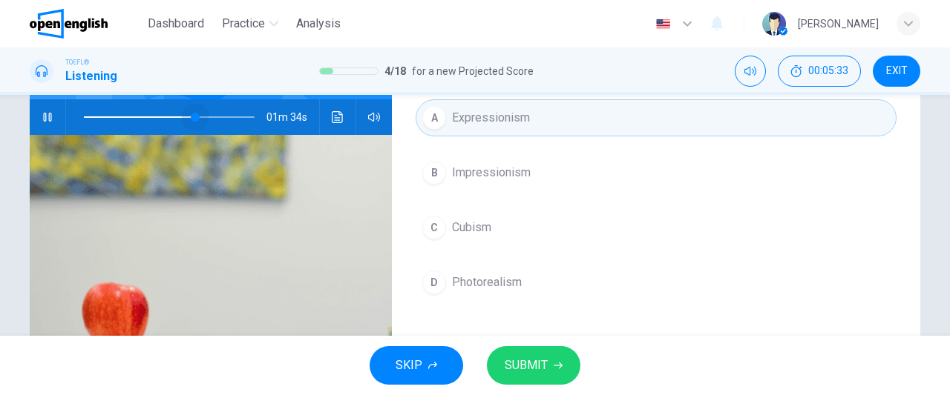
click at [192, 115] on span at bounding box center [169, 117] width 171 height 21
click at [189, 115] on span at bounding box center [192, 117] width 9 height 9
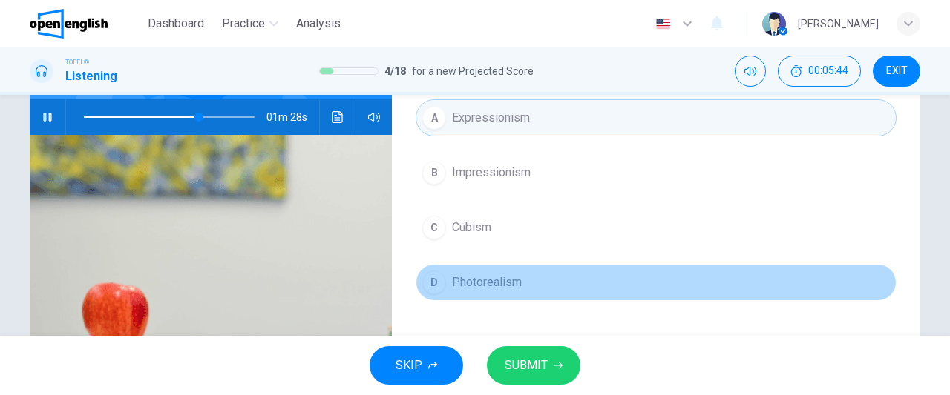
click at [499, 283] on span "Photorealism" at bounding box center [487, 283] width 70 height 18
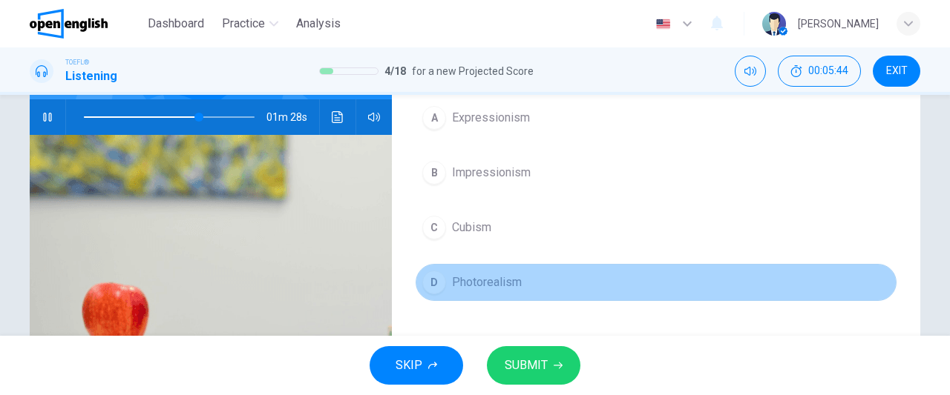
click at [499, 283] on span "Photorealism" at bounding box center [487, 283] width 70 height 18
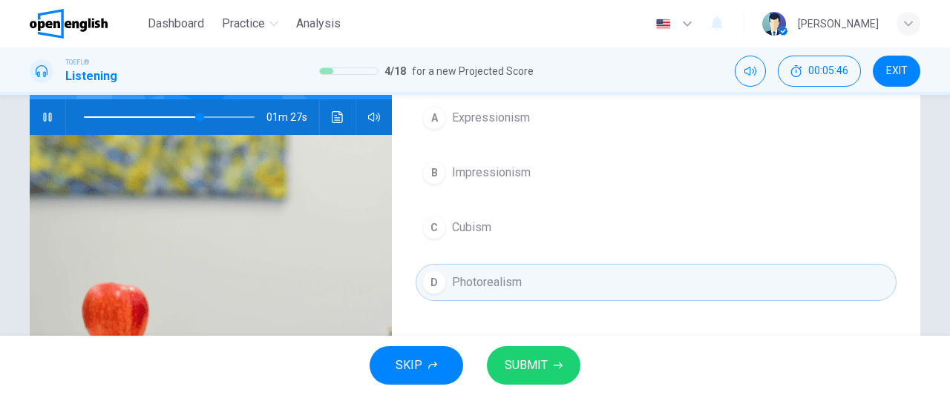
click at [545, 367] on span "SUBMIT" at bounding box center [526, 365] width 43 height 21
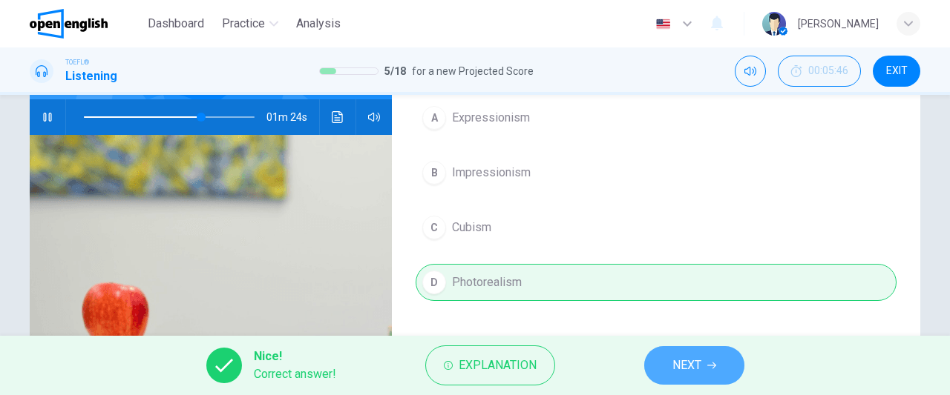
click at [704, 363] on button "NEXT" at bounding box center [694, 366] width 100 height 39
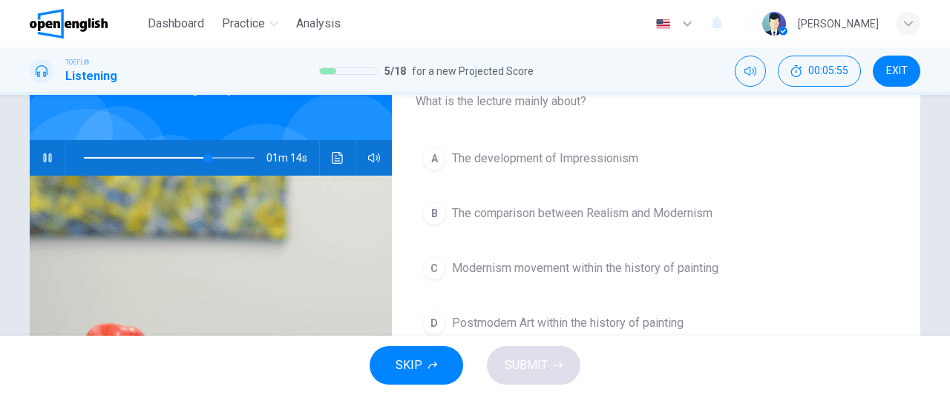
scroll to position [121, 0]
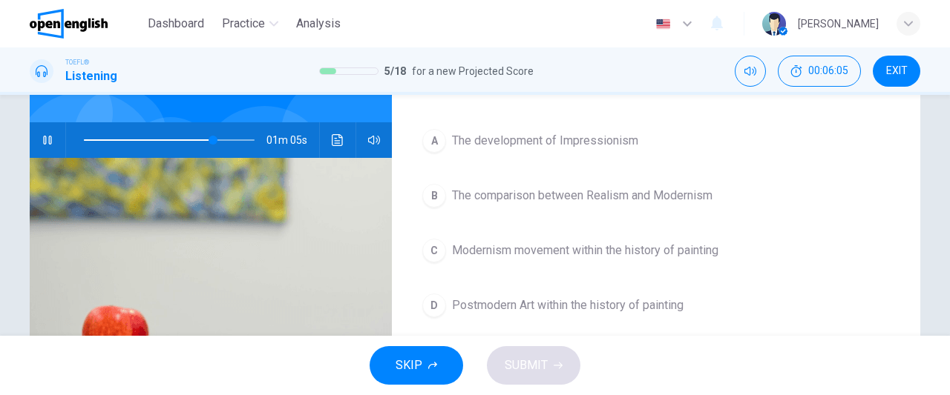
click at [826, 125] on button "A The development of Impressionism" at bounding box center [656, 140] width 481 height 37
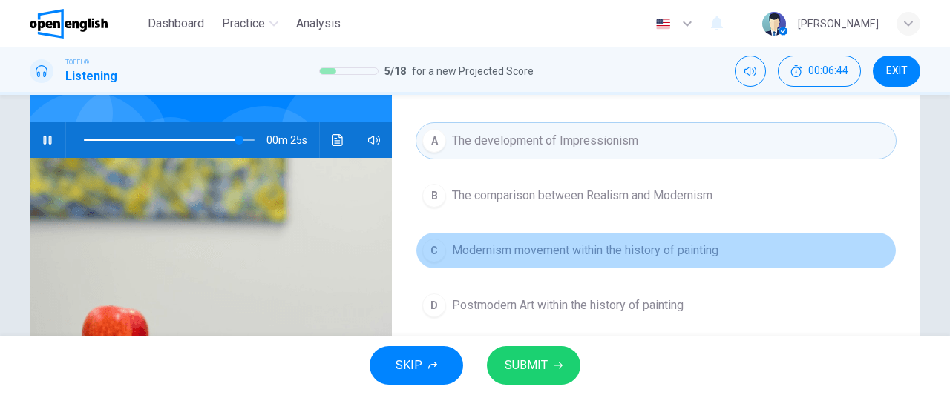
click at [656, 249] on span "Modernism movement within the history of painting" at bounding box center [585, 251] width 266 height 18
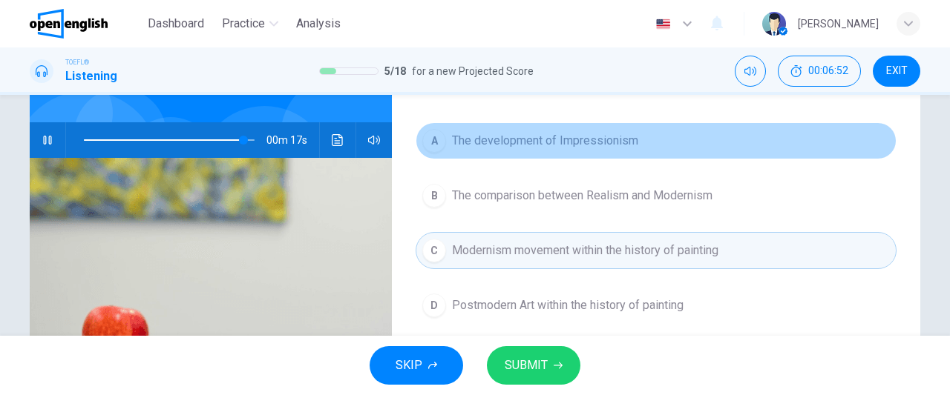
click at [605, 139] on span "The development of Impressionism" at bounding box center [545, 141] width 186 height 18
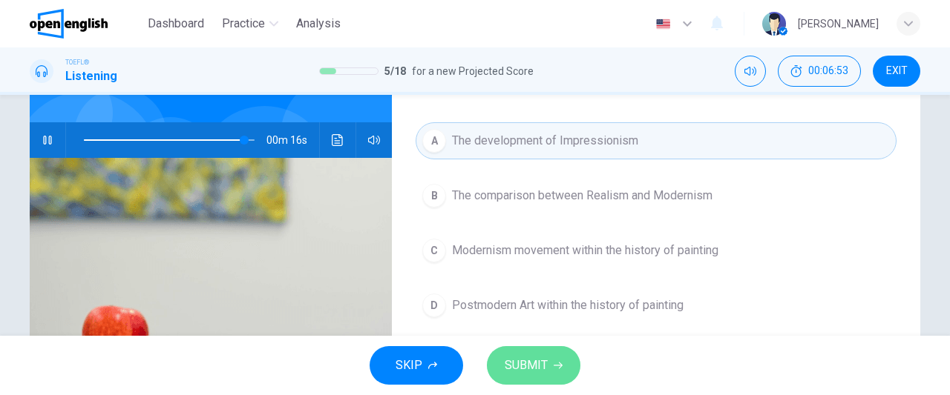
click at [545, 375] on span "SUBMIT" at bounding box center [526, 365] width 43 height 21
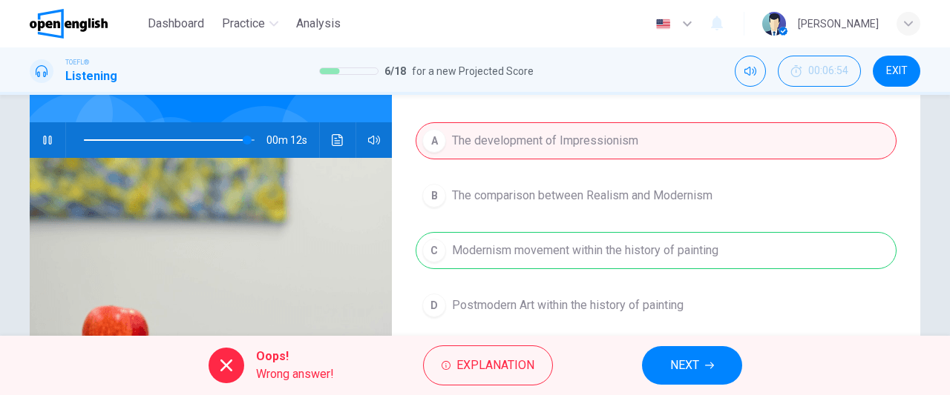
type input "**"
click at [692, 362] on span "NEXT" at bounding box center [684, 365] width 29 height 21
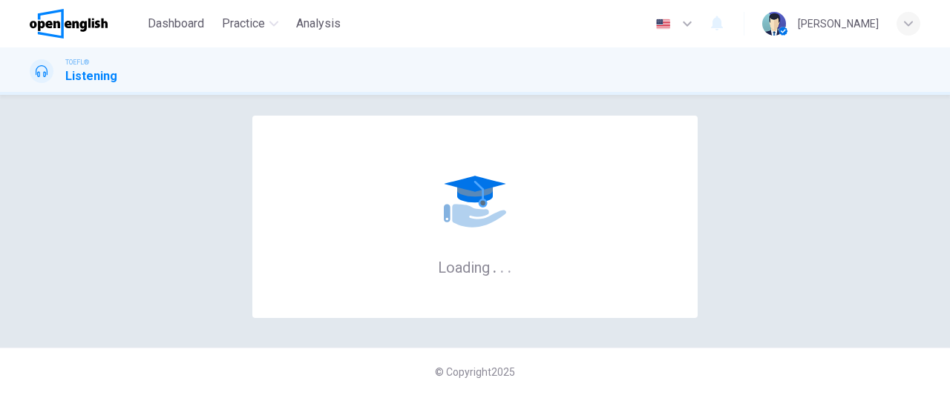
scroll to position [0, 0]
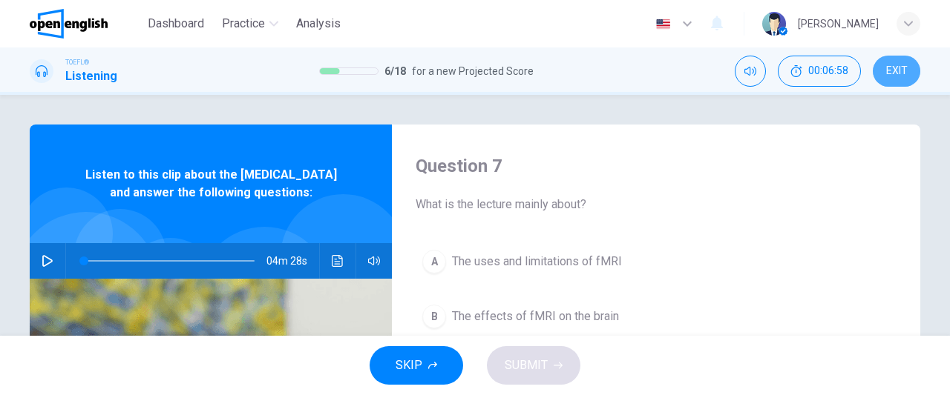
click at [893, 62] on button "EXIT" at bounding box center [896, 71] width 47 height 31
